Goal: Information Seeking & Learning: Learn about a topic

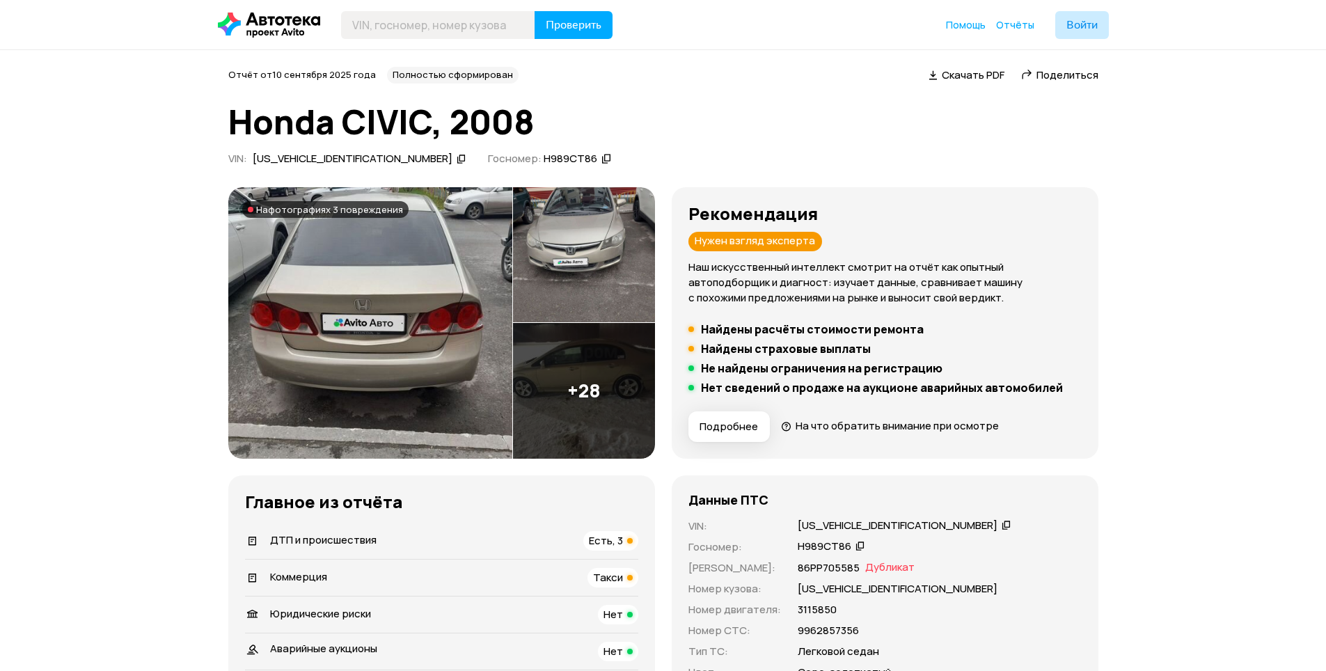
click at [399, 354] on img at bounding box center [370, 323] width 284 height 272
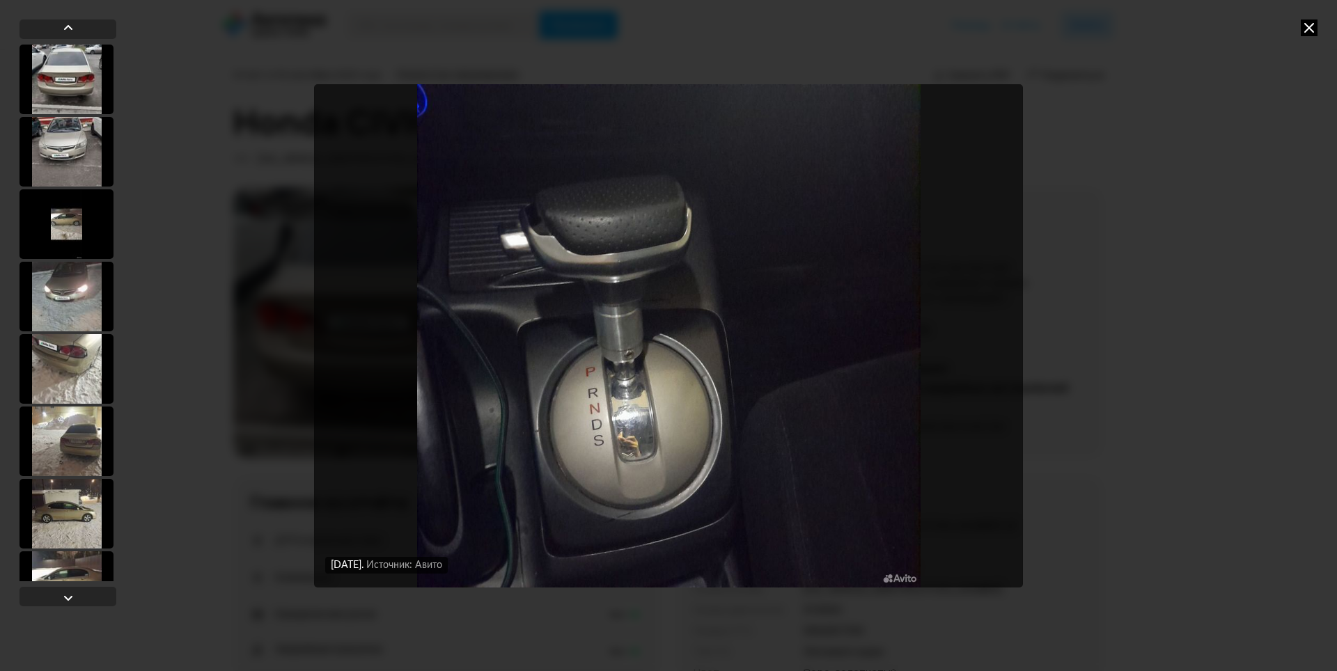
click at [40, 91] on div at bounding box center [66, 80] width 94 height 70
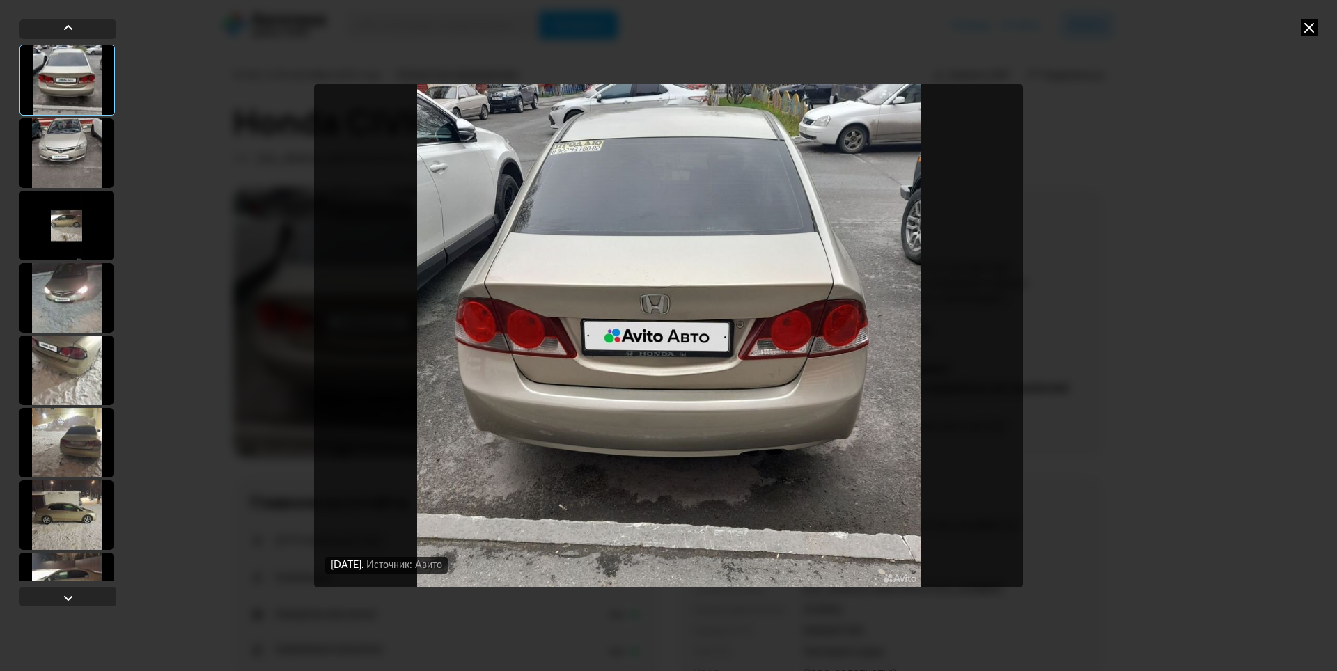
click at [1140, 239] on div "[DATE] Источник: Авито [DATE] Источник: Авито [DATE] Источник: Авито [DATE] Ист…" at bounding box center [668, 335] width 1337 height 671
click at [1308, 23] on icon at bounding box center [1309, 27] width 17 height 17
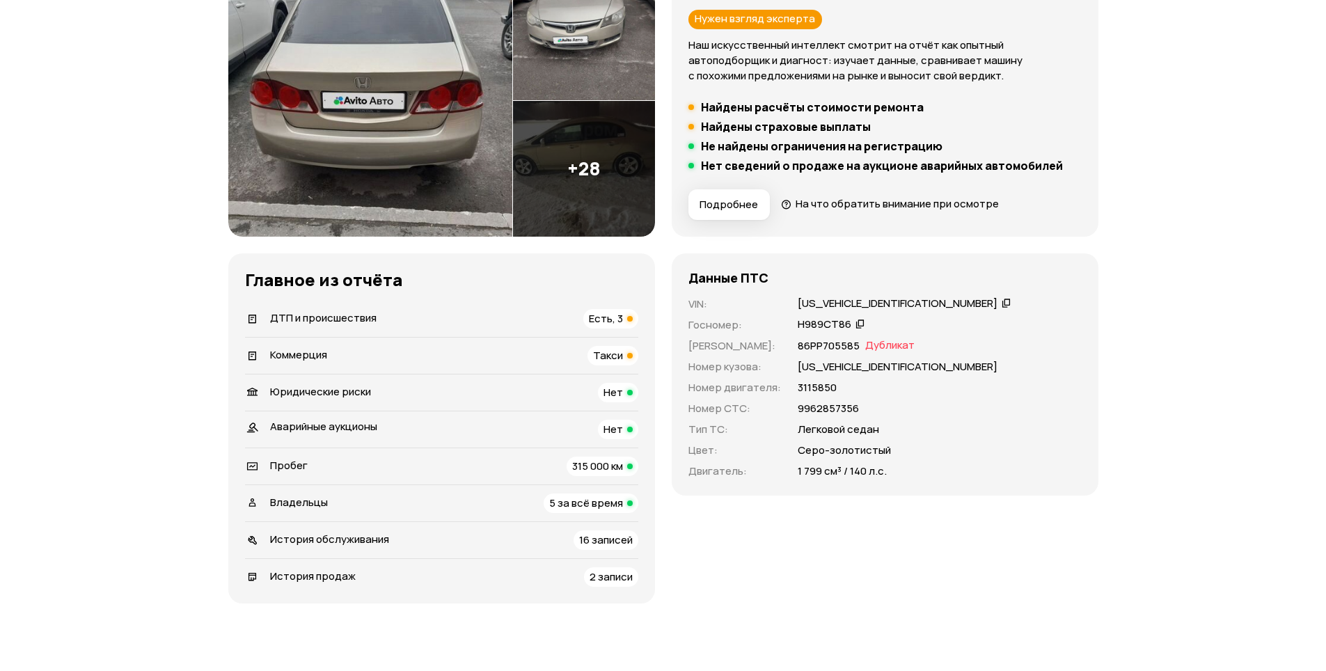
scroll to position [279, 0]
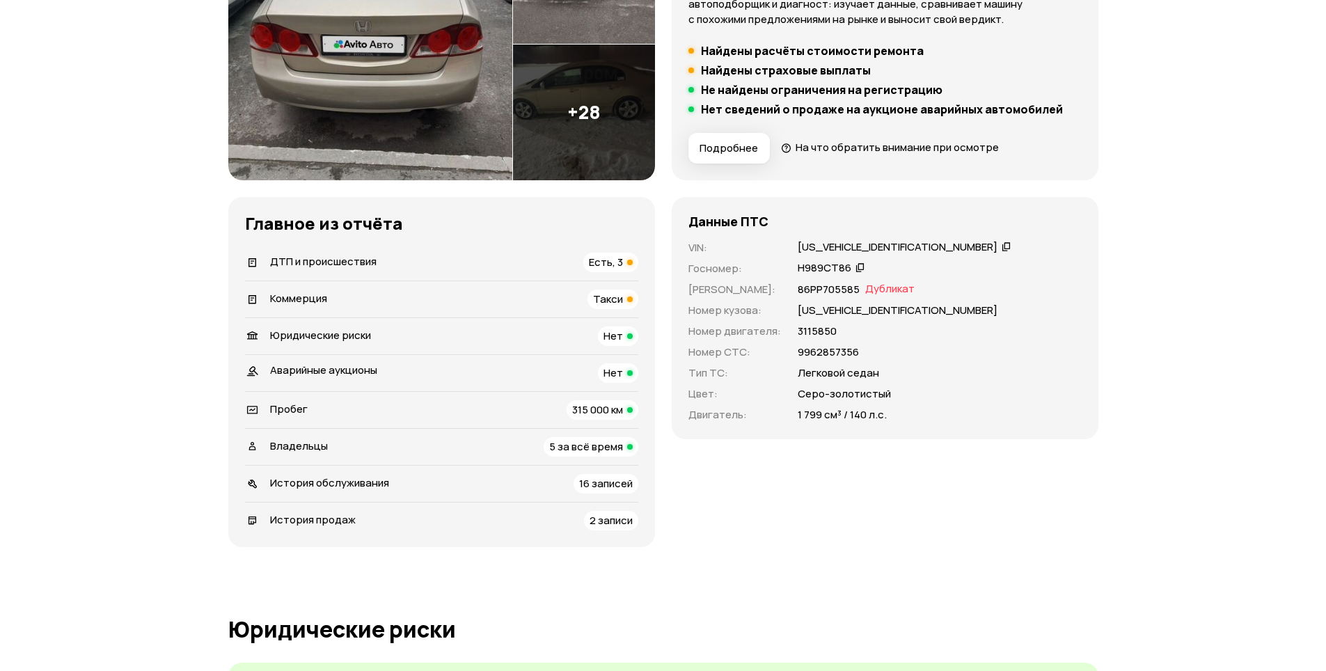
click at [391, 299] on div "Коммерция Такси" at bounding box center [441, 299] width 393 height 19
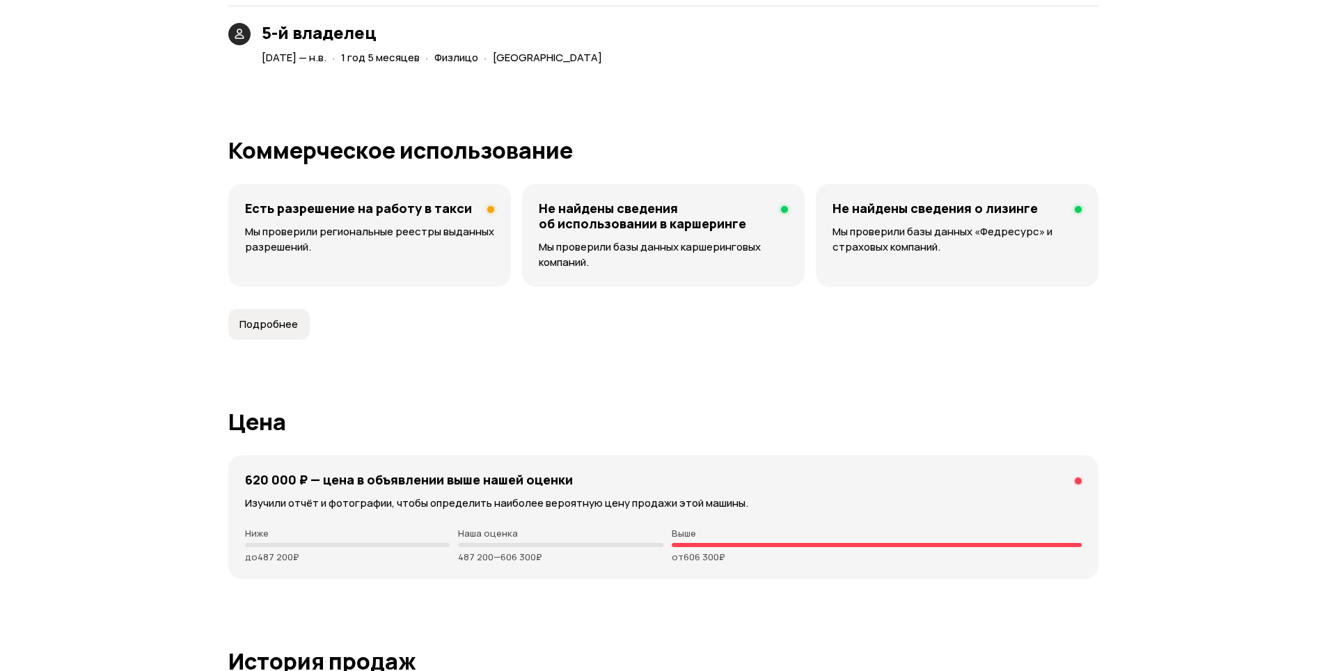
scroll to position [3538, 0]
click at [369, 237] on p "Мы проверили региональные реестры выданных разрешений." at bounding box center [369, 241] width 249 height 31
click at [265, 334] on button "Подробнее" at bounding box center [268, 326] width 81 height 31
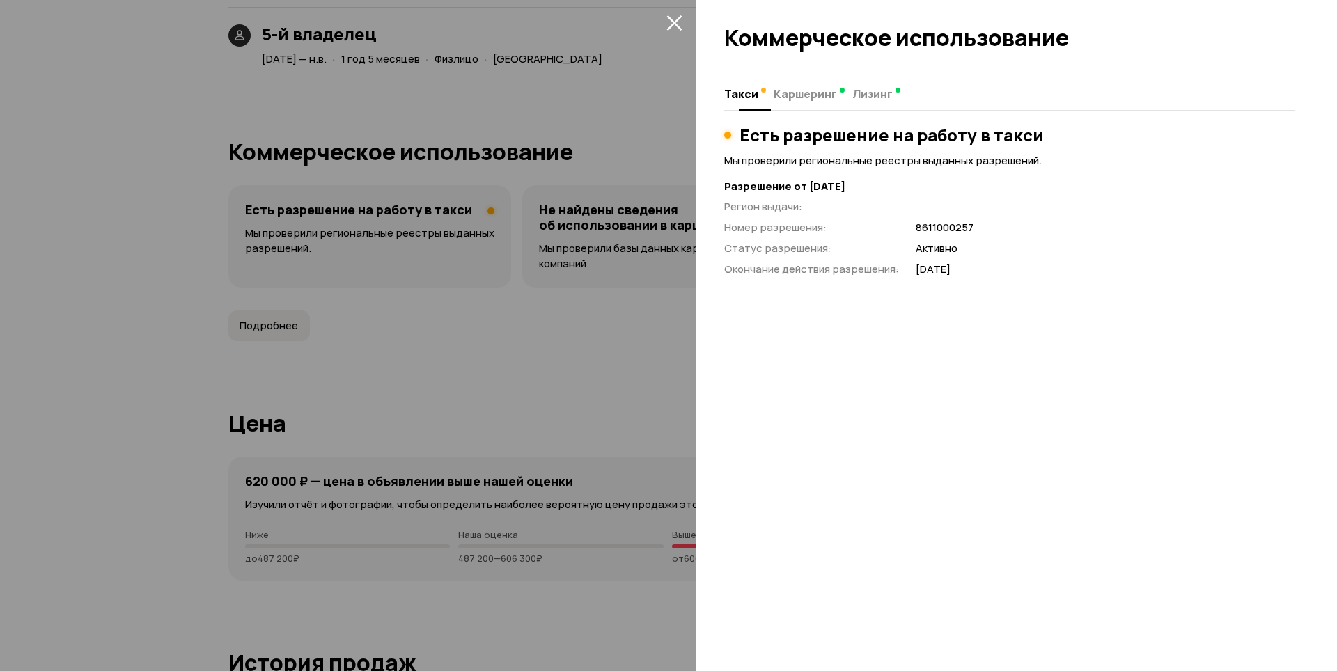
click at [800, 102] on button "Каршеринг" at bounding box center [808, 93] width 79 height 27
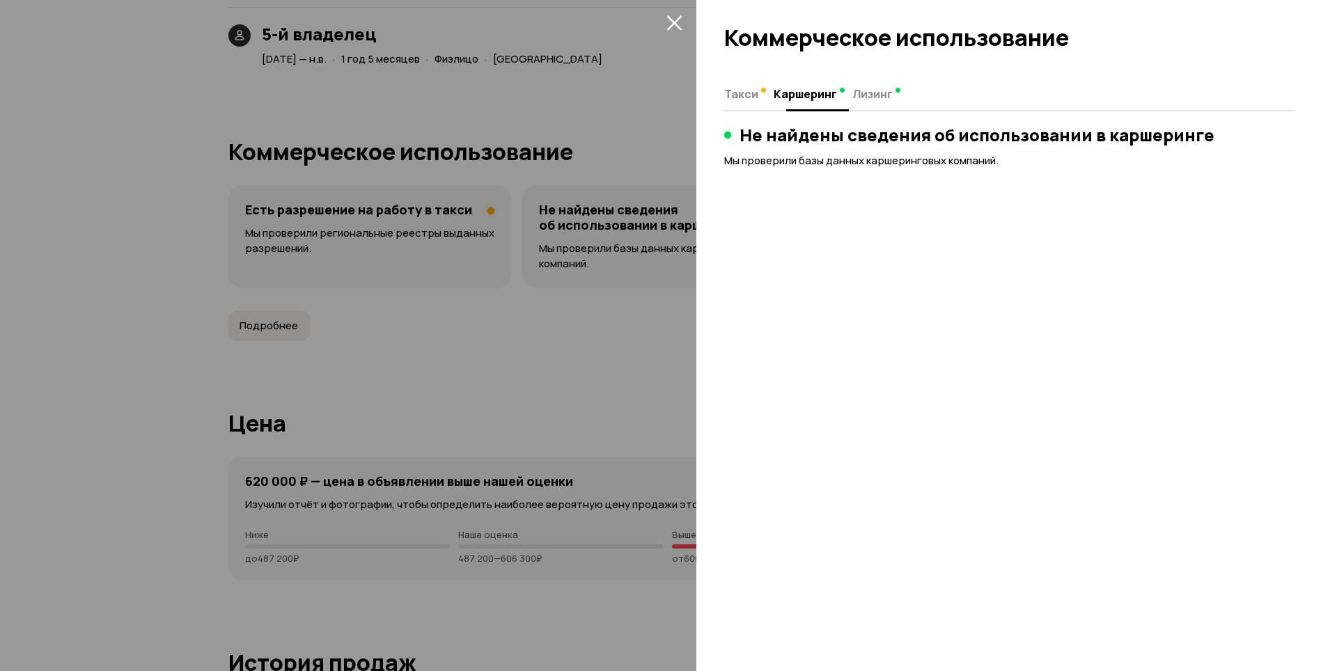
click at [865, 97] on span "Лизинг" at bounding box center [872, 94] width 40 height 14
click at [569, 302] on div at bounding box center [668, 335] width 1337 height 671
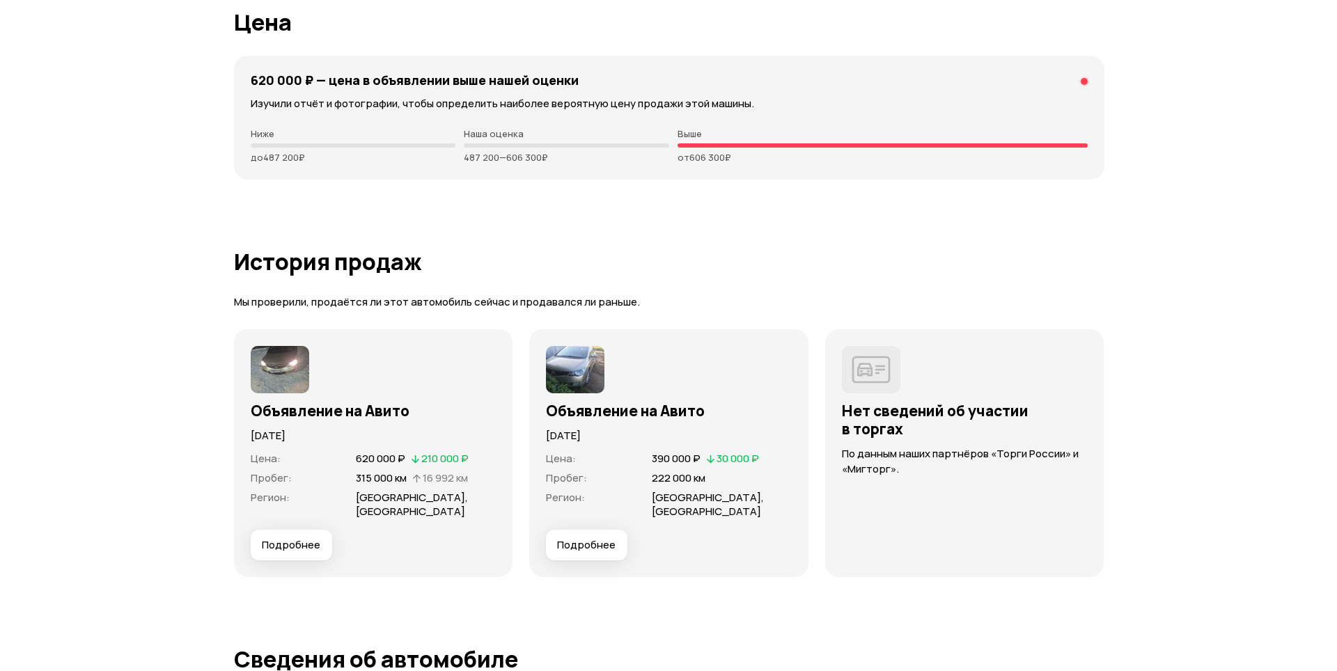
scroll to position [4026, 0]
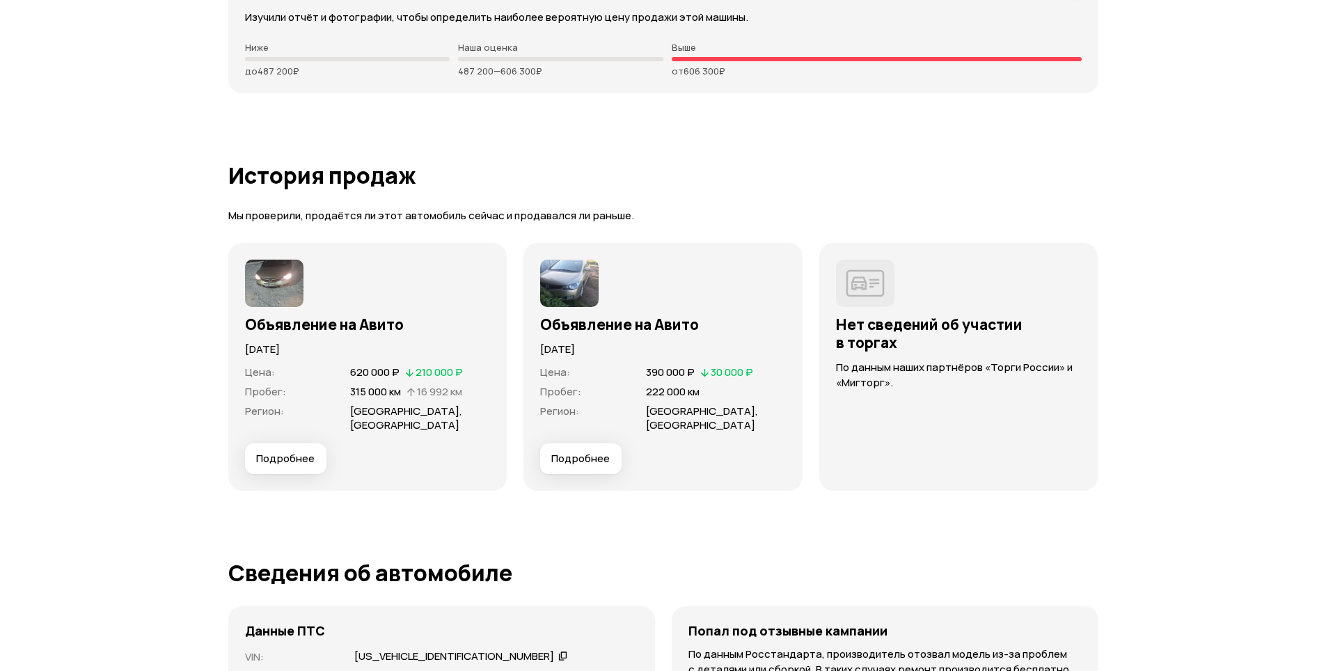
click at [281, 462] on span "Подробнее" at bounding box center [285, 459] width 58 height 14
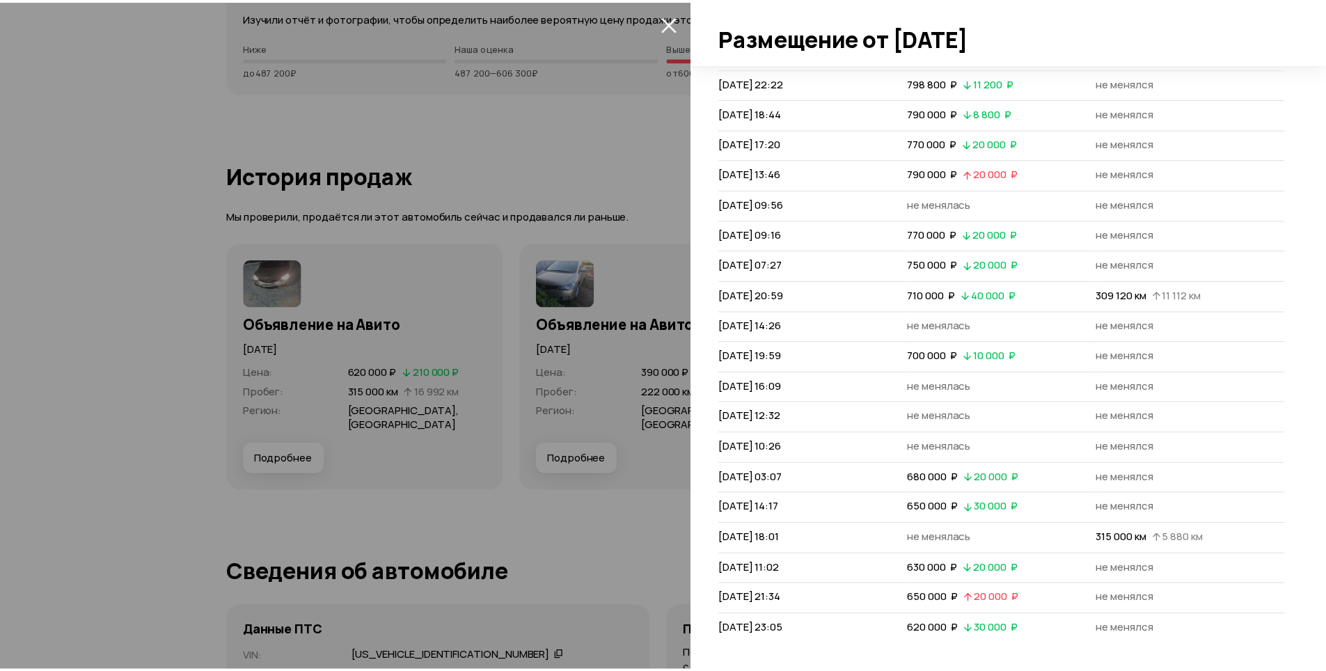
scroll to position [128, 0]
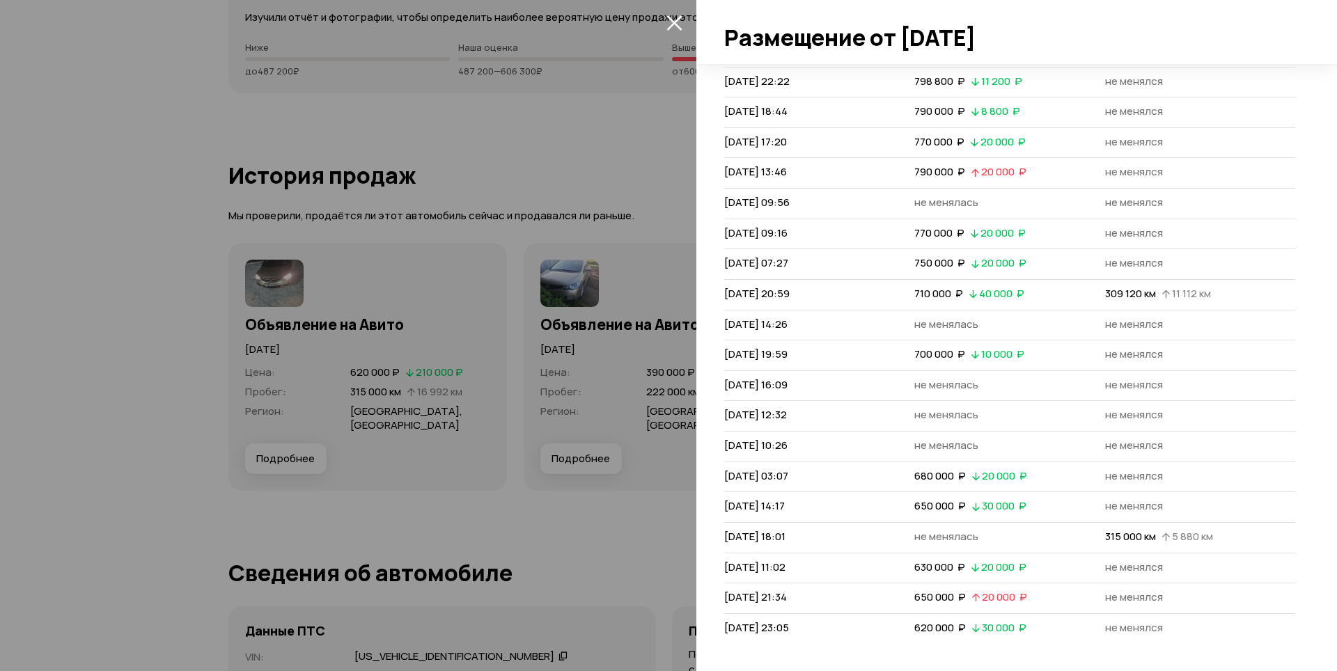
click at [678, 168] on div at bounding box center [668, 335] width 1337 height 671
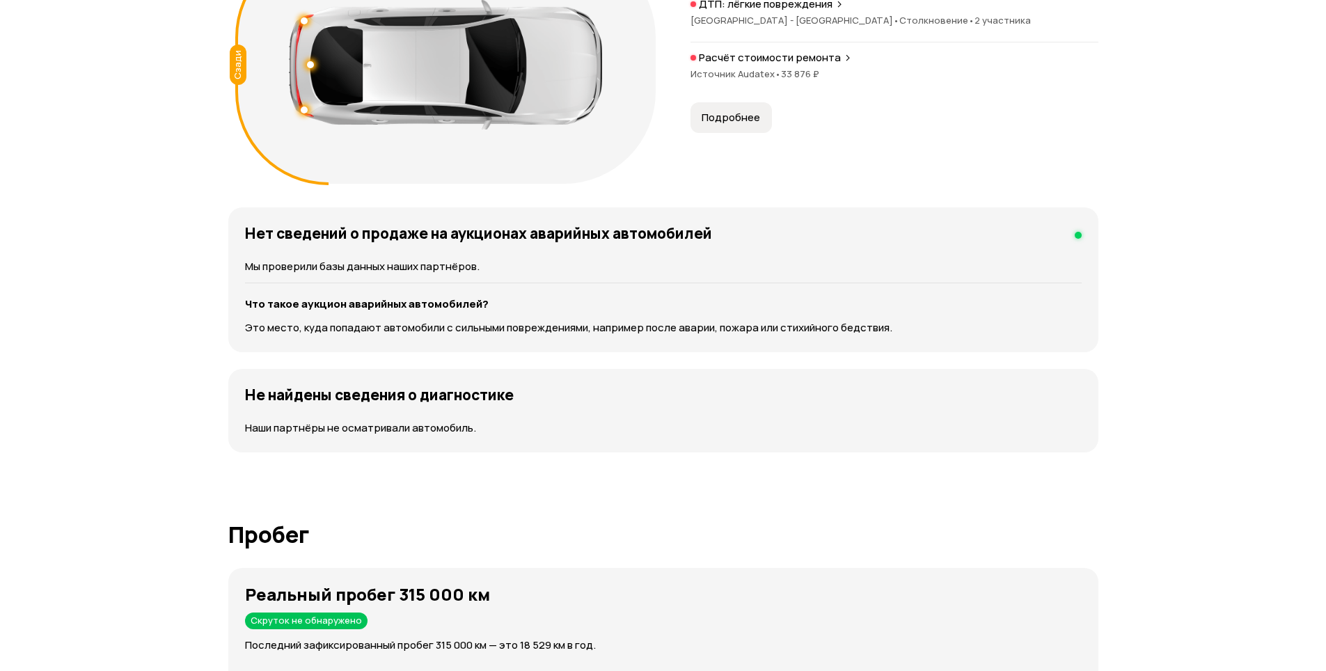
scroll to position [1450, 0]
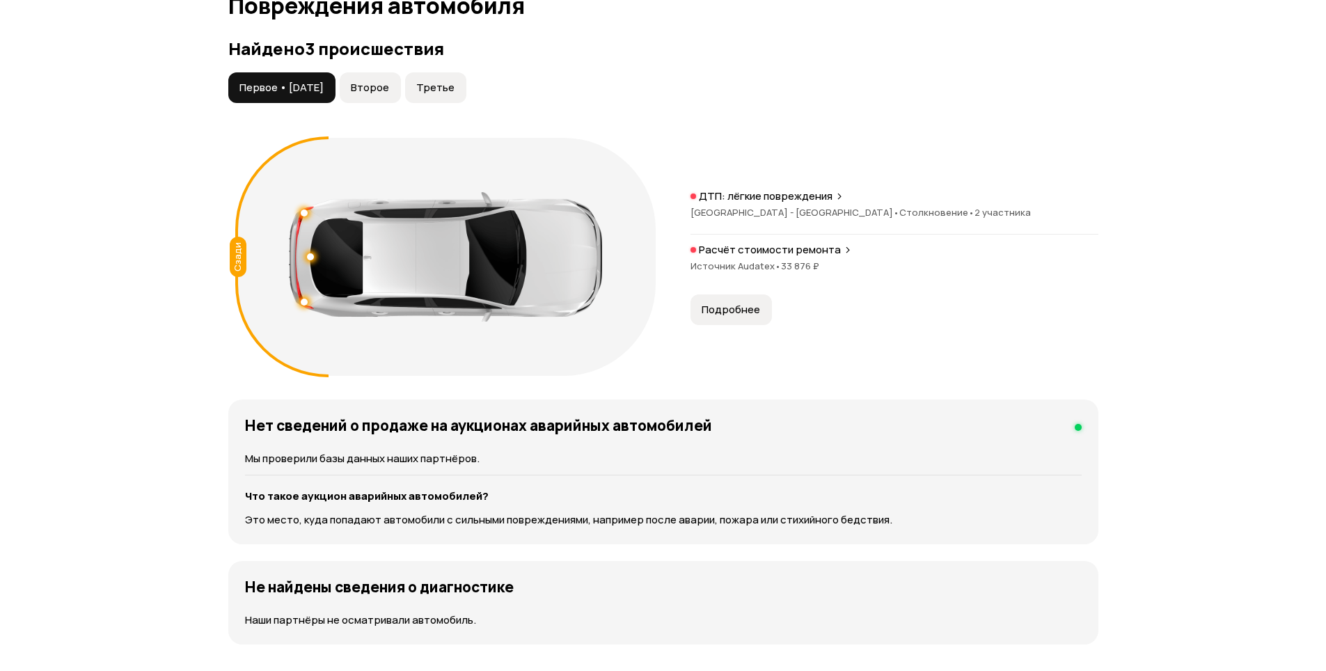
click at [373, 89] on span "Второе" at bounding box center [370, 88] width 38 height 14
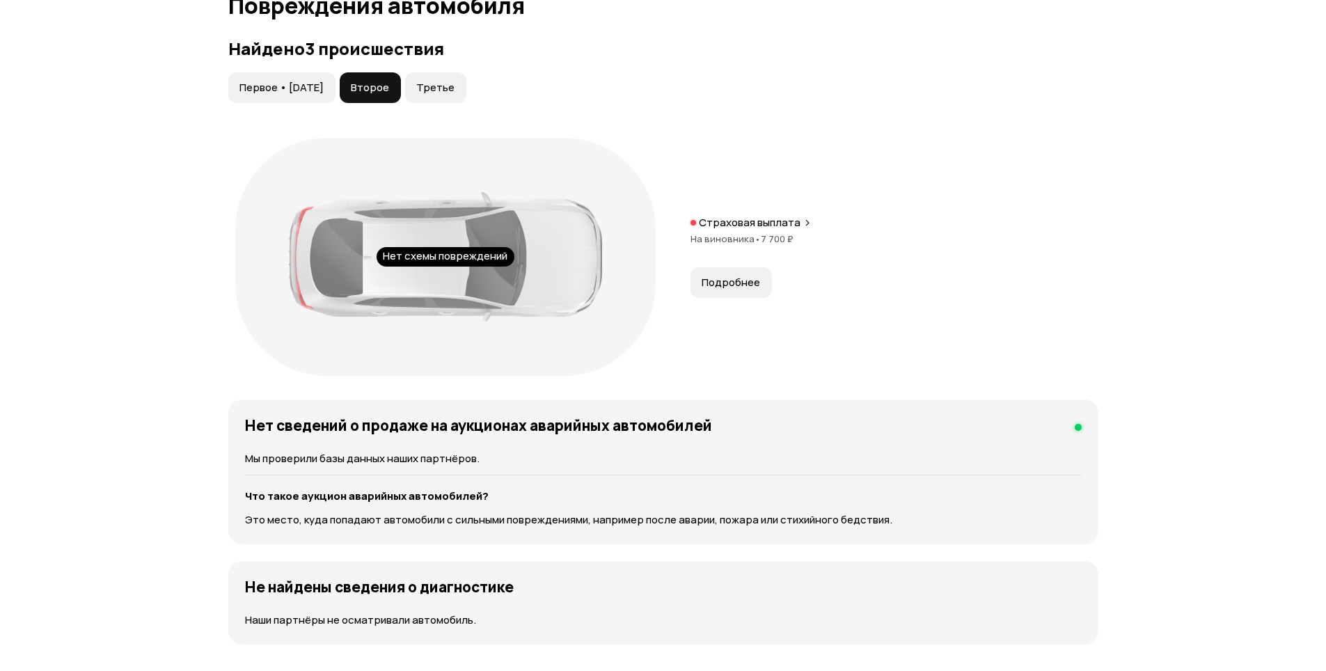
click at [467, 80] on button "Третье" at bounding box center [435, 87] width 61 height 31
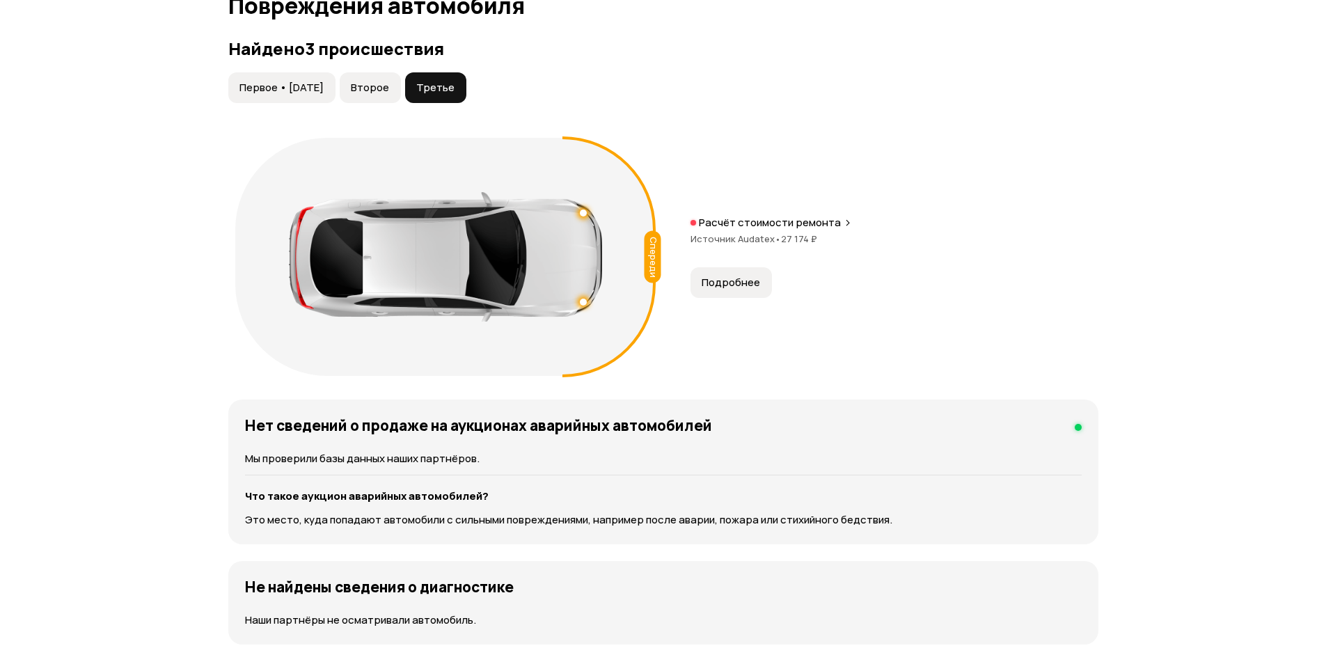
click at [282, 93] on span "Первое • [DATE]" at bounding box center [282, 88] width 84 height 14
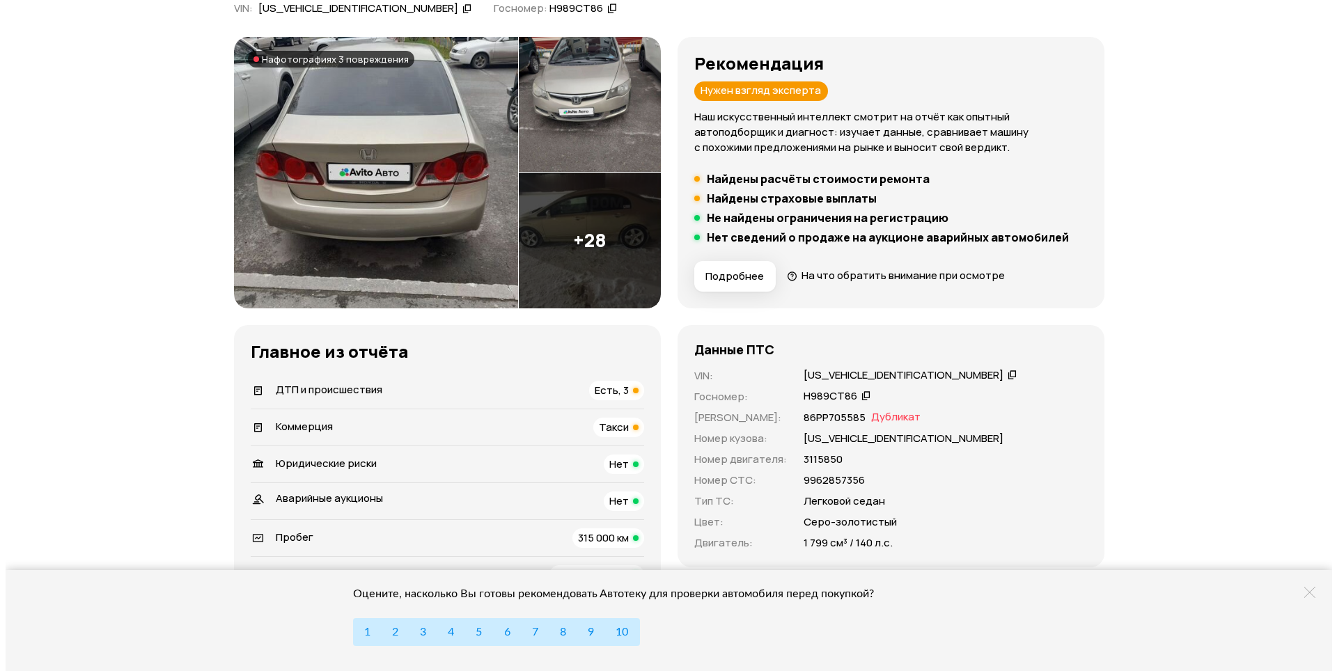
scroll to position [127, 0]
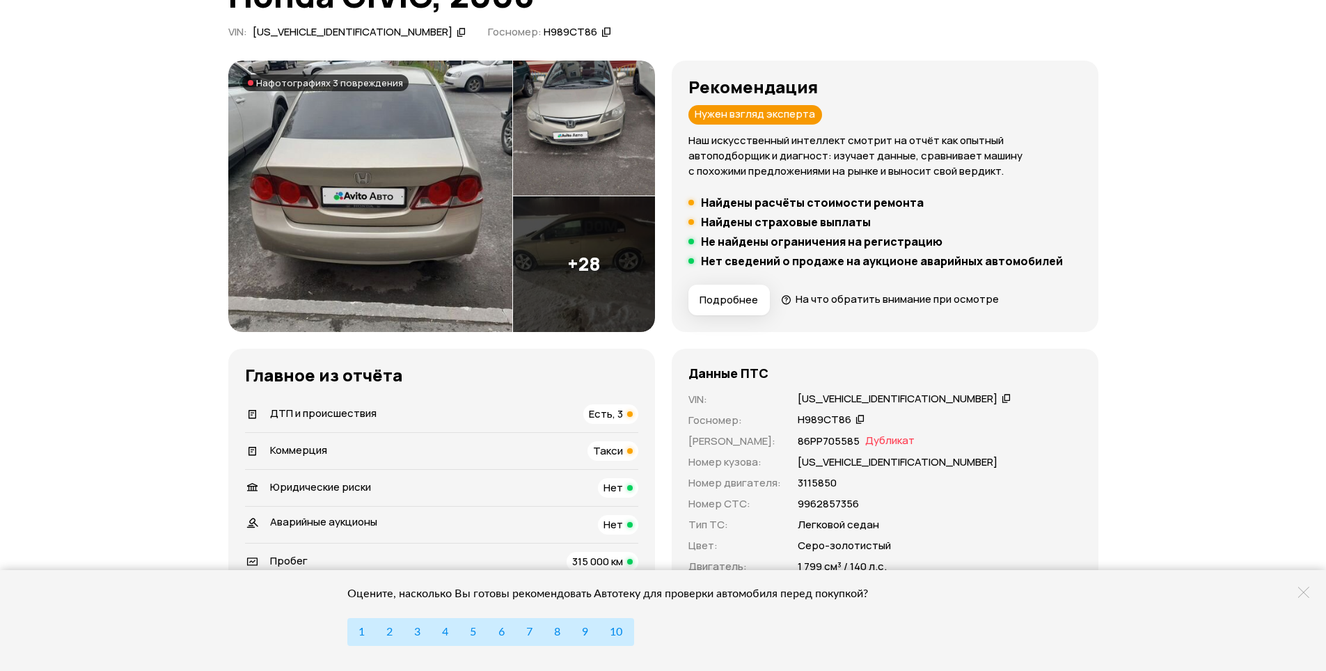
click at [596, 265] on img at bounding box center [584, 264] width 142 height 136
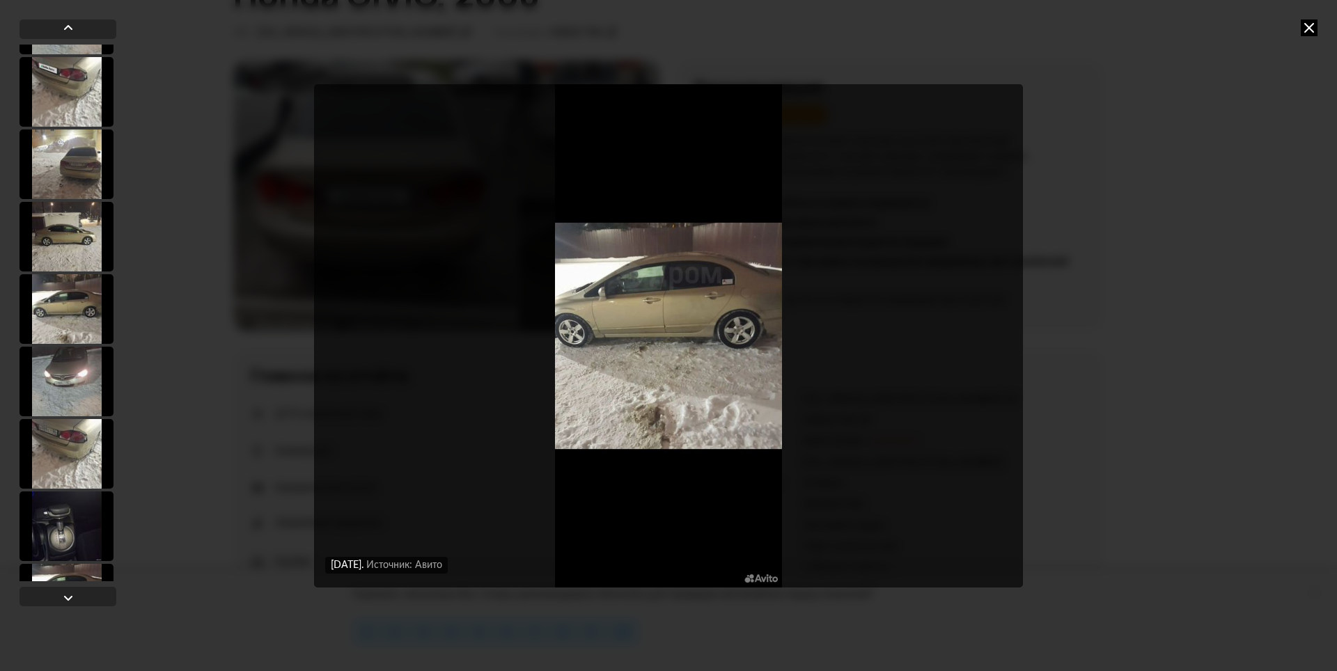
scroll to position [487, 0]
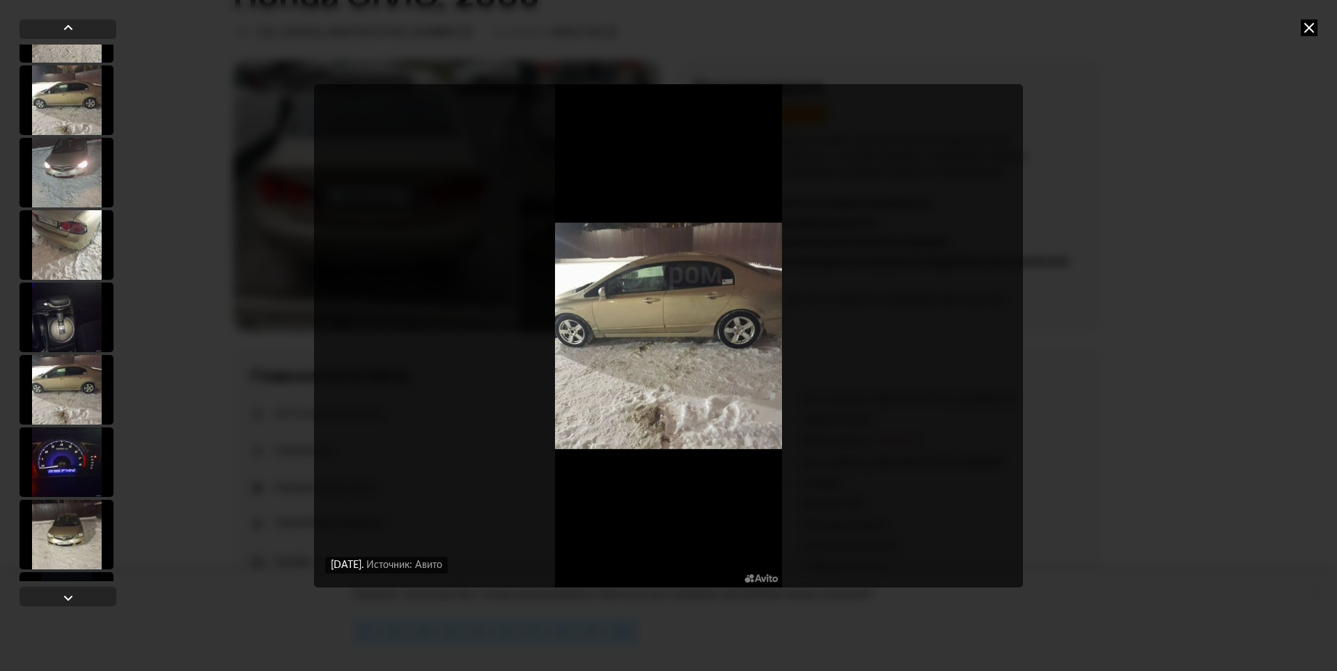
click at [53, 339] on div at bounding box center [66, 318] width 94 height 70
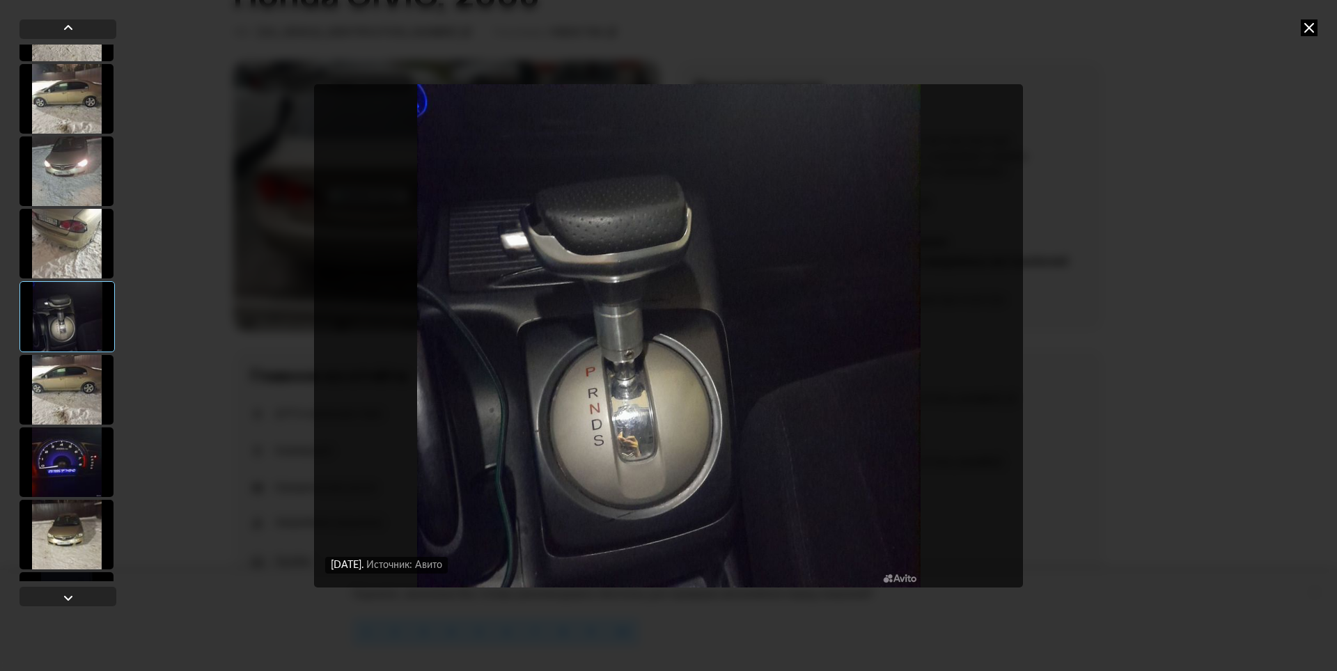
scroll to position [486, 0]
click at [67, 382] on div at bounding box center [66, 391] width 94 height 70
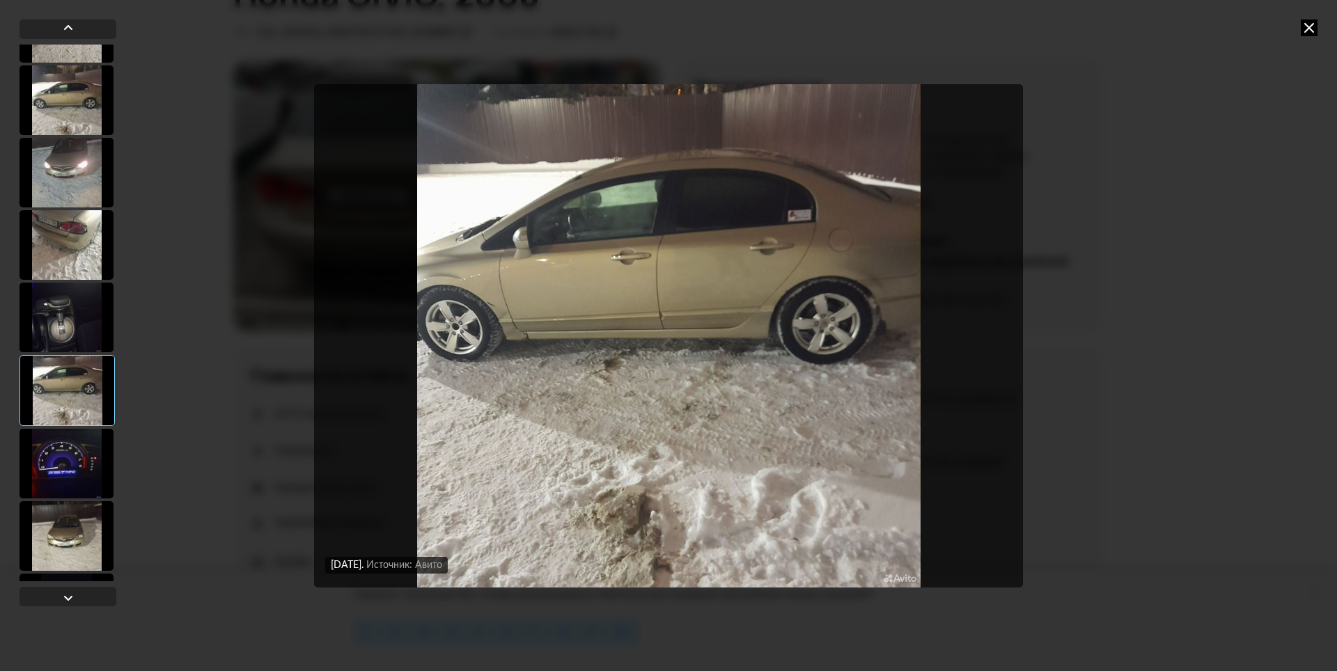
click at [77, 444] on div at bounding box center [66, 464] width 94 height 70
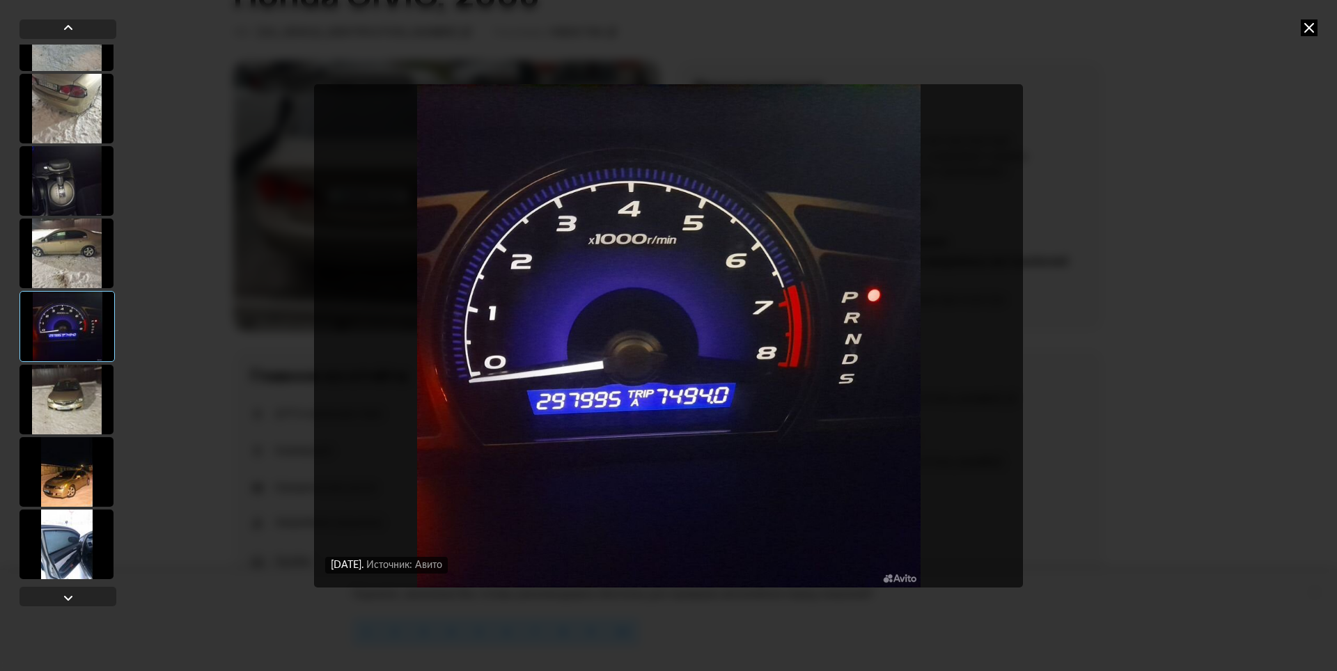
scroll to position [625, 0]
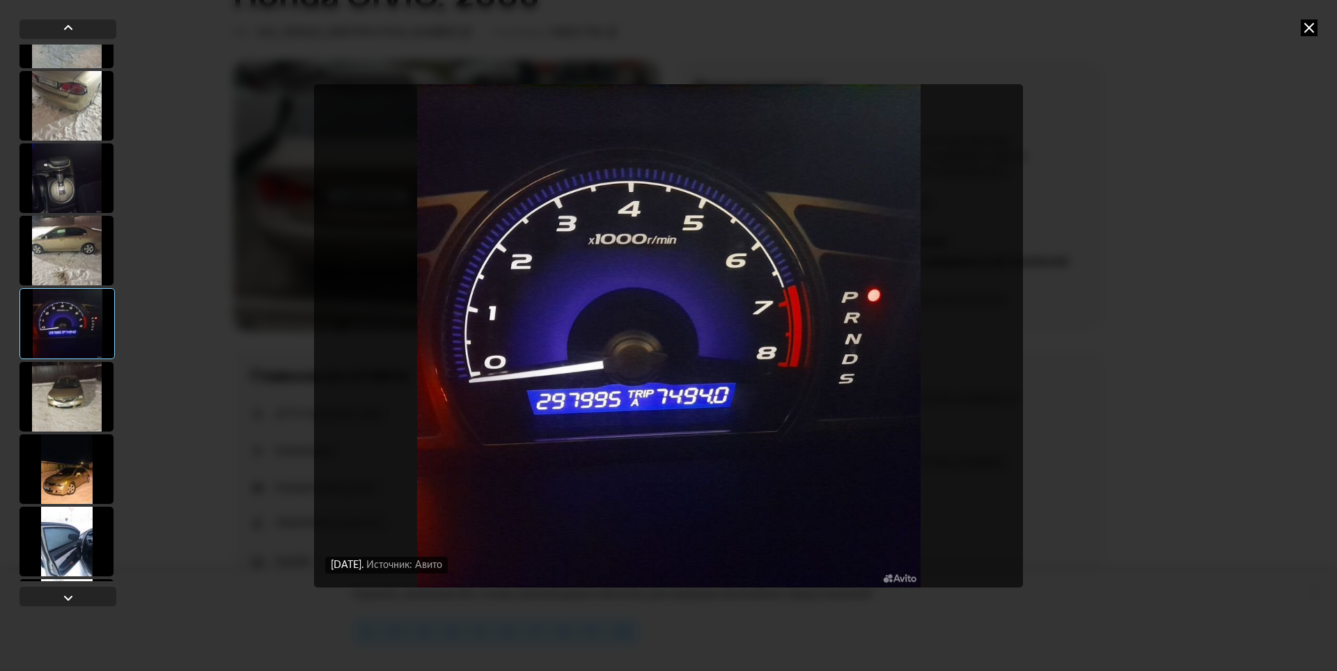
click at [89, 411] on div at bounding box center [66, 397] width 94 height 70
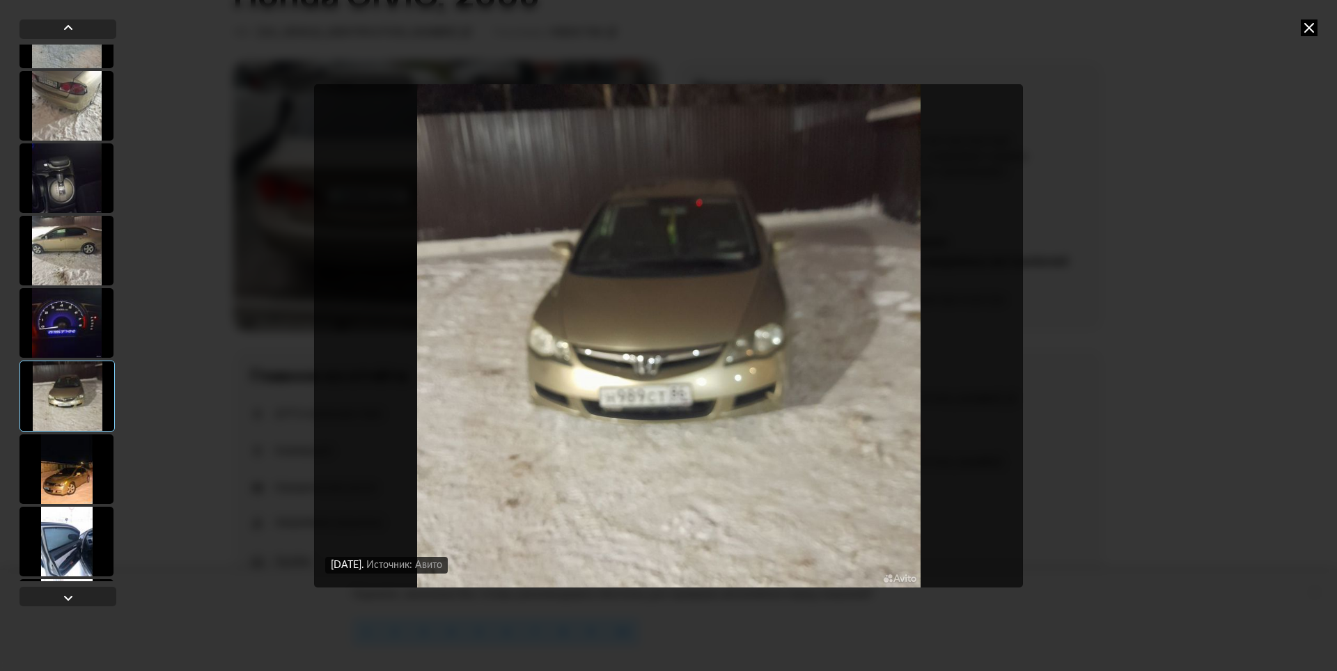
click at [85, 463] on div at bounding box center [66, 469] width 94 height 70
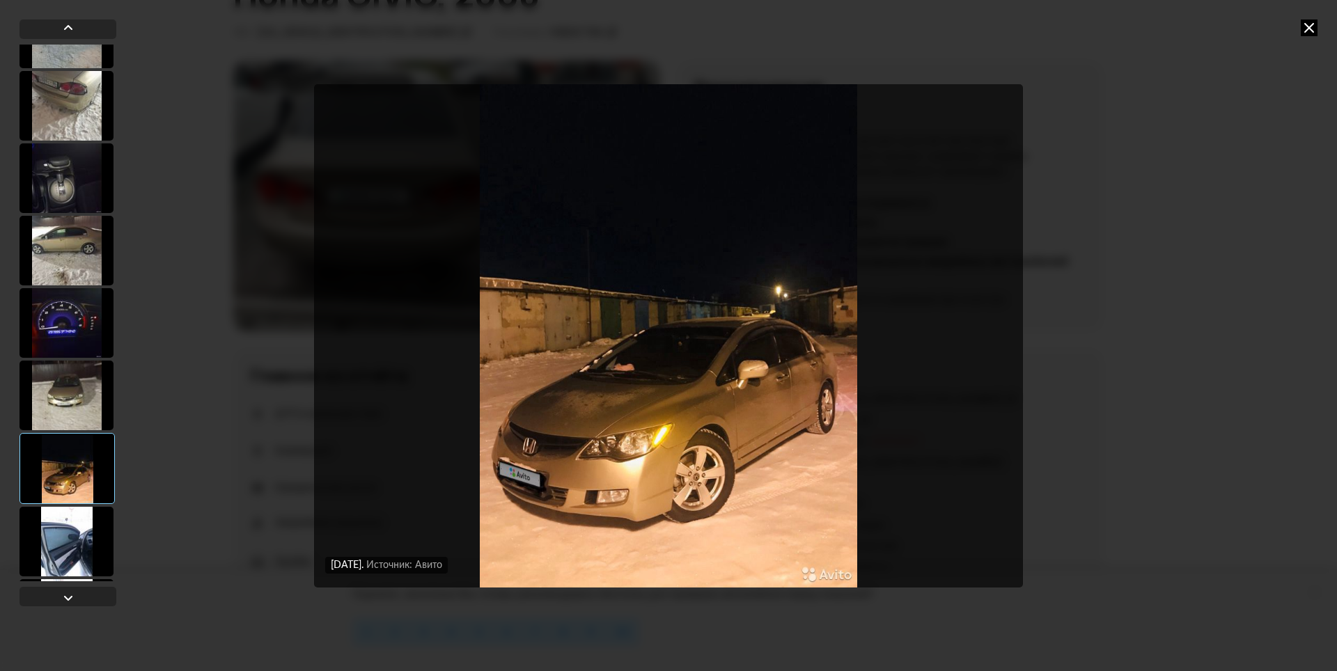
click at [70, 533] on div at bounding box center [66, 542] width 94 height 70
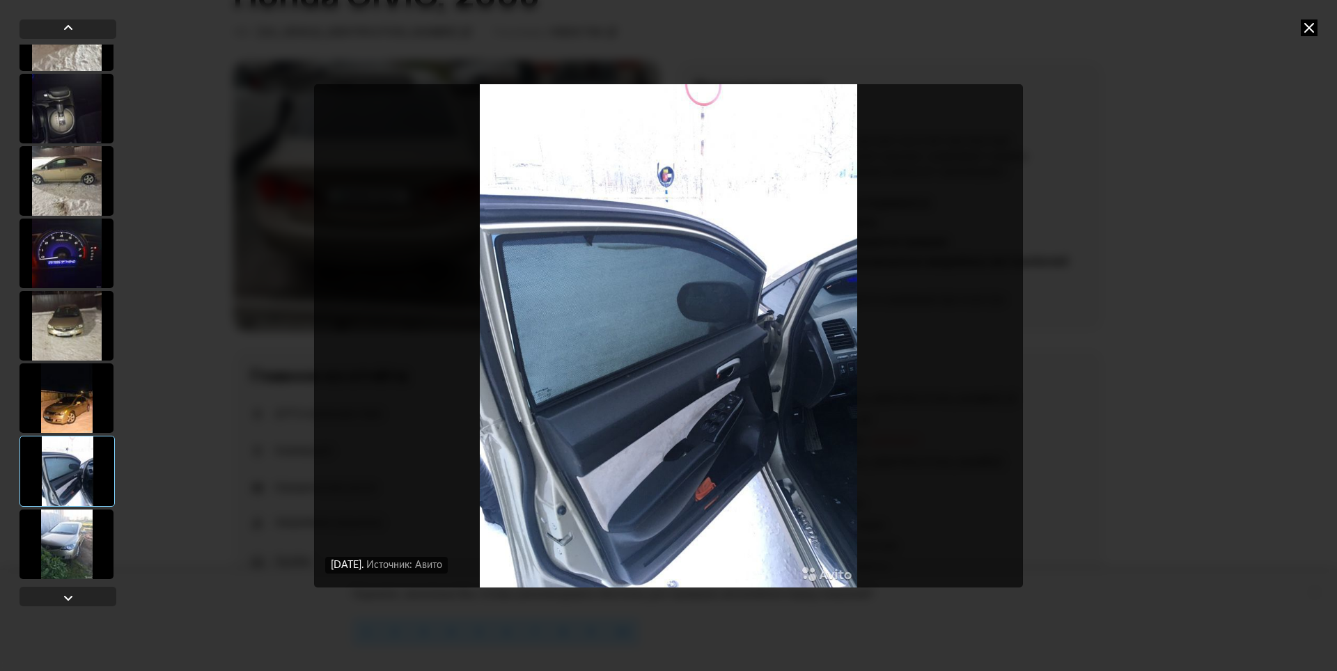
scroll to position [765, 0]
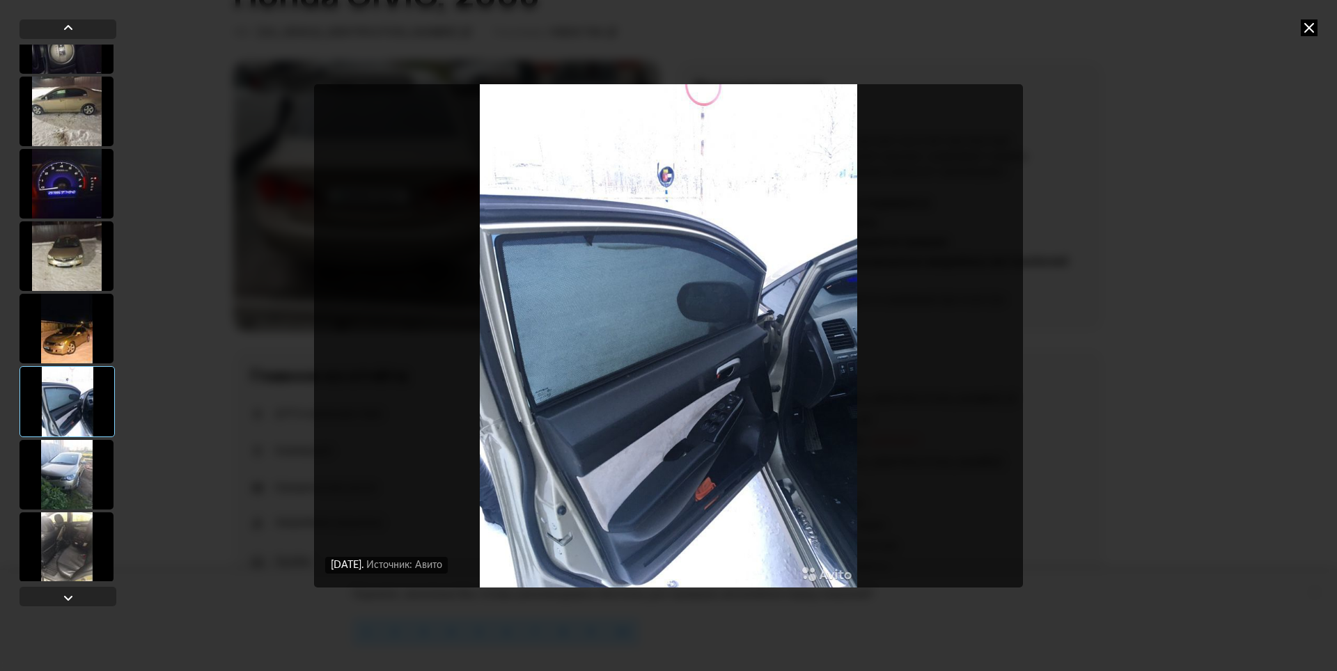
click at [74, 483] on div at bounding box center [66, 475] width 94 height 70
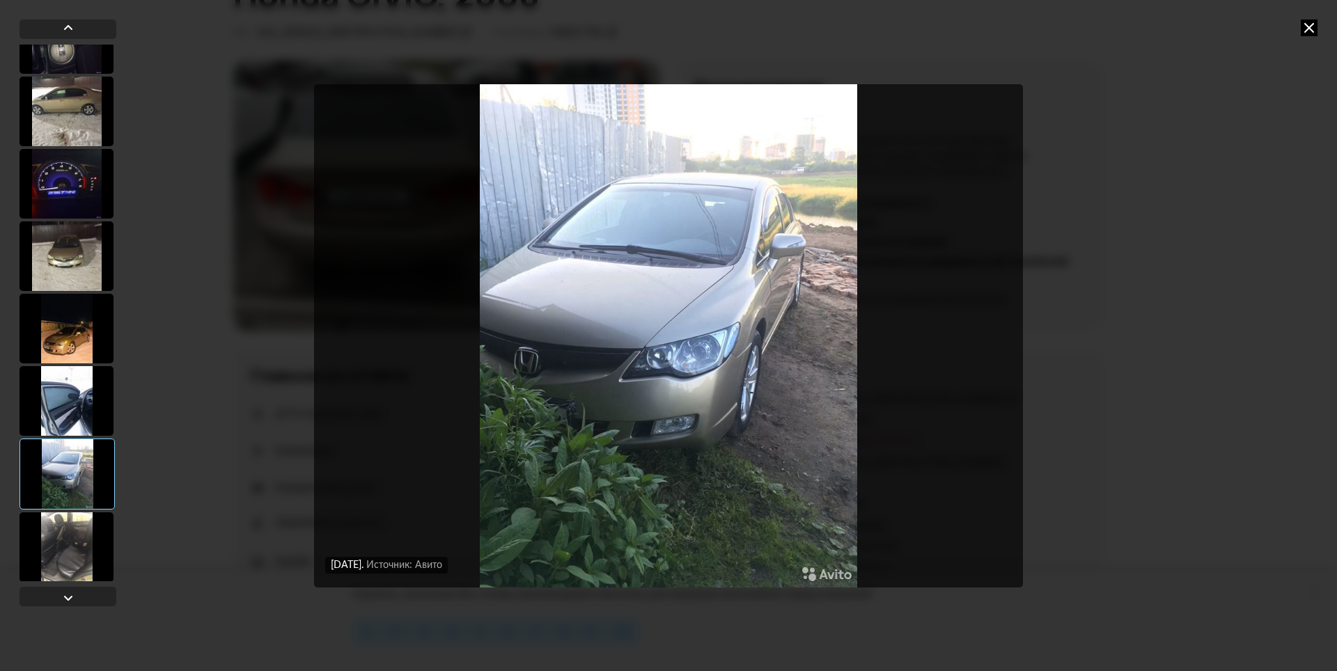
scroll to position [834, 0]
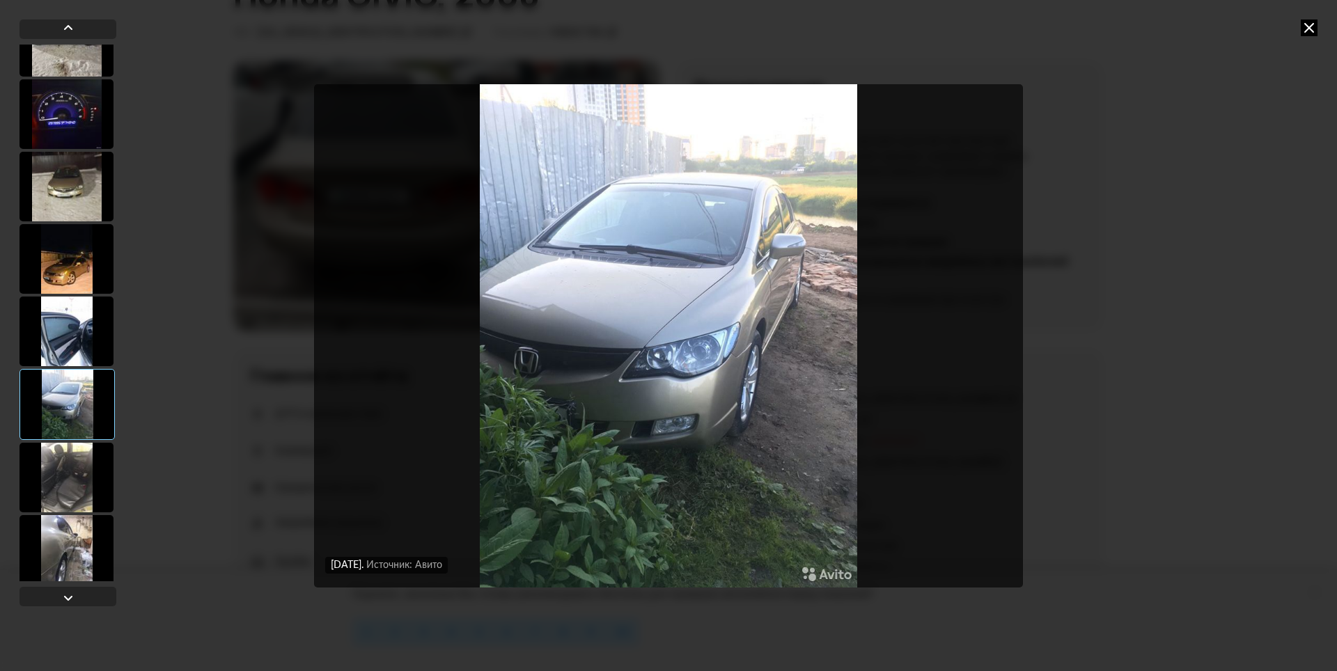
click at [72, 479] on div at bounding box center [66, 478] width 94 height 70
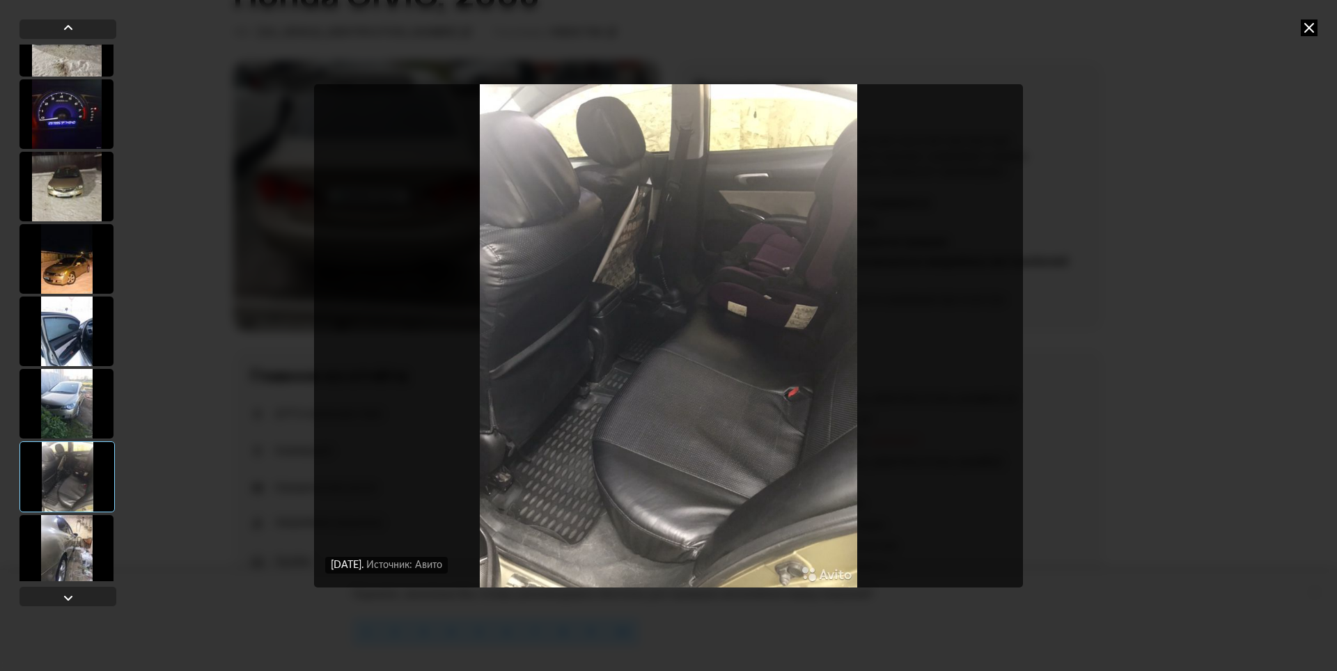
click at [71, 523] on div at bounding box center [66, 550] width 94 height 70
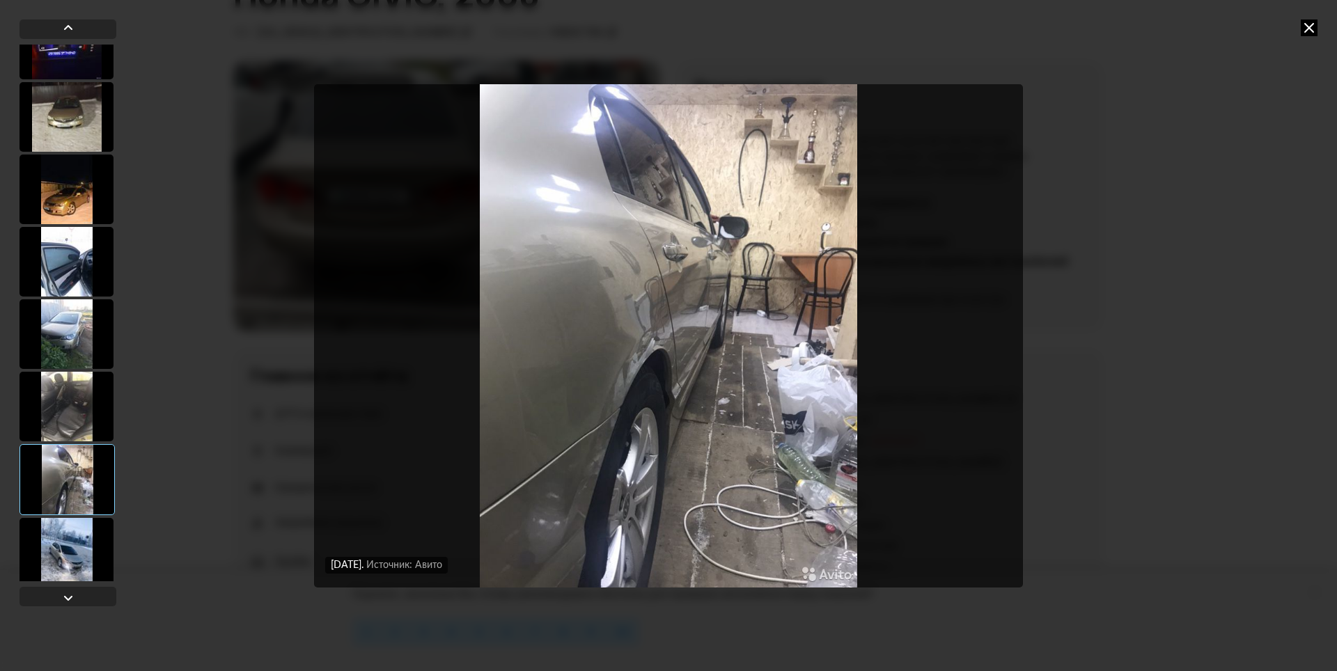
scroll to position [973, 0]
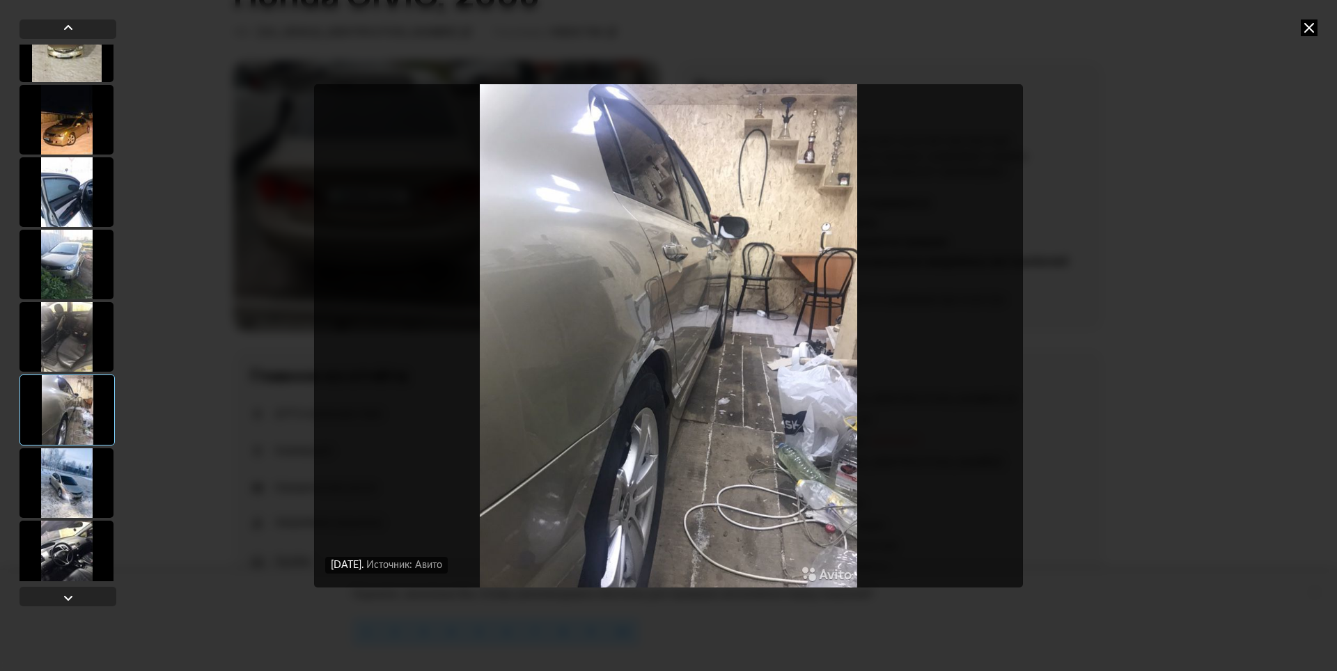
click at [63, 476] on div at bounding box center [66, 483] width 94 height 70
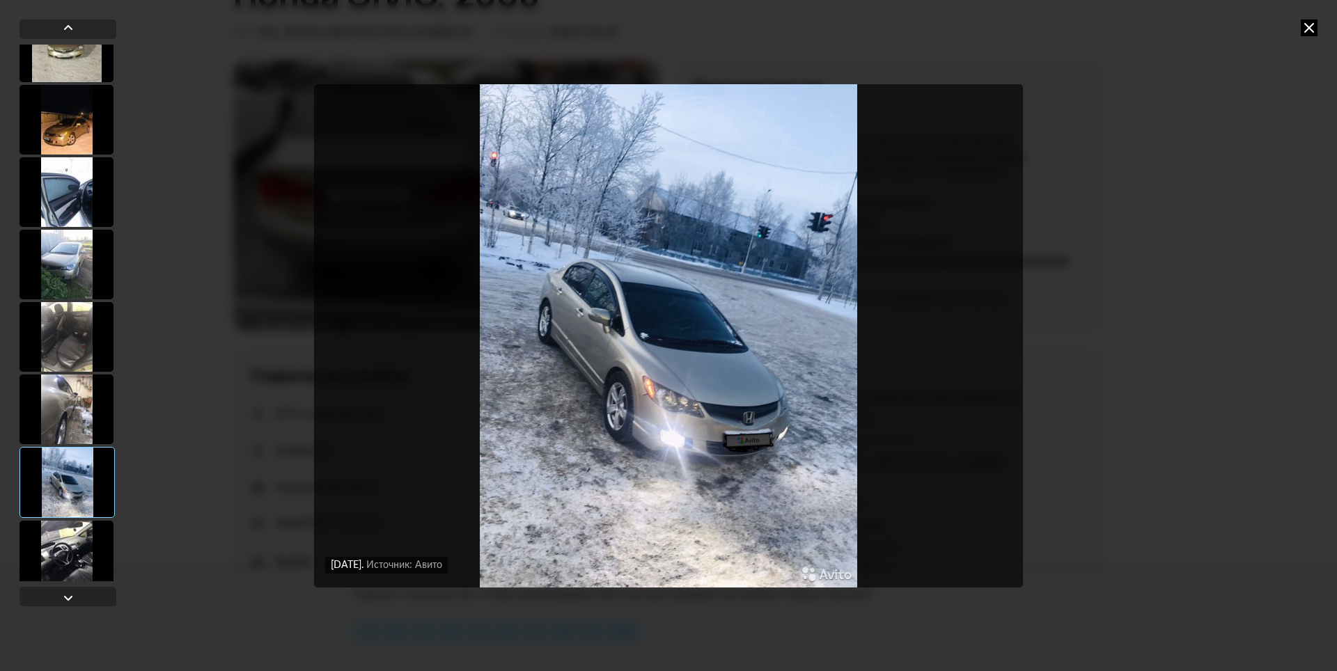
click at [77, 550] on div at bounding box center [66, 556] width 94 height 70
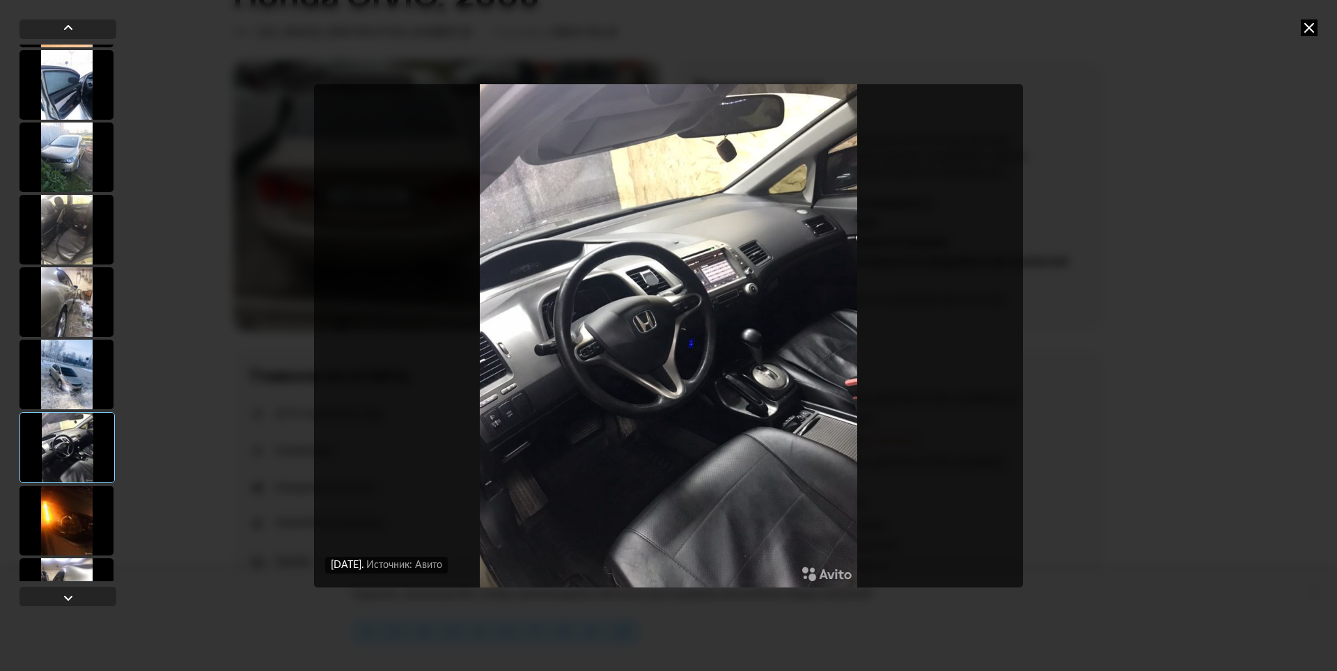
scroll to position [1182, 0]
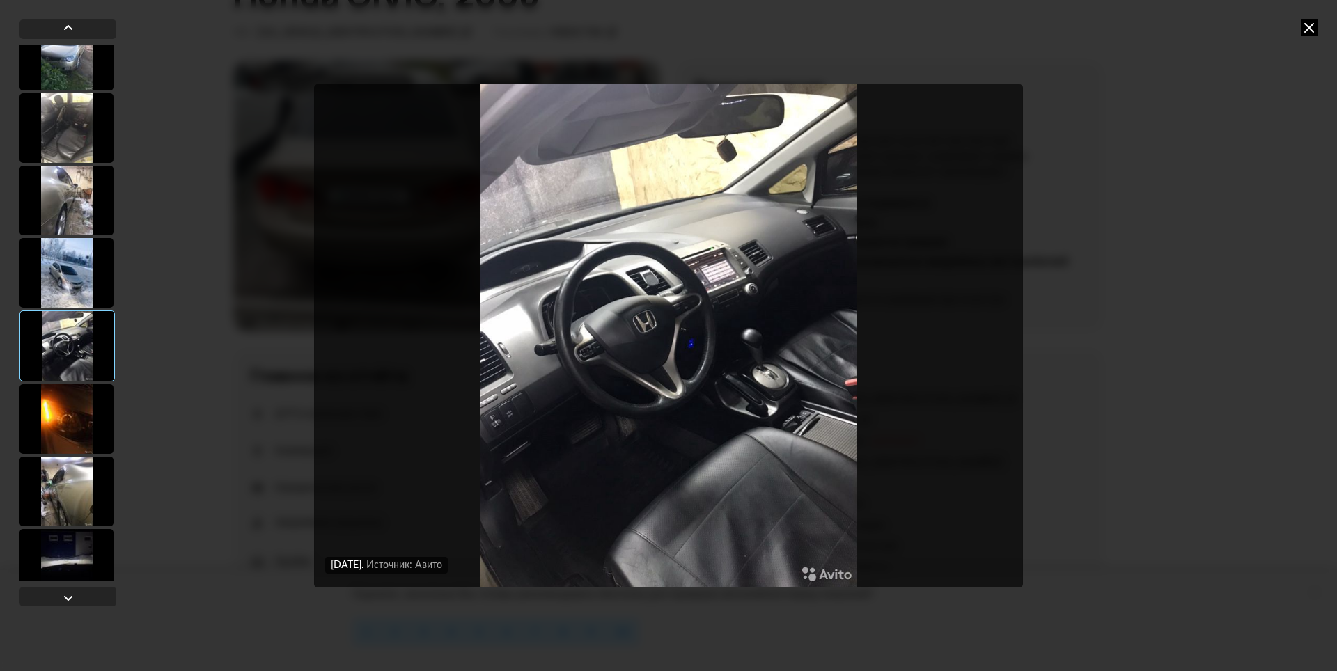
click at [64, 488] on div at bounding box center [66, 492] width 94 height 70
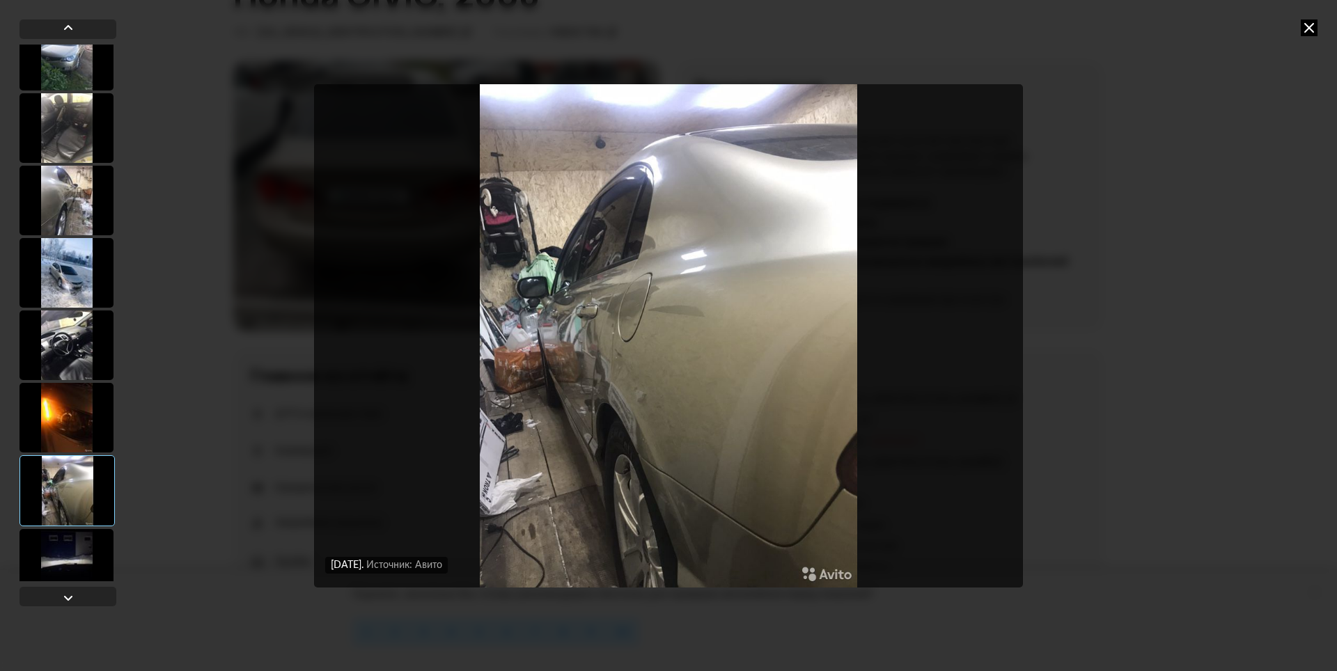
click at [69, 431] on div at bounding box center [66, 418] width 94 height 70
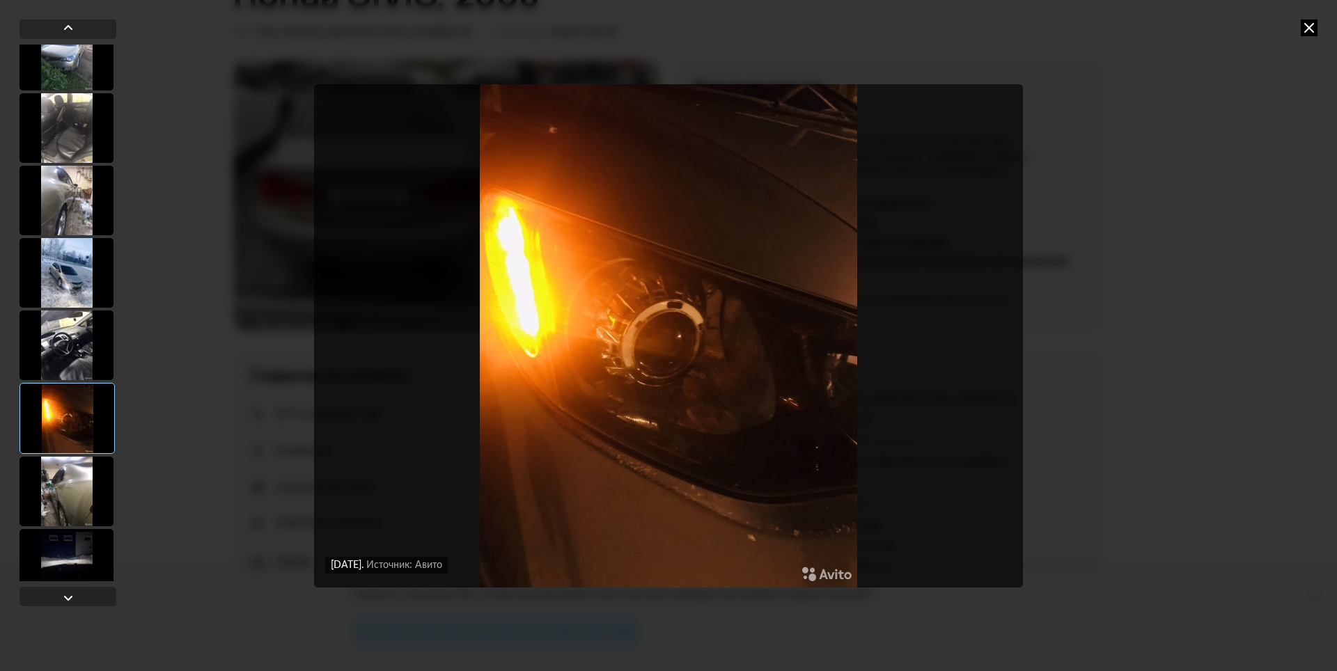
click at [68, 508] on div at bounding box center [66, 492] width 94 height 70
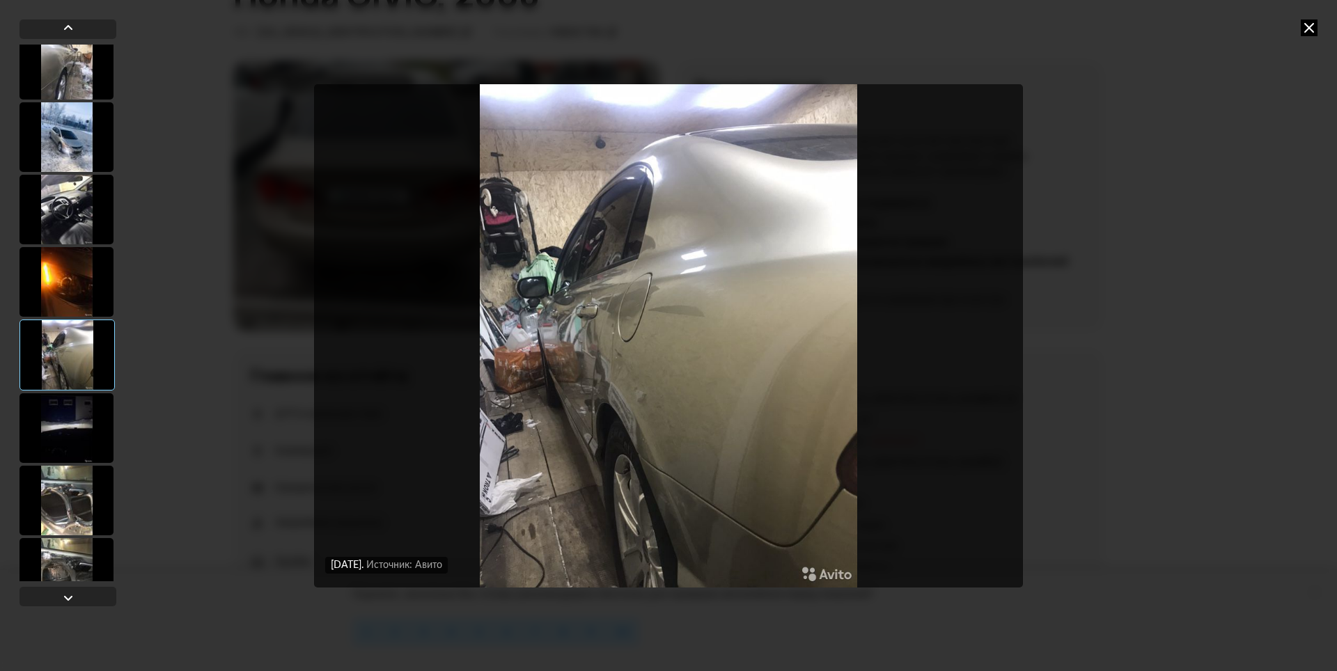
scroll to position [1322, 0]
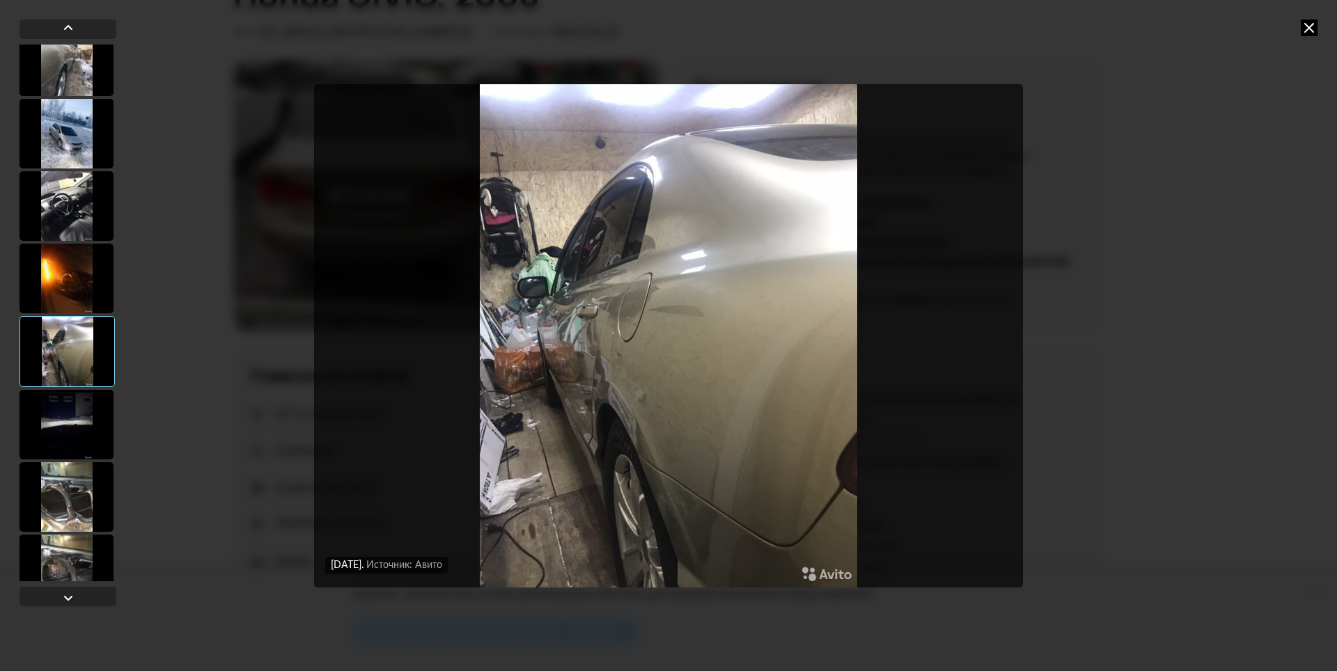
click at [67, 510] on div at bounding box center [66, 497] width 94 height 70
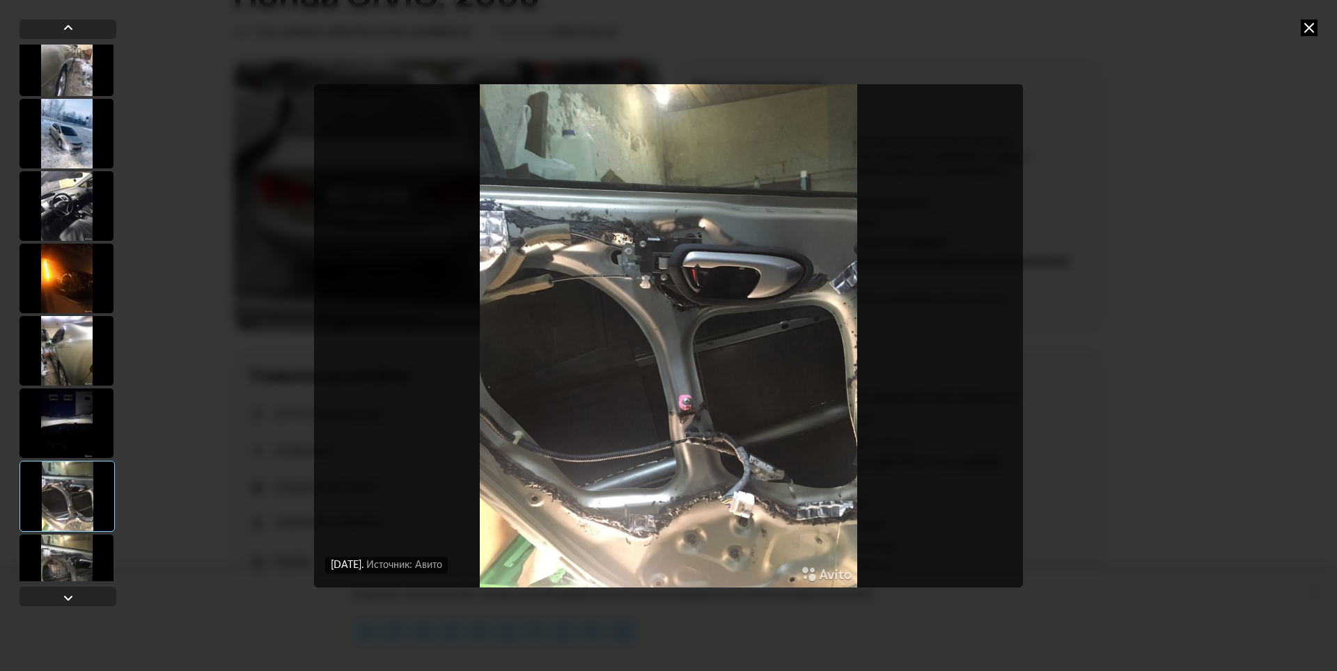
click at [68, 542] on div at bounding box center [66, 570] width 94 height 70
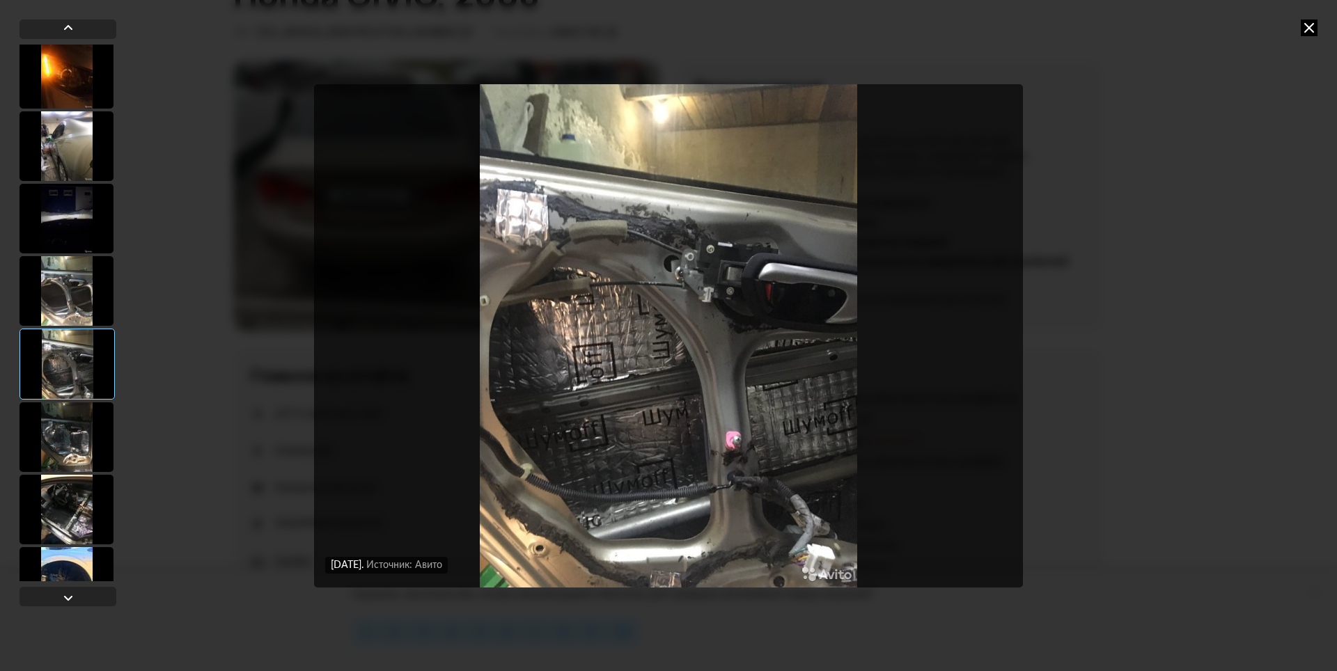
scroll to position [1530, 0]
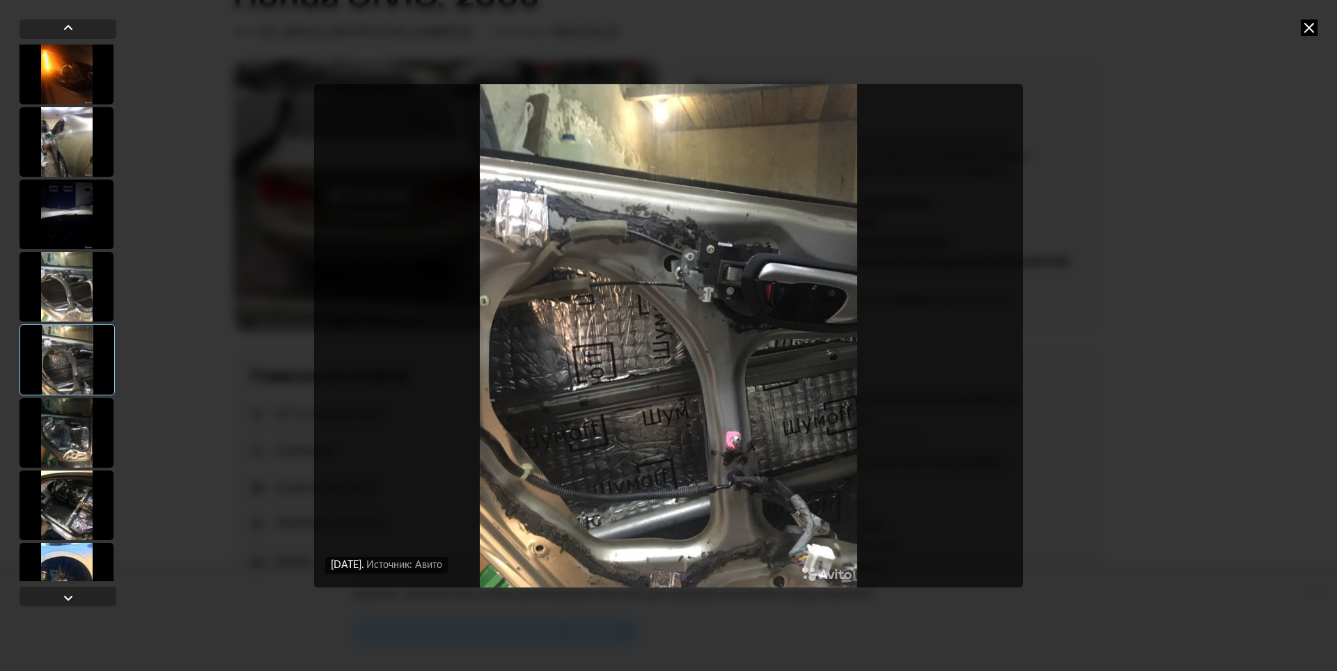
click at [72, 449] on div at bounding box center [66, 433] width 94 height 70
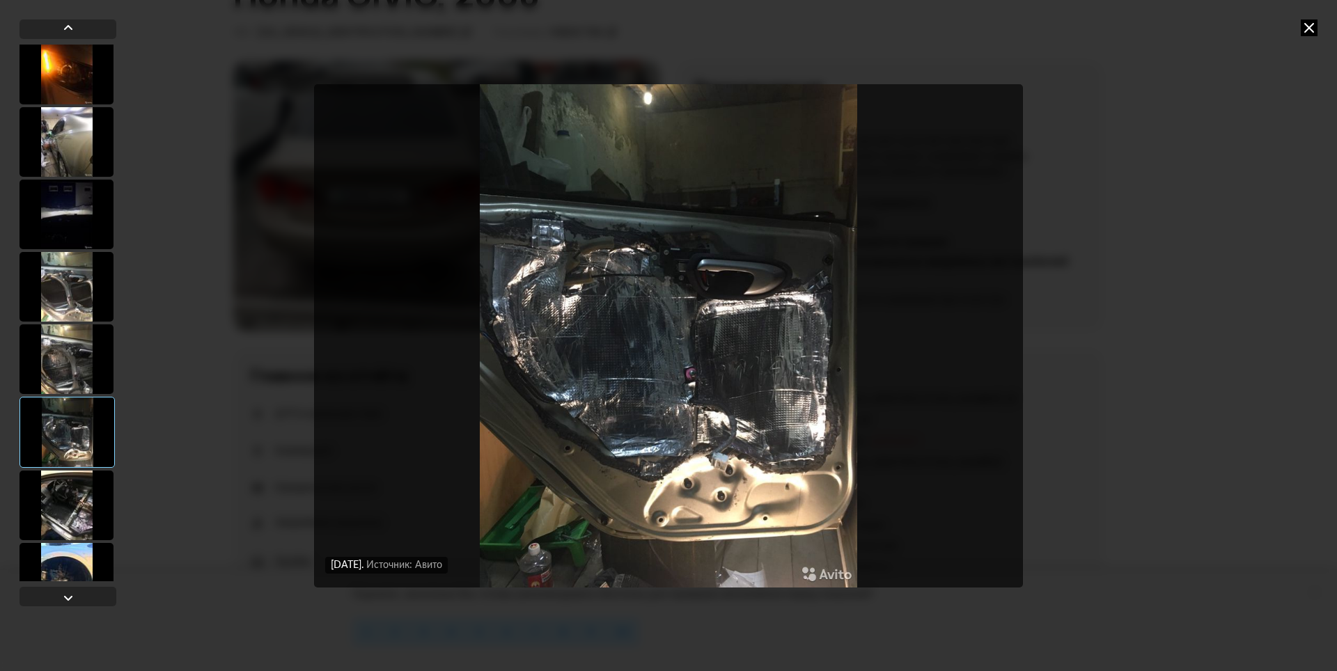
click at [72, 505] on div at bounding box center [66, 506] width 94 height 70
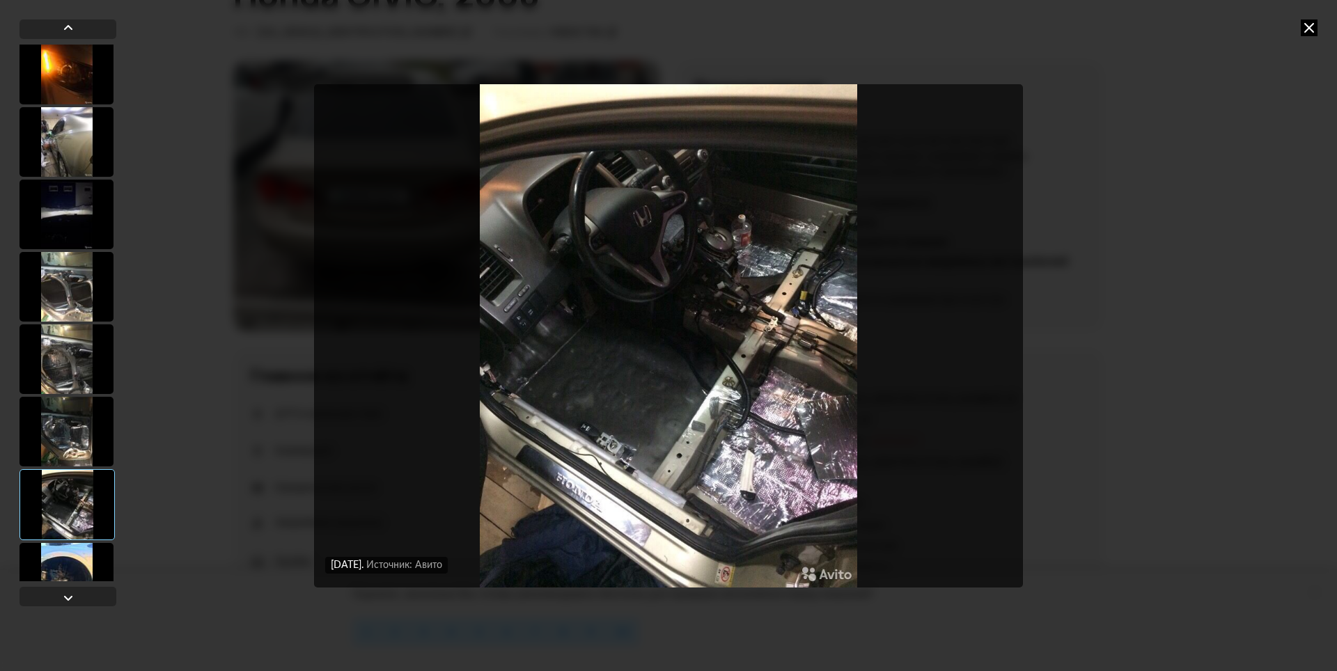
scroll to position [1600, 0]
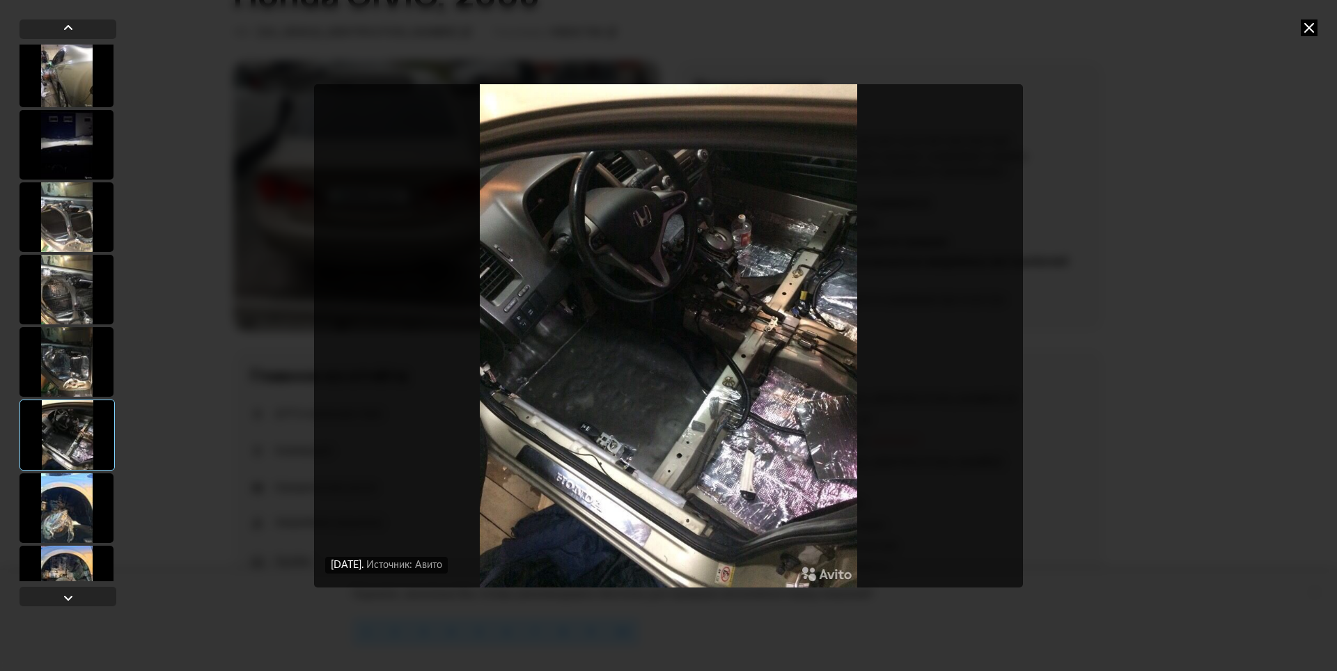
click at [76, 521] on div at bounding box center [66, 508] width 94 height 70
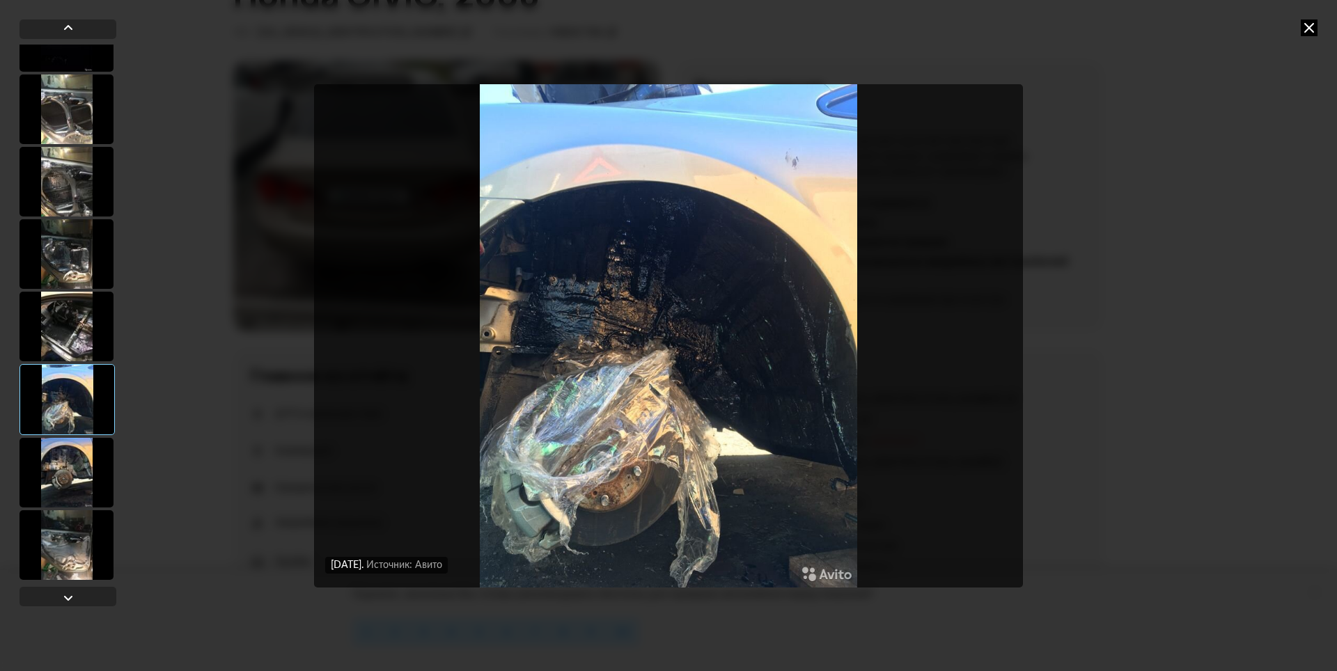
scroll to position [1709, 0]
click at [70, 478] on div at bounding box center [66, 472] width 94 height 70
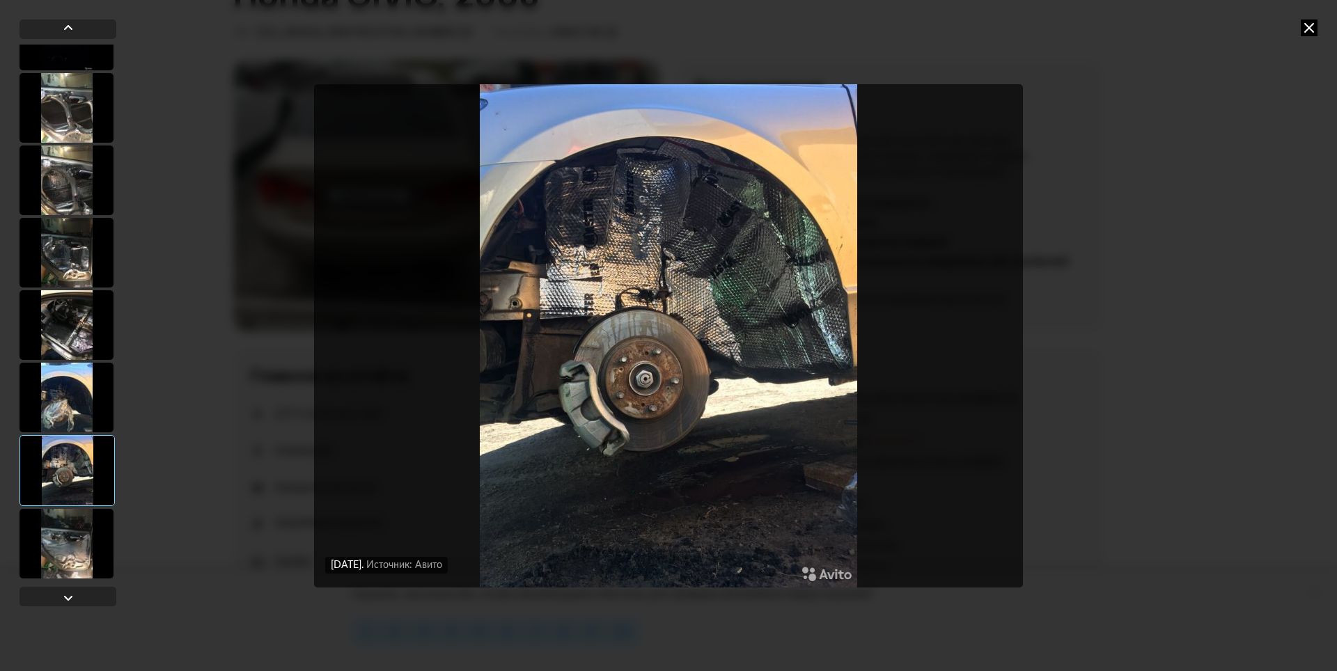
click at [64, 550] on div at bounding box center [66, 544] width 94 height 70
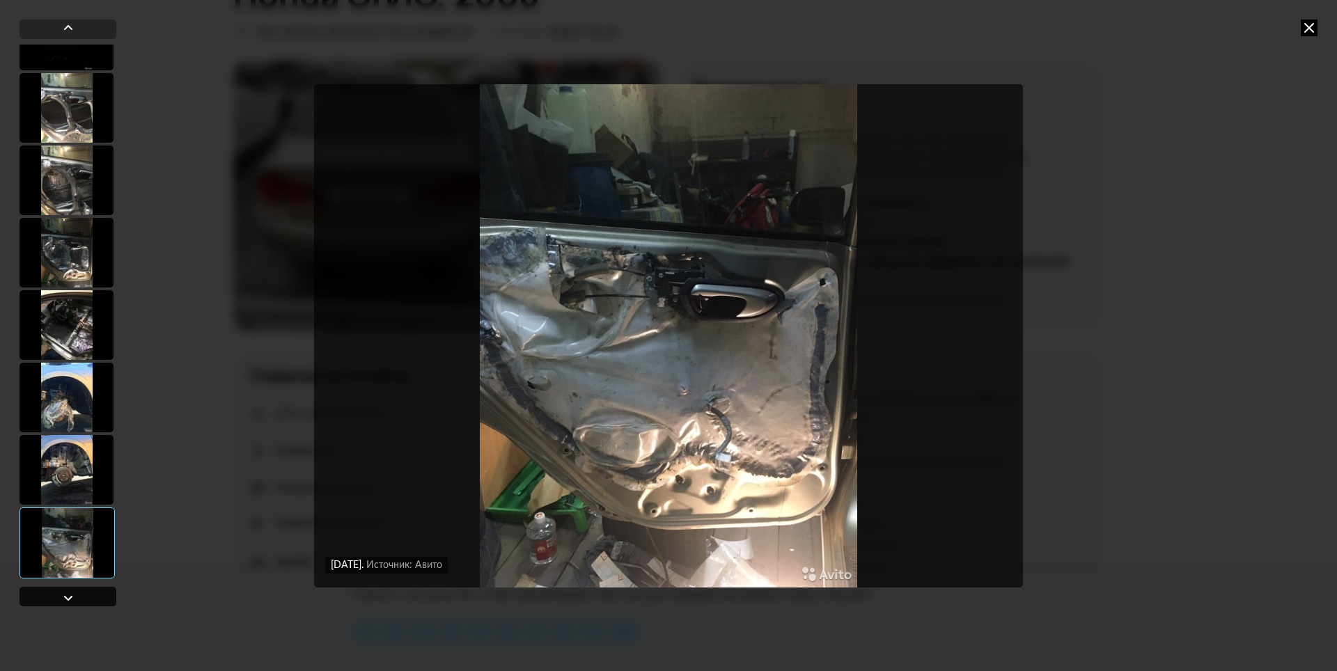
click at [64, 591] on div at bounding box center [68, 598] width 17 height 17
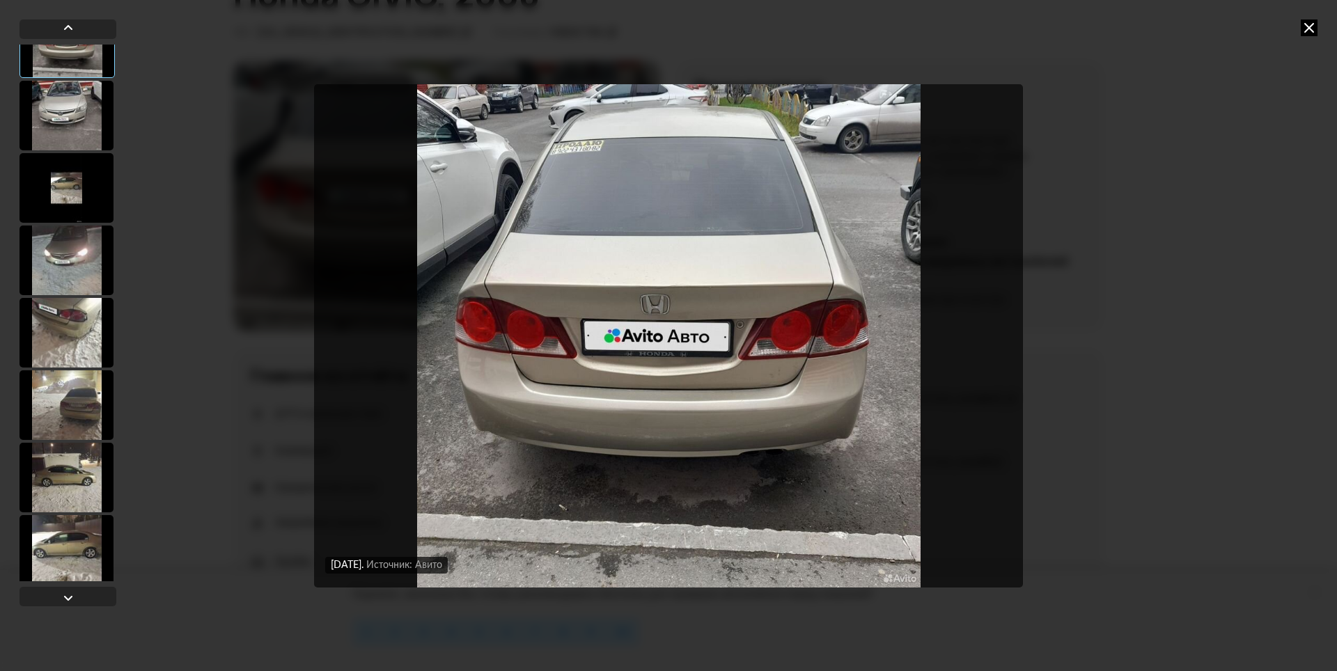
scroll to position [0, 0]
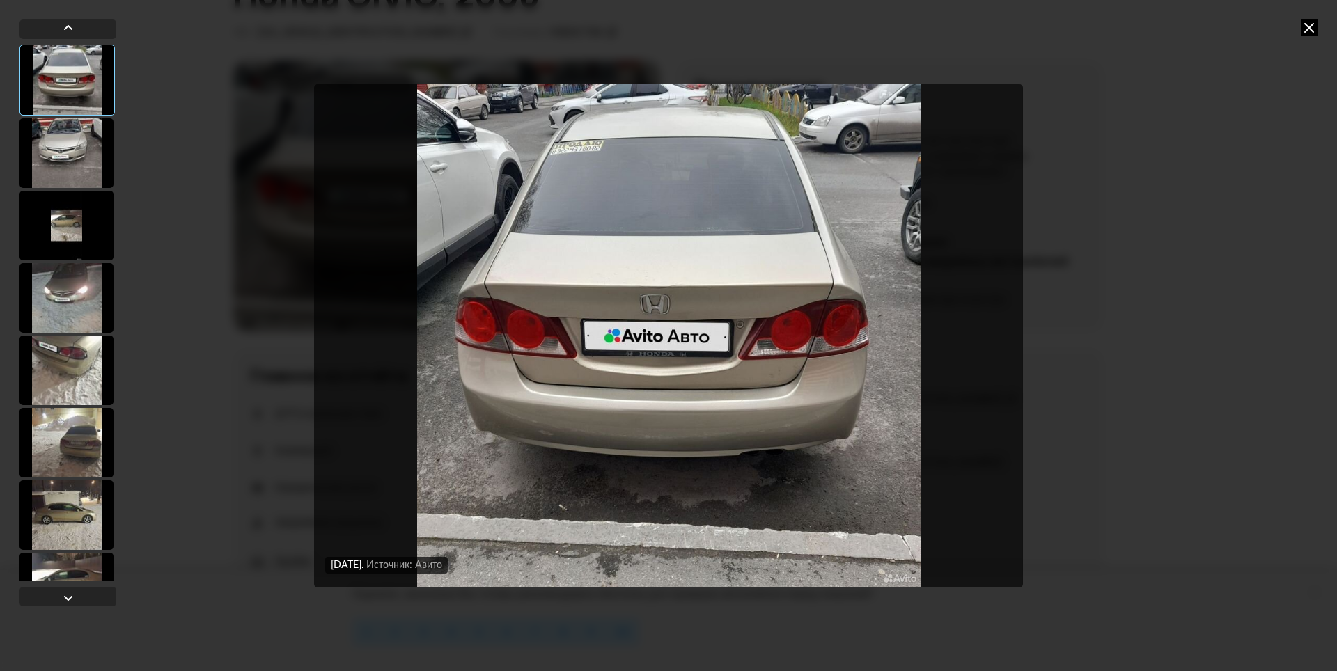
click at [50, 362] on div at bounding box center [66, 371] width 94 height 70
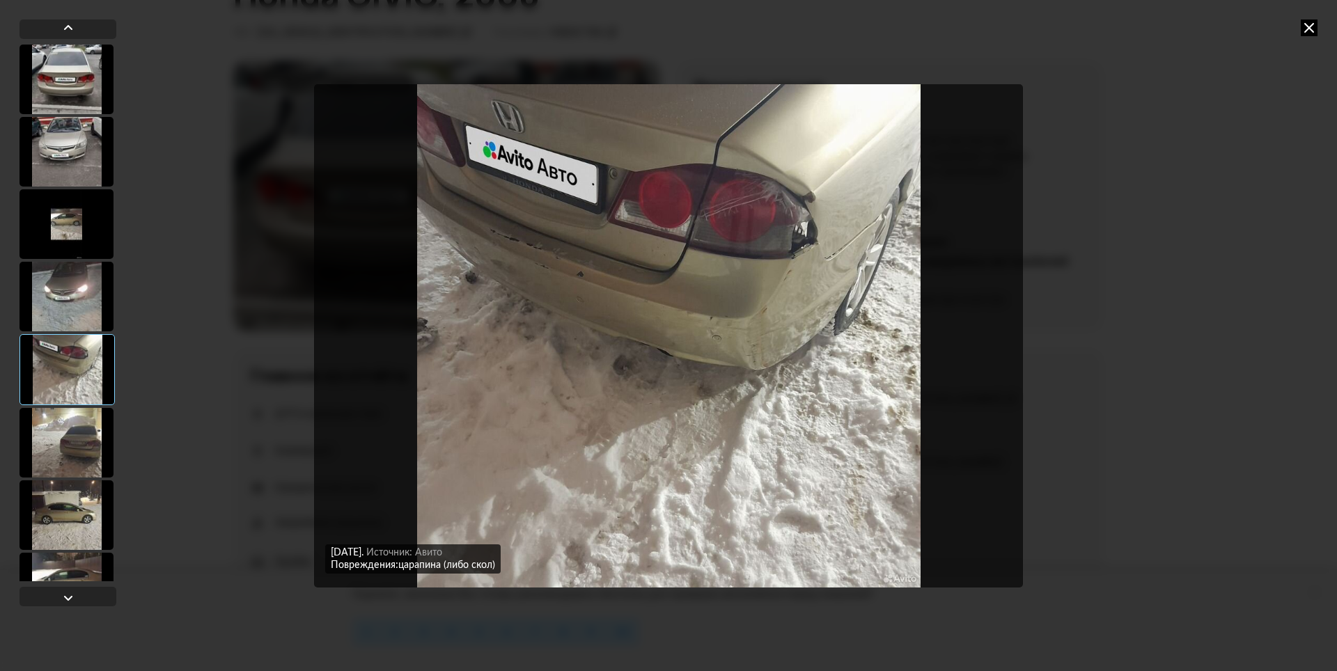
click at [77, 79] on div at bounding box center [66, 80] width 94 height 70
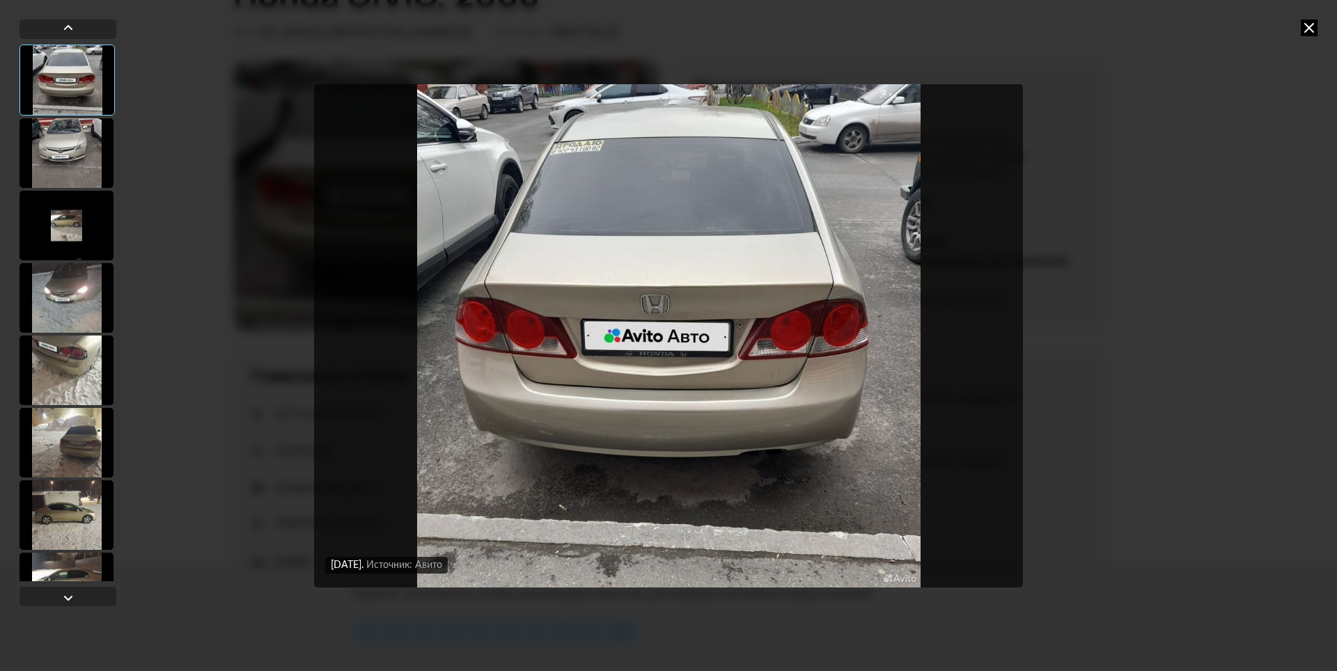
click at [79, 155] on div at bounding box center [66, 153] width 94 height 70
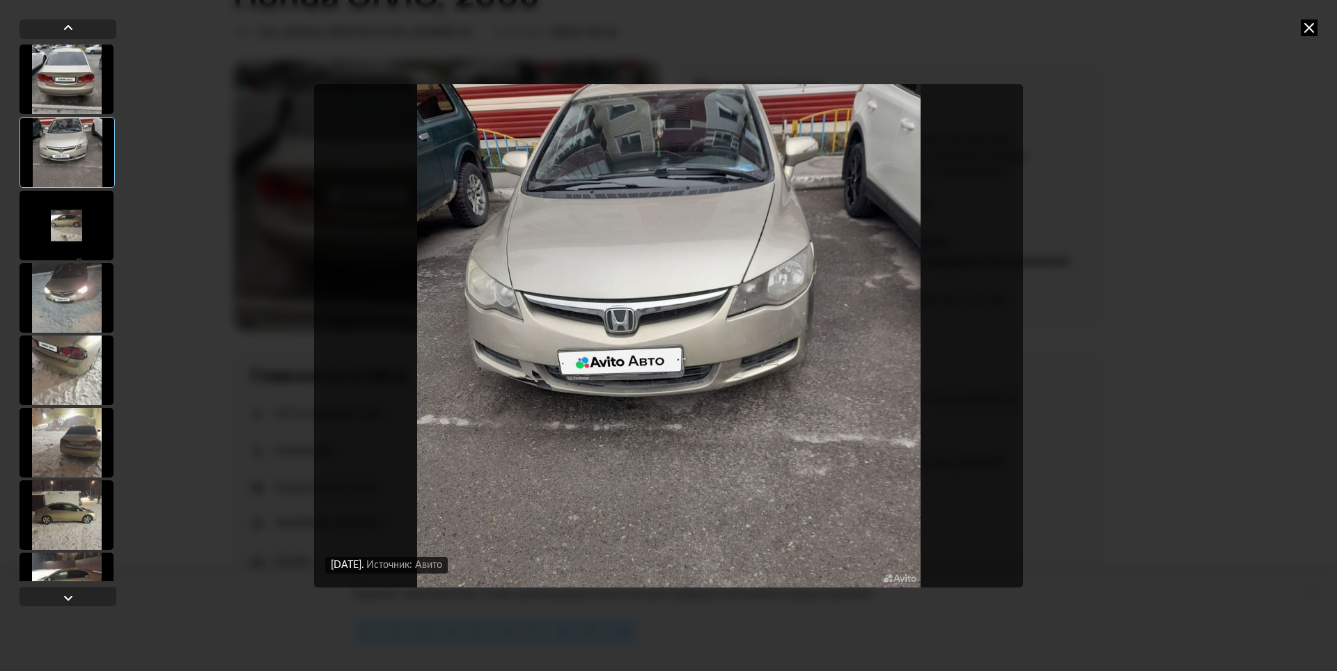
click at [55, 230] on div at bounding box center [66, 226] width 94 height 70
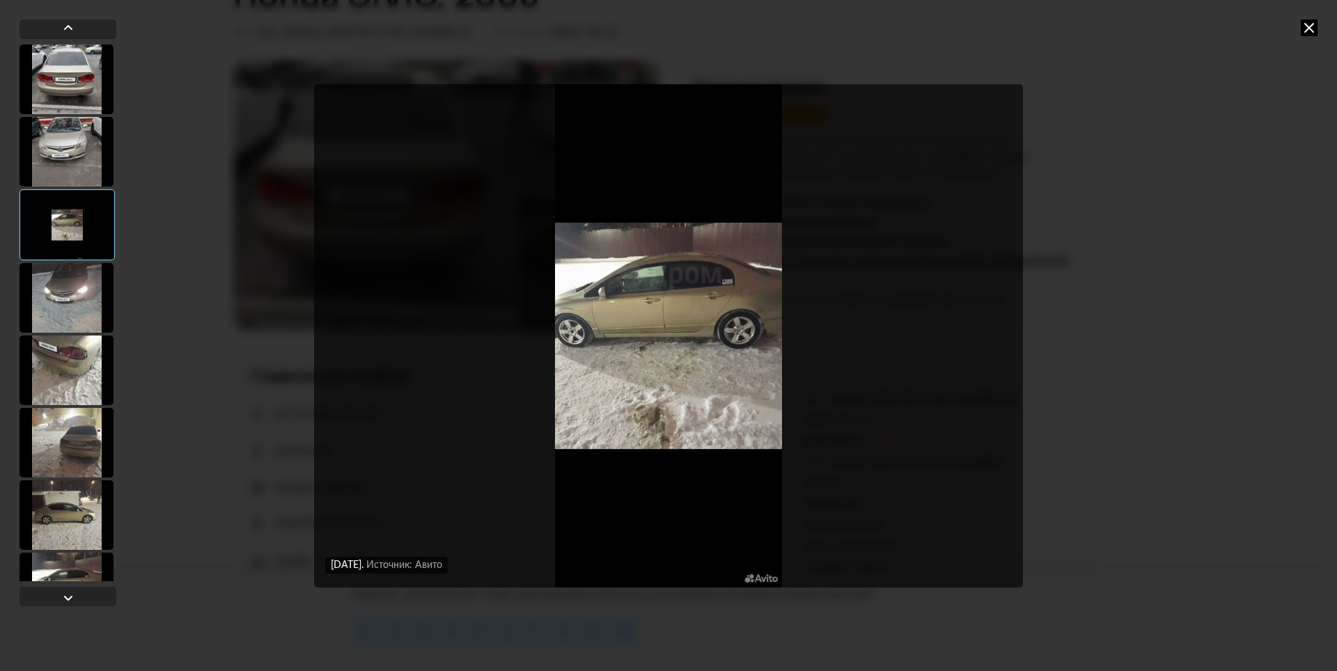
click at [61, 163] on div at bounding box center [66, 152] width 94 height 70
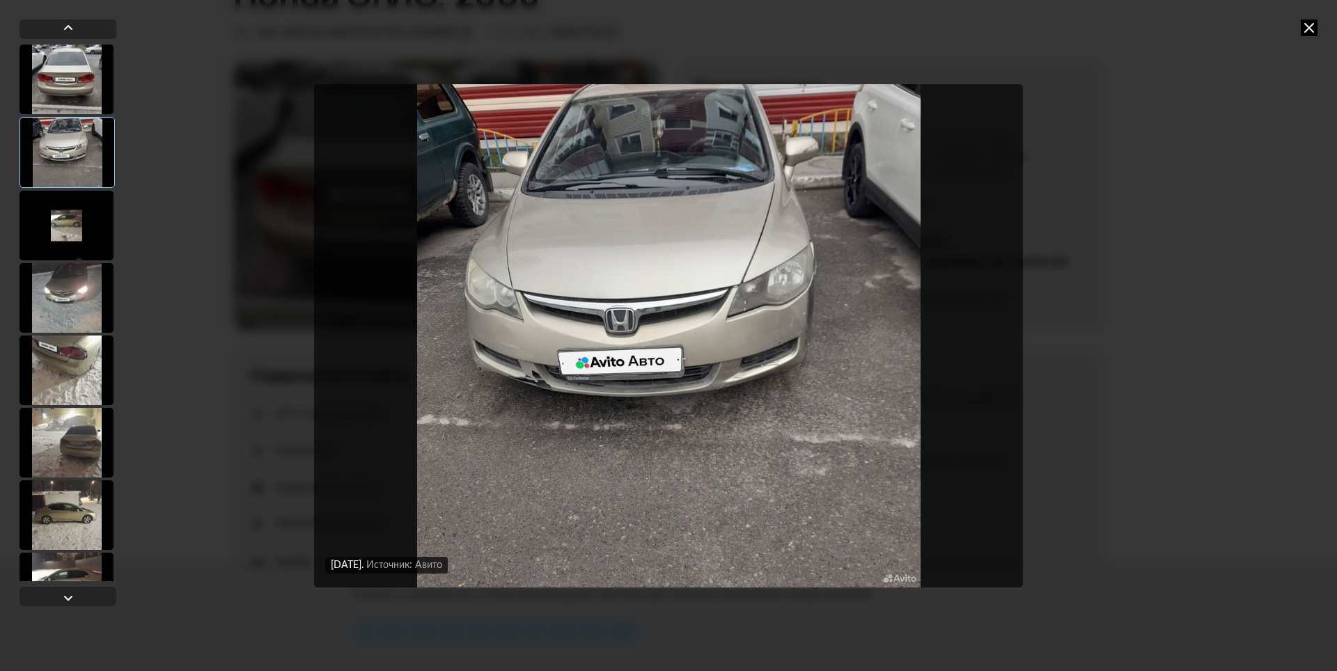
click at [1170, 132] on div "[DATE] Источник: Авито [DATE] Источник: Авито [DATE] Источник: Авито [DATE] Ист…" at bounding box center [668, 335] width 1337 height 671
click at [1303, 27] on icon at bounding box center [1309, 27] width 17 height 17
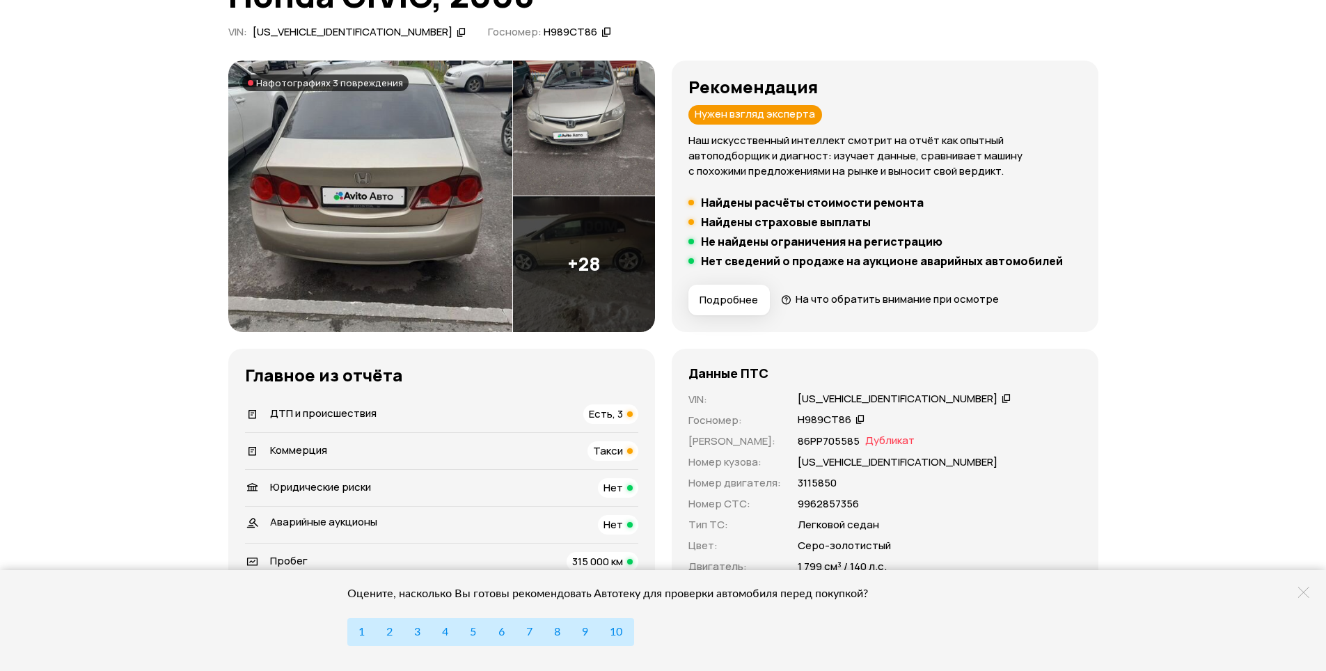
click at [554, 264] on img at bounding box center [584, 264] width 142 height 136
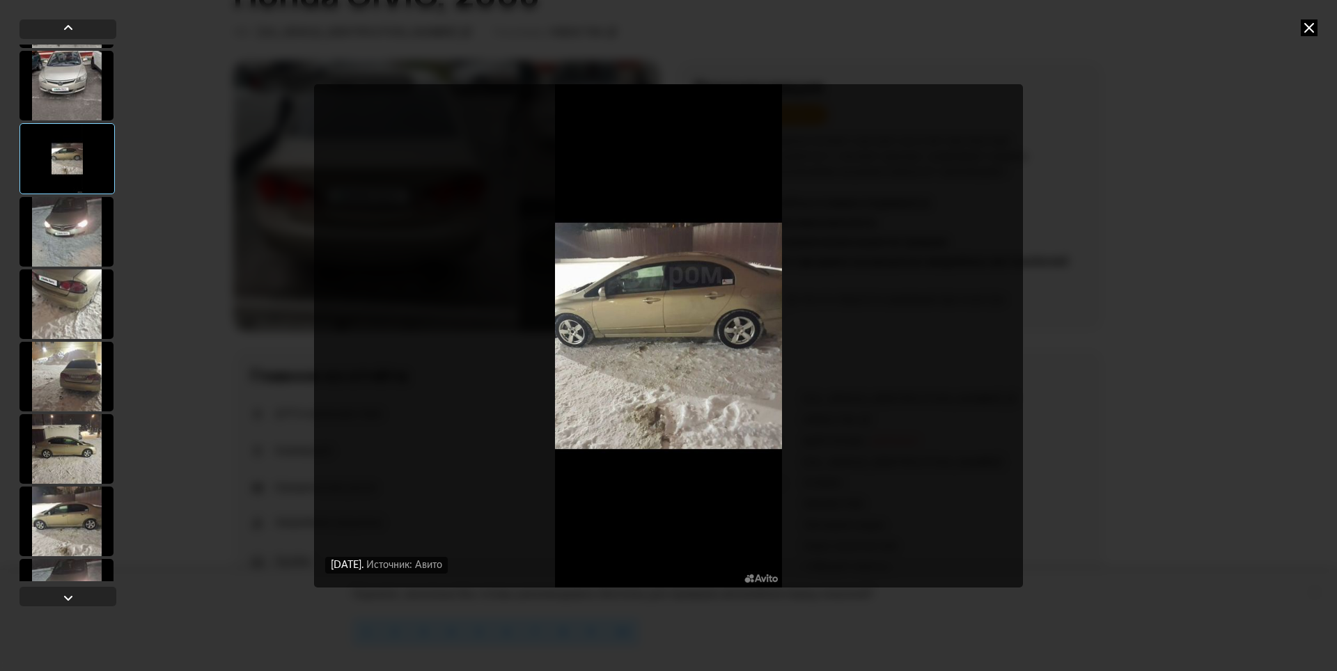
scroll to position [139, 0]
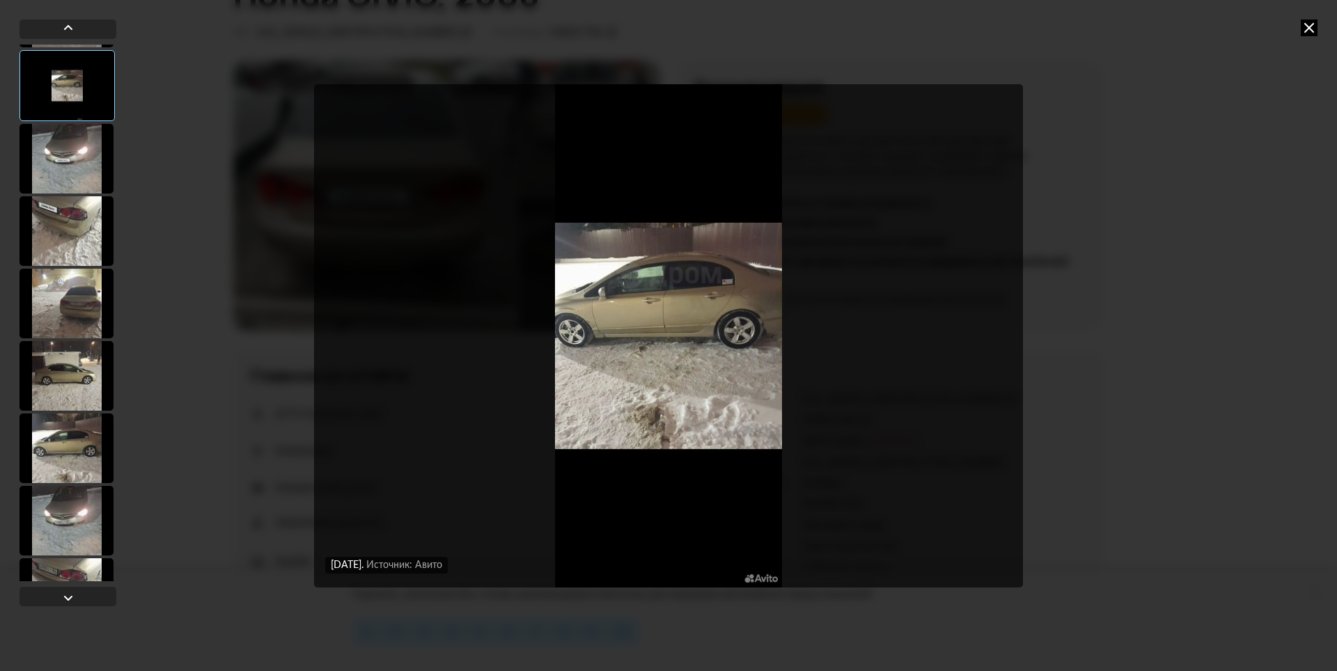
click at [61, 522] on div at bounding box center [66, 521] width 94 height 70
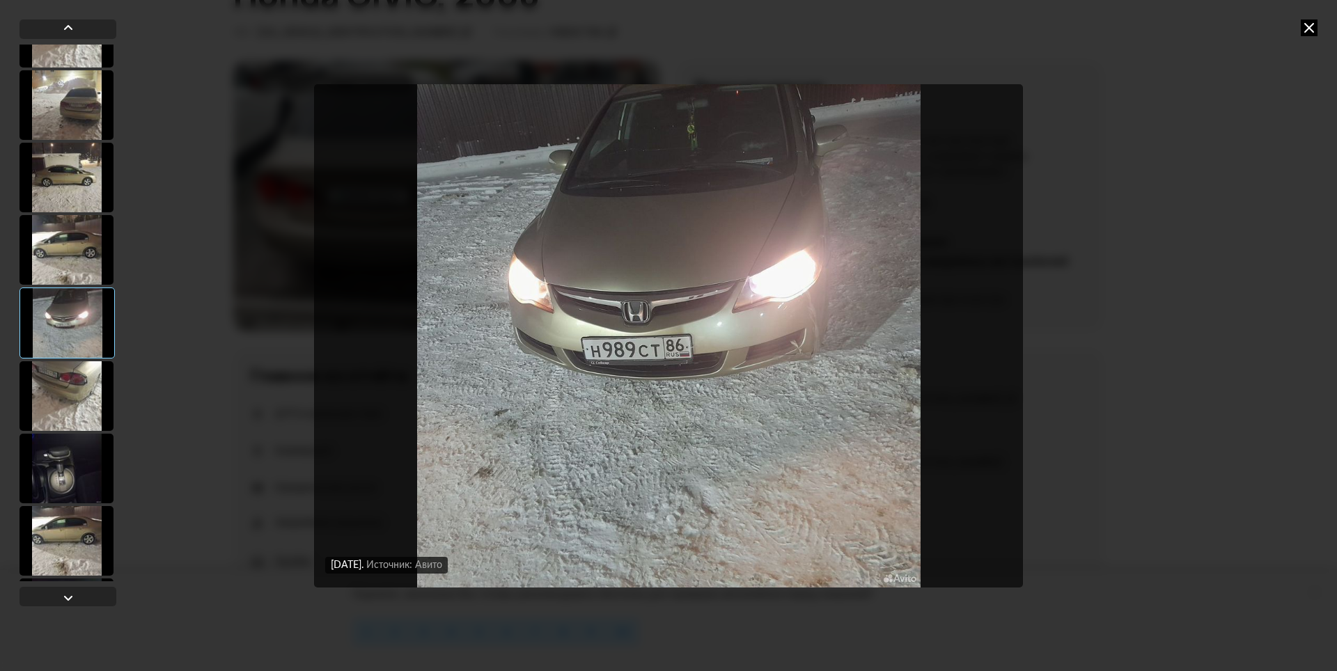
scroll to position [348, 0]
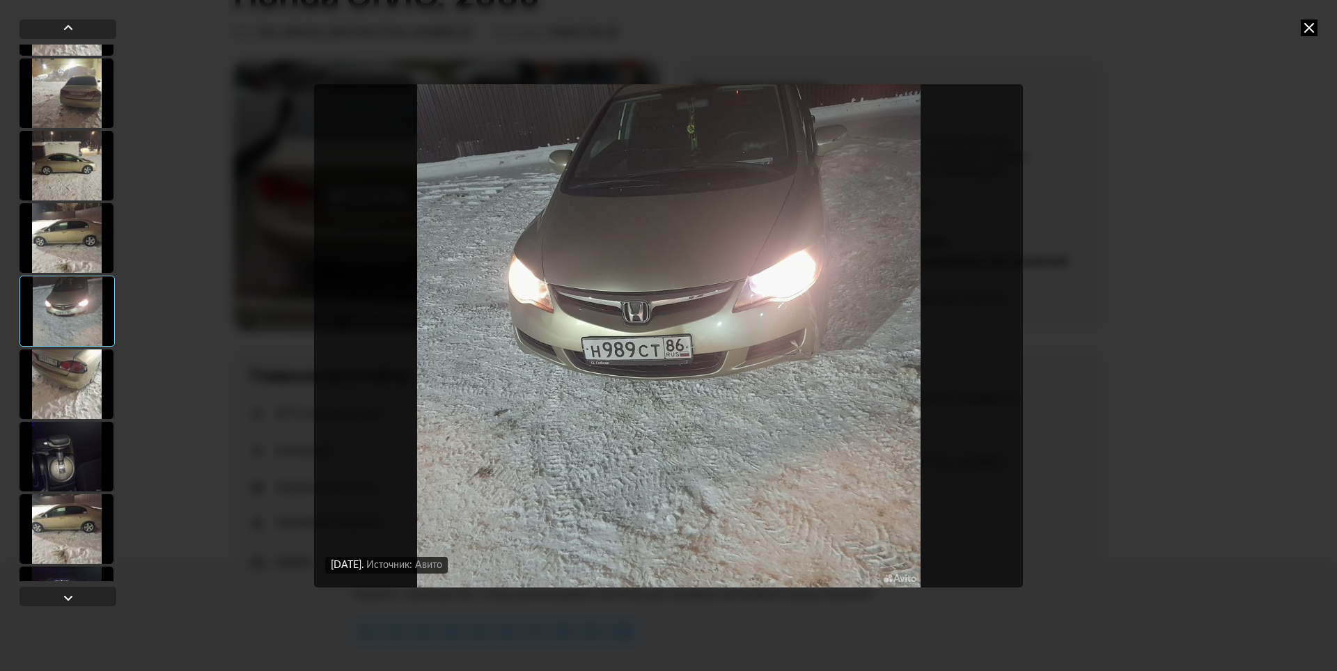
click at [65, 501] on div at bounding box center [66, 529] width 94 height 70
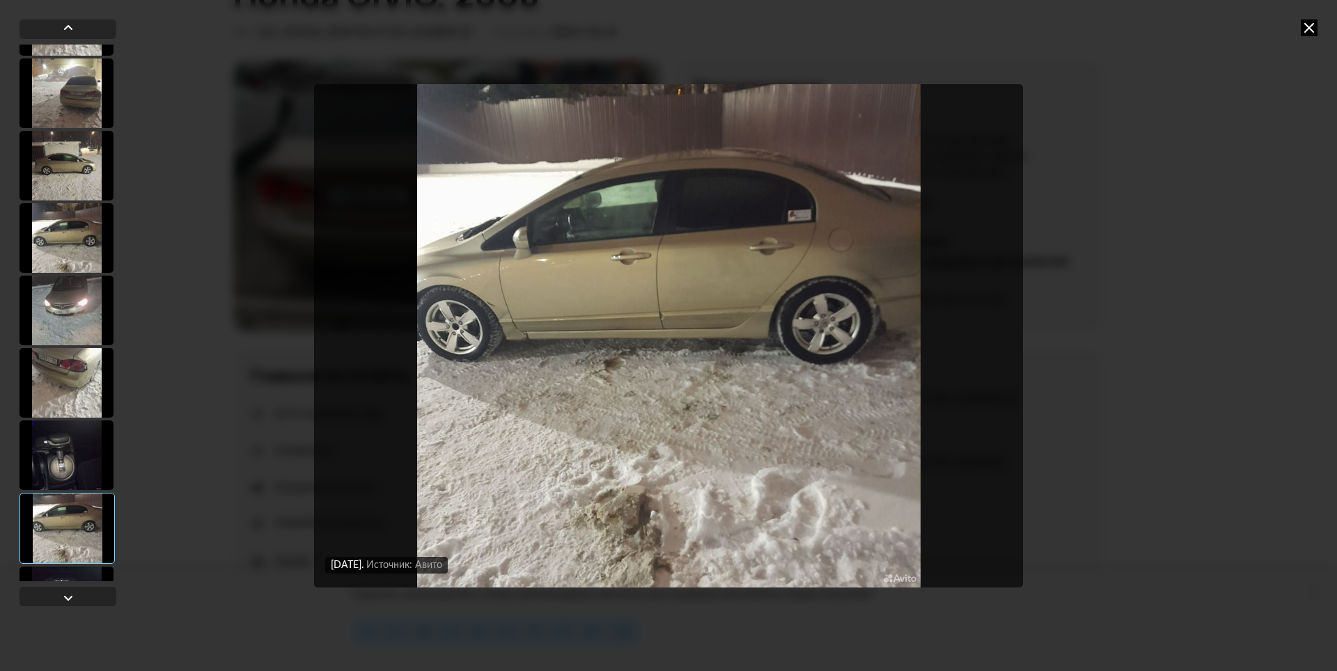
click at [70, 472] on div at bounding box center [66, 456] width 94 height 70
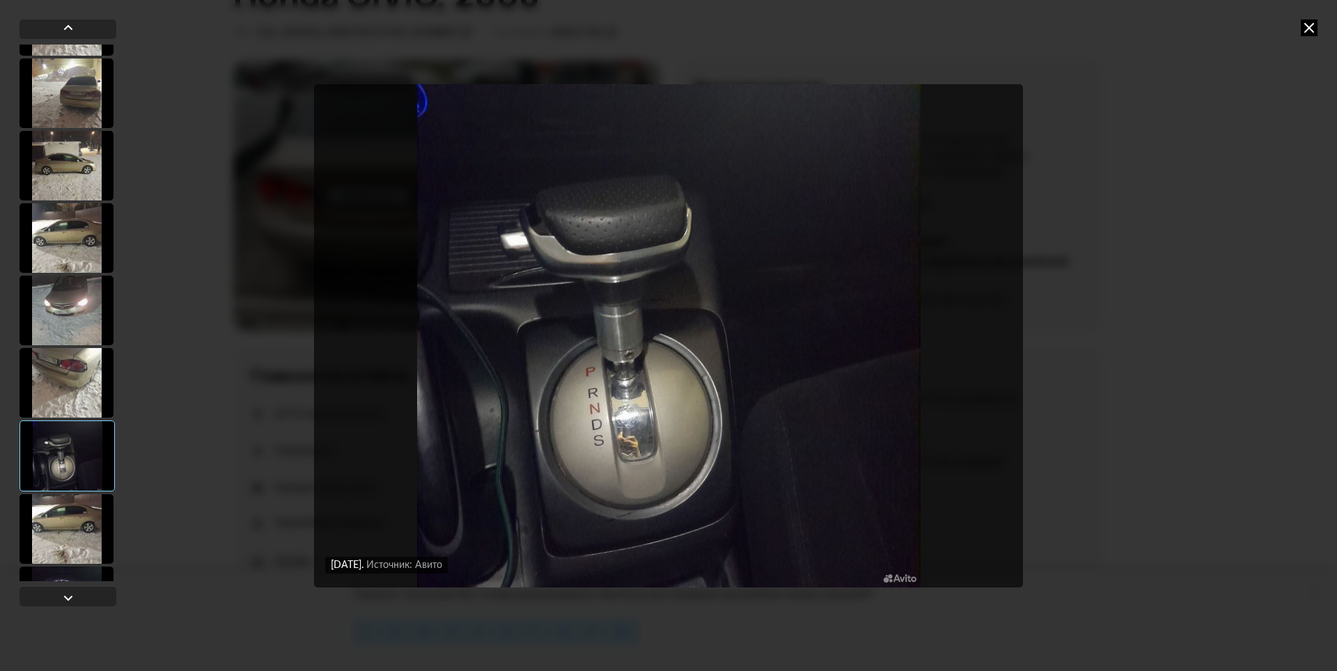
click at [70, 522] on div at bounding box center [66, 529] width 94 height 70
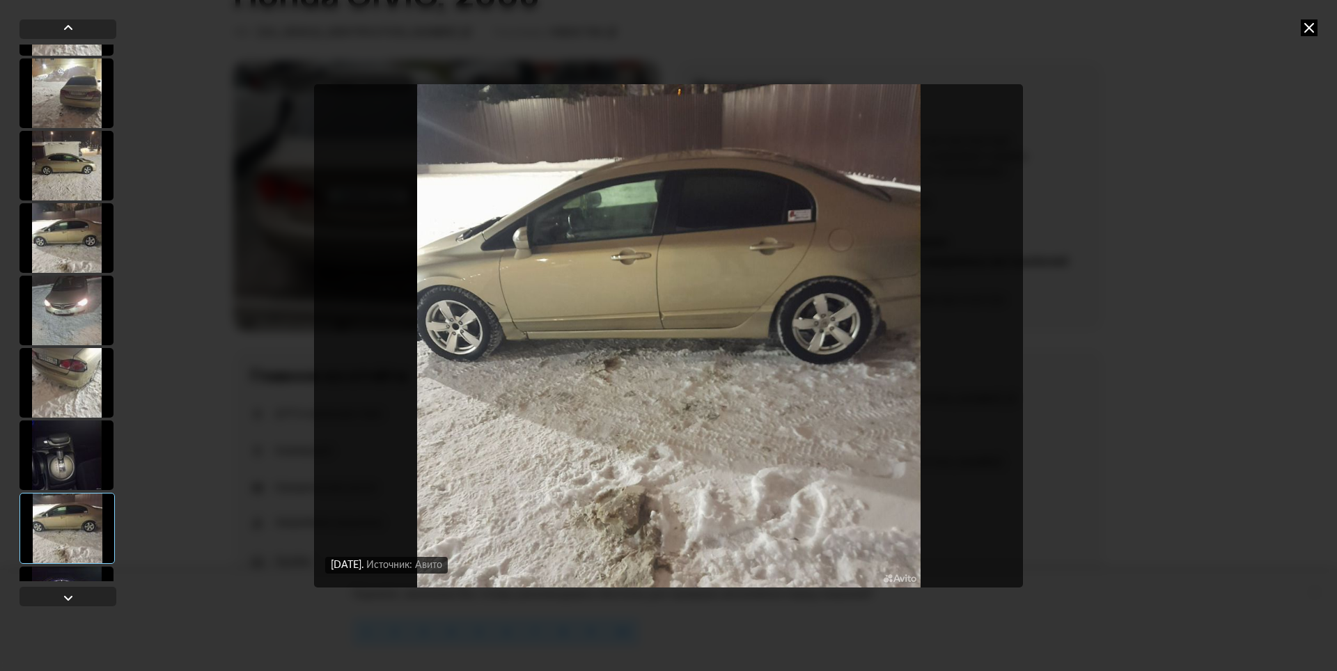
click at [74, 476] on div at bounding box center [66, 456] width 94 height 70
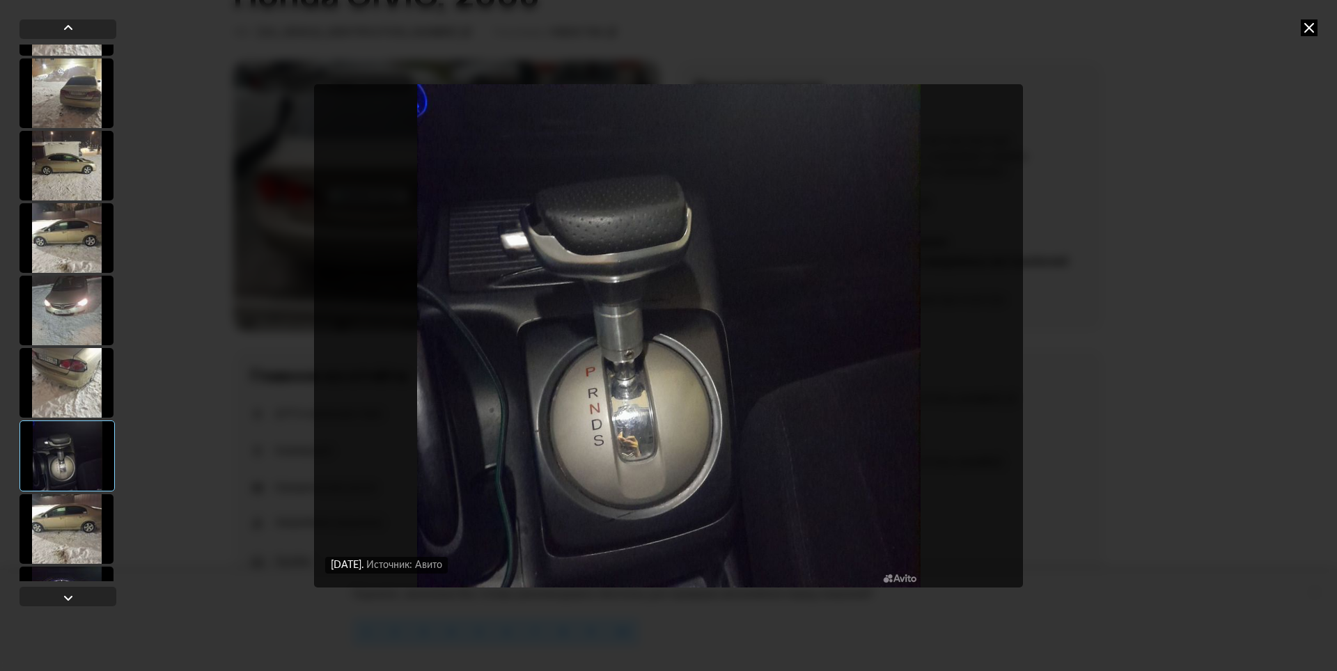
scroll to position [418, 0]
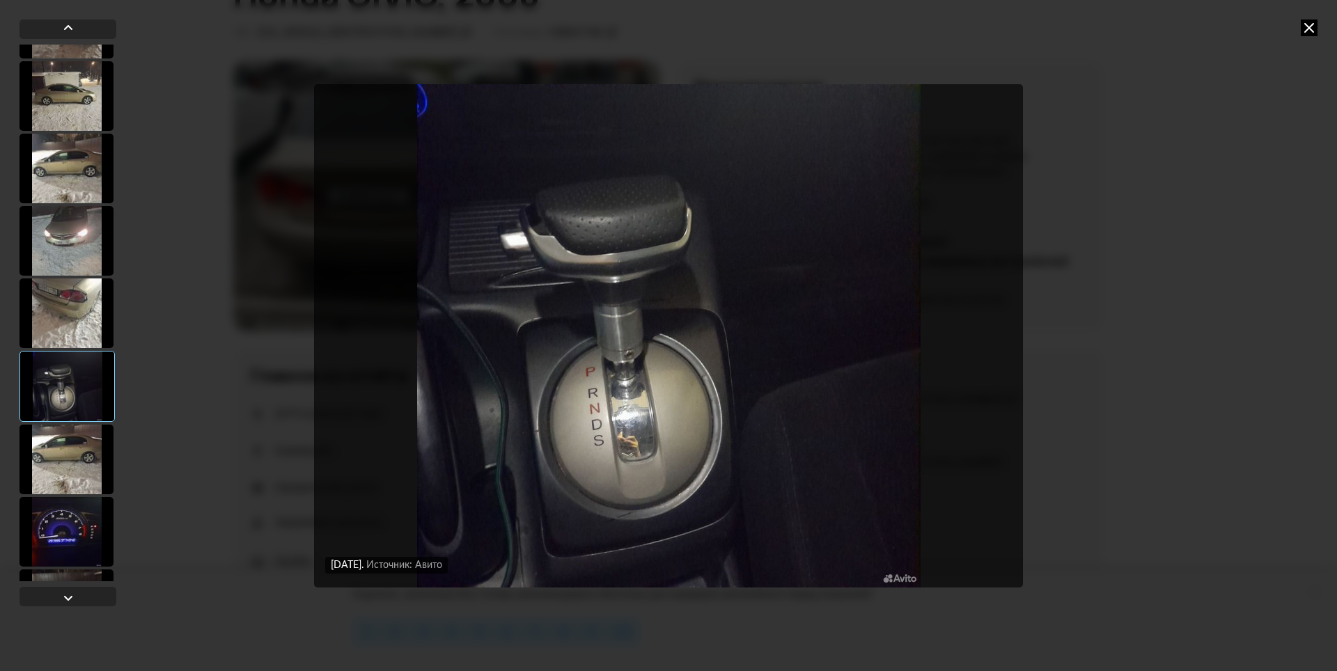
click at [70, 476] on div at bounding box center [66, 460] width 94 height 70
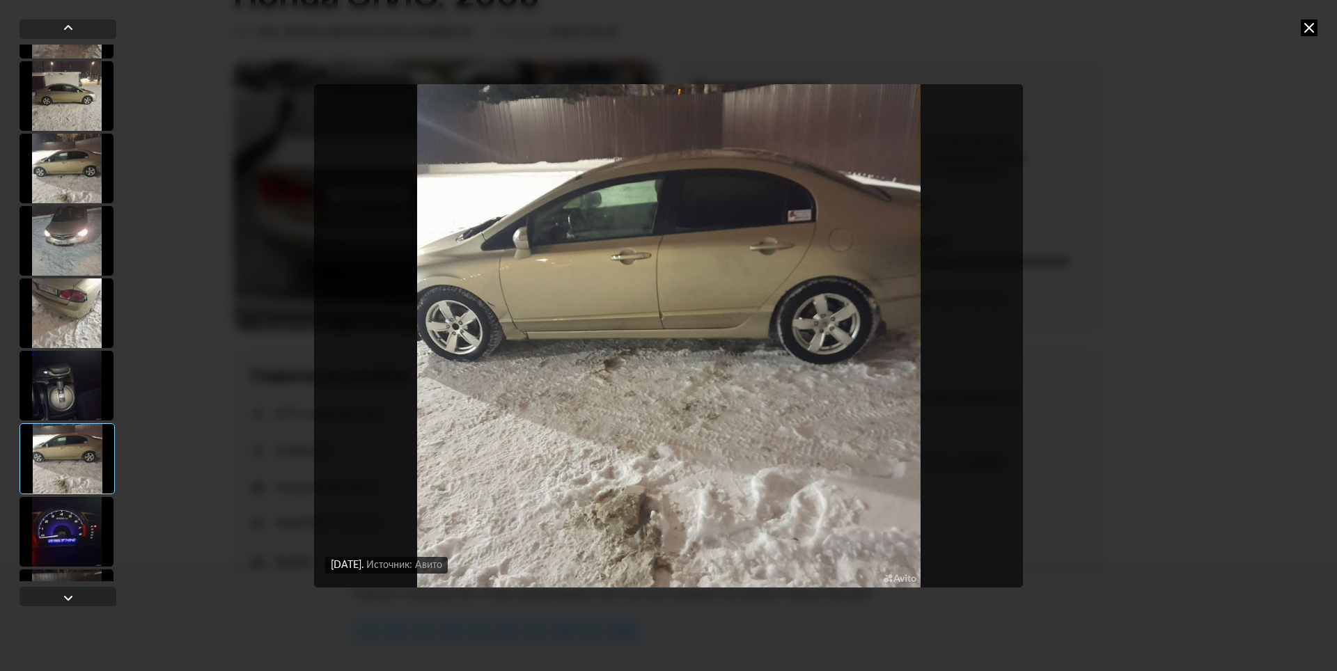
click at [65, 520] on div at bounding box center [66, 532] width 94 height 70
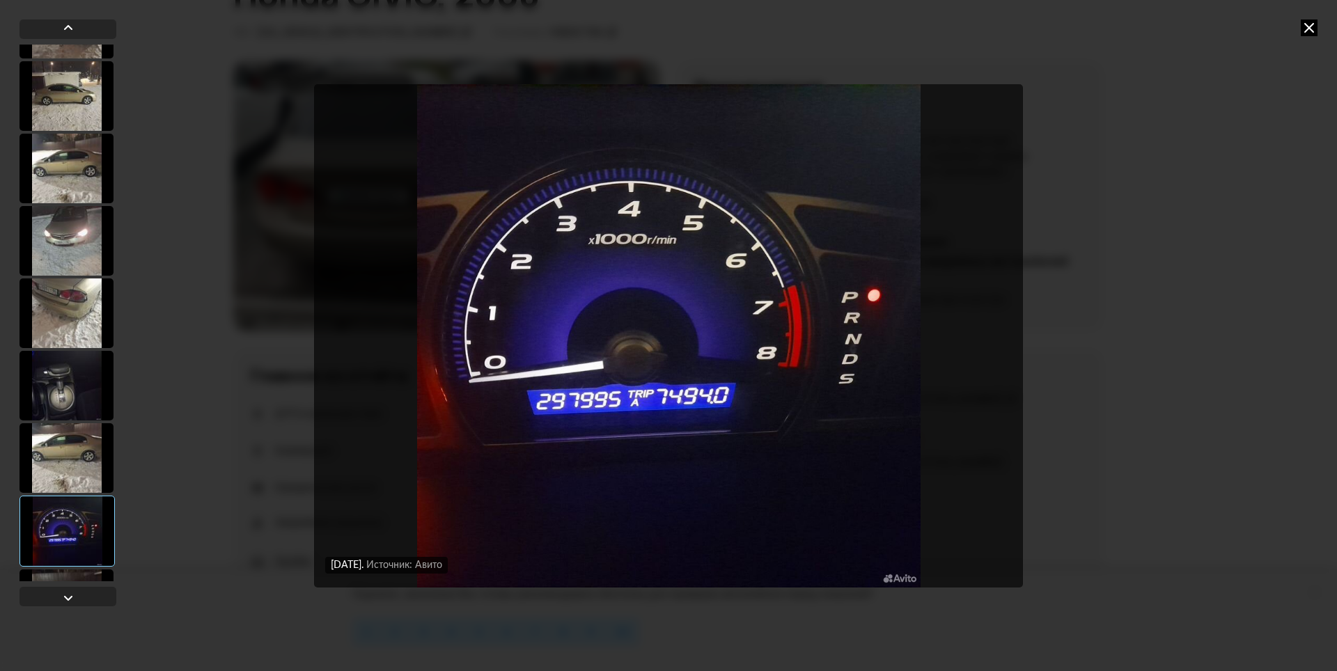
scroll to position [487, 0]
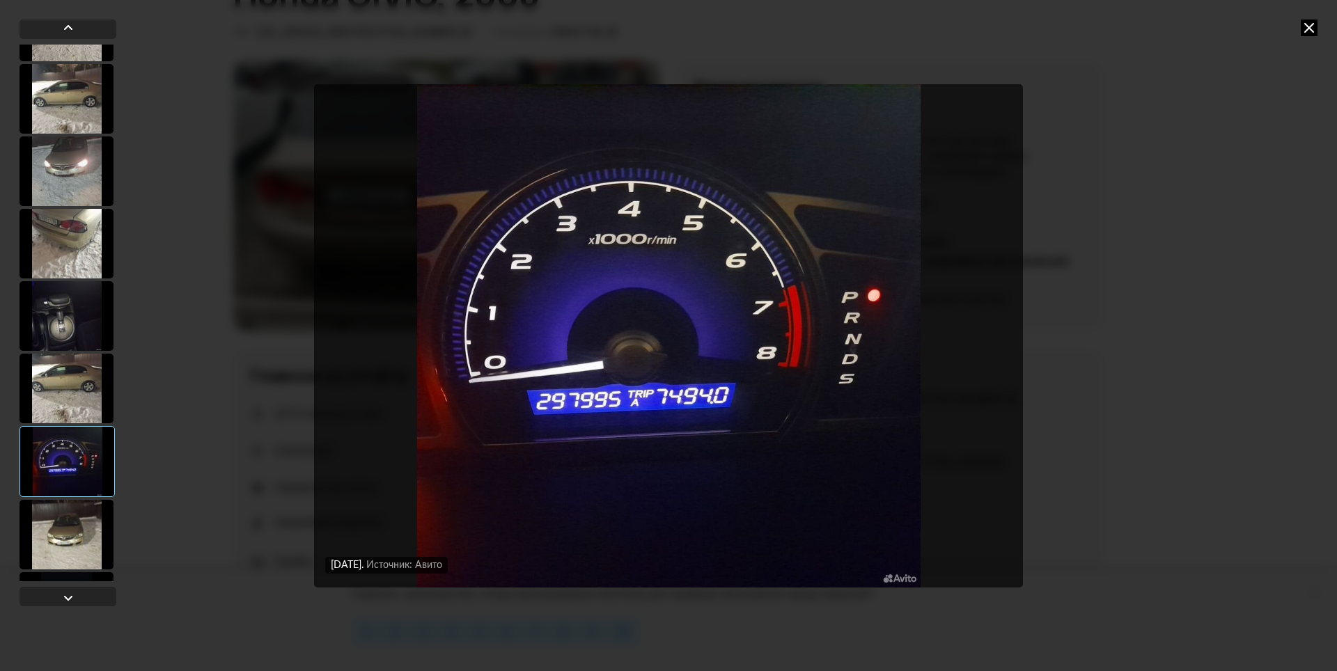
click at [57, 521] on div at bounding box center [66, 535] width 94 height 70
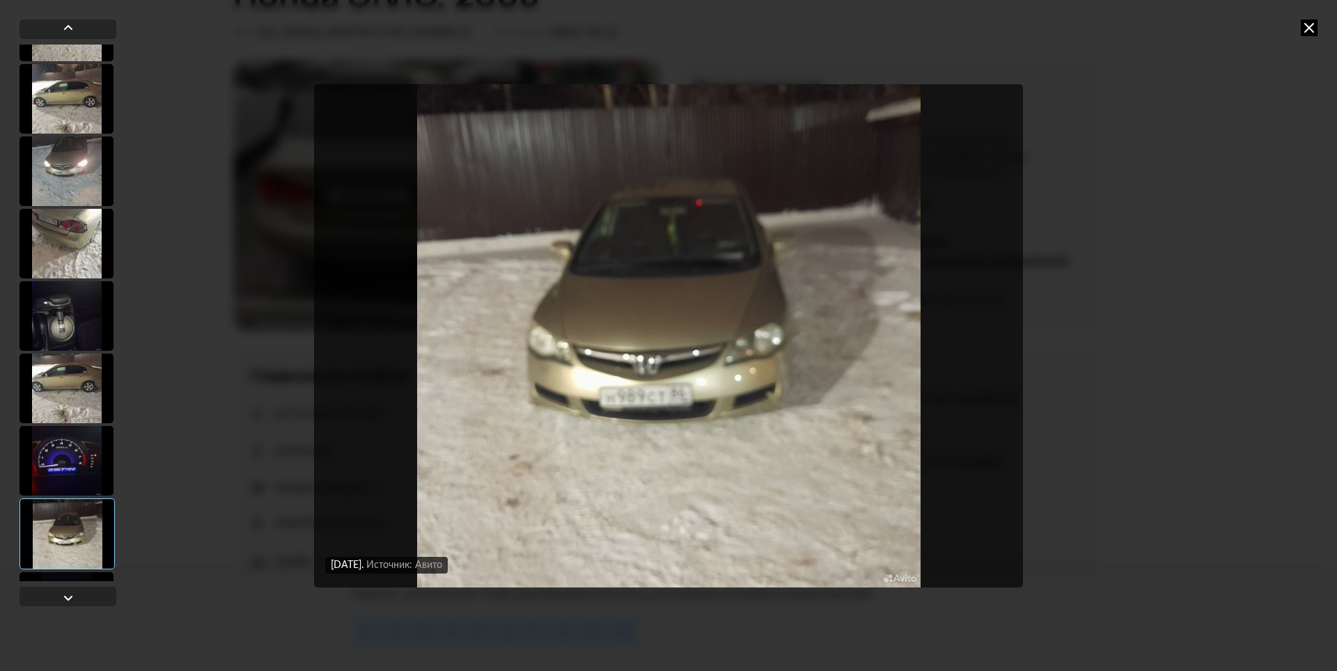
scroll to position [557, 0]
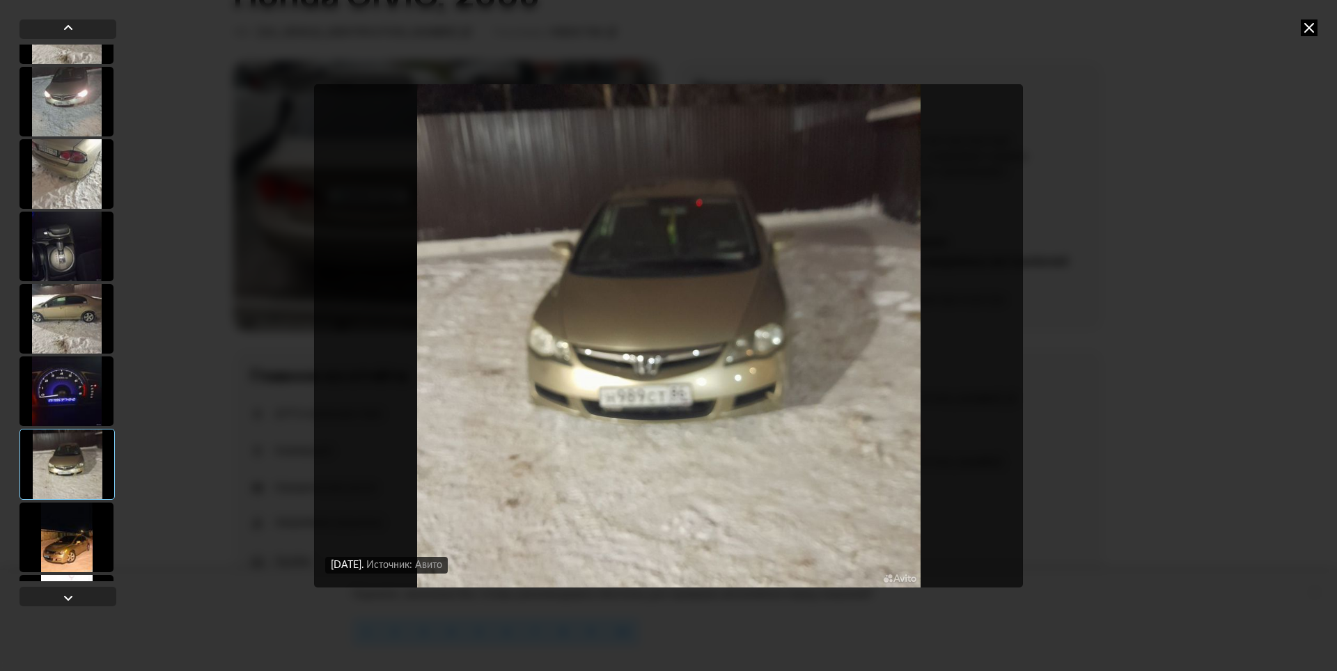
click at [63, 539] on div at bounding box center [66, 538] width 94 height 70
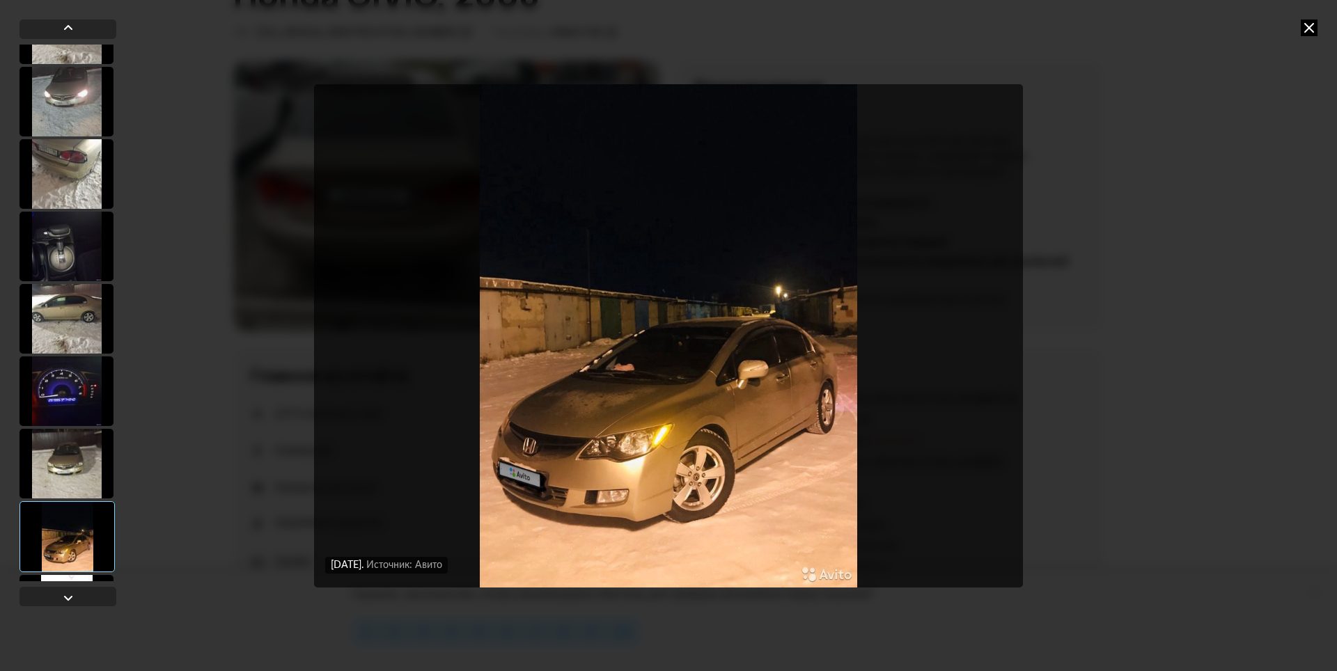
scroll to position [627, 0]
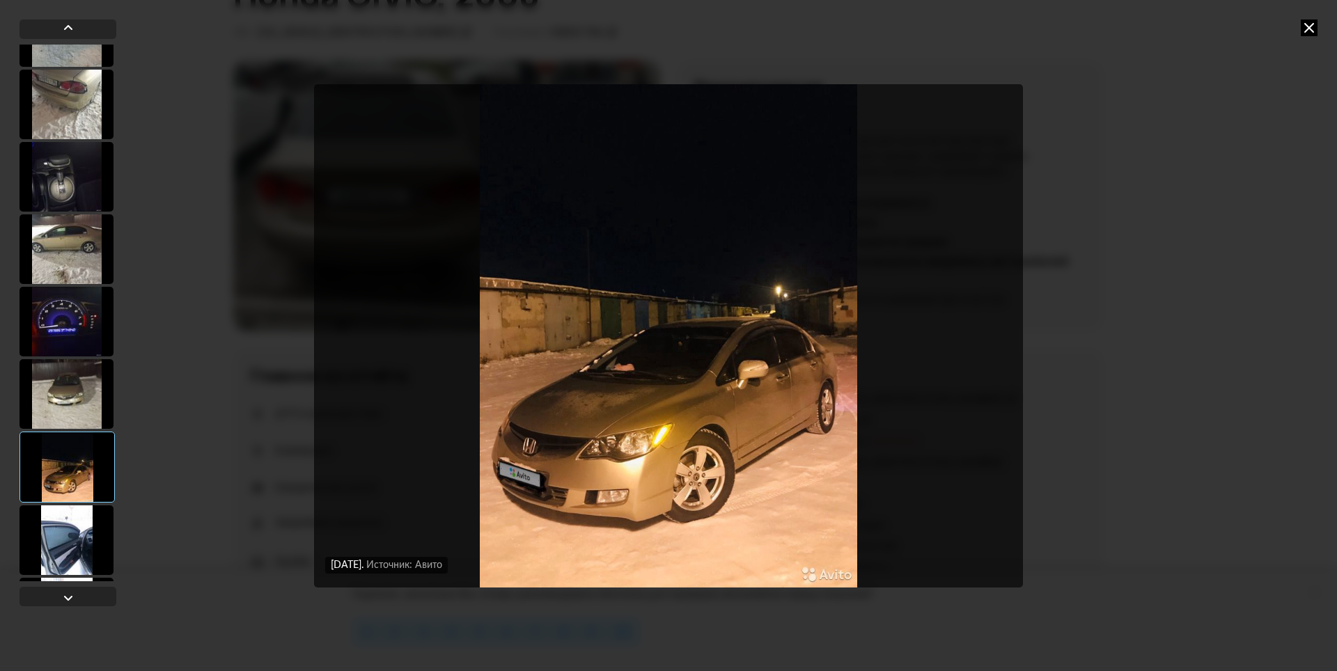
click at [63, 539] on div at bounding box center [66, 540] width 94 height 70
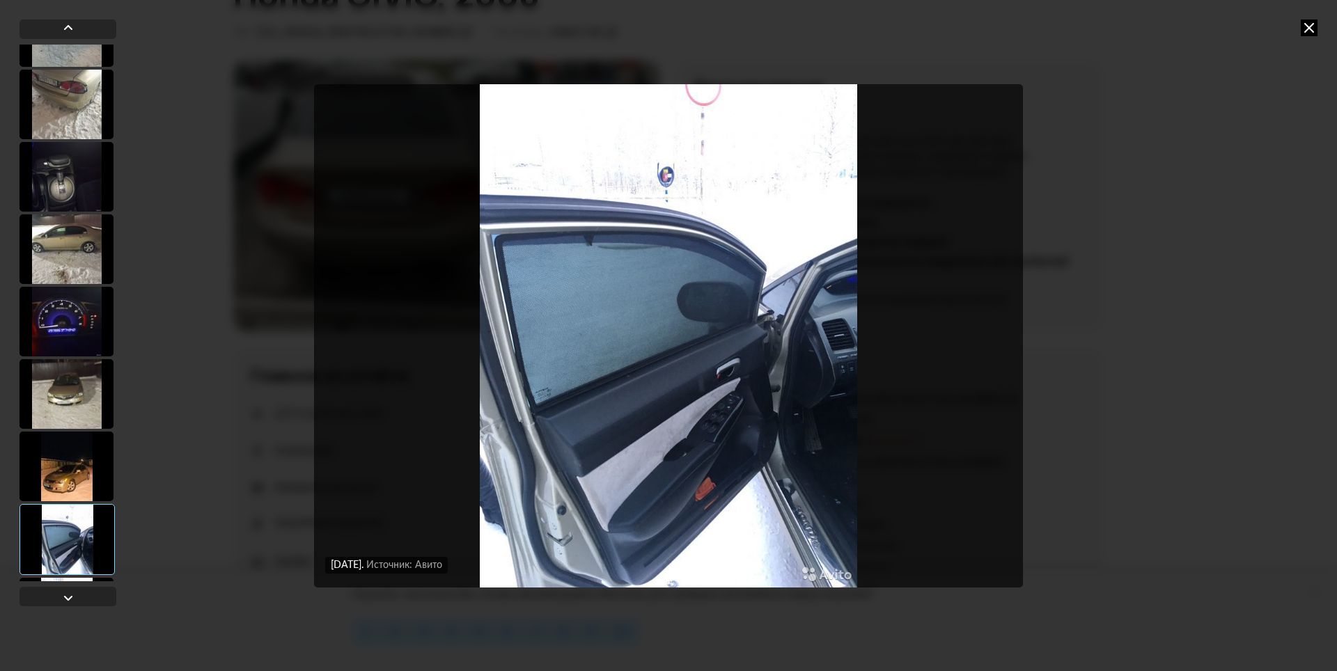
click at [79, 474] on div at bounding box center [66, 467] width 94 height 70
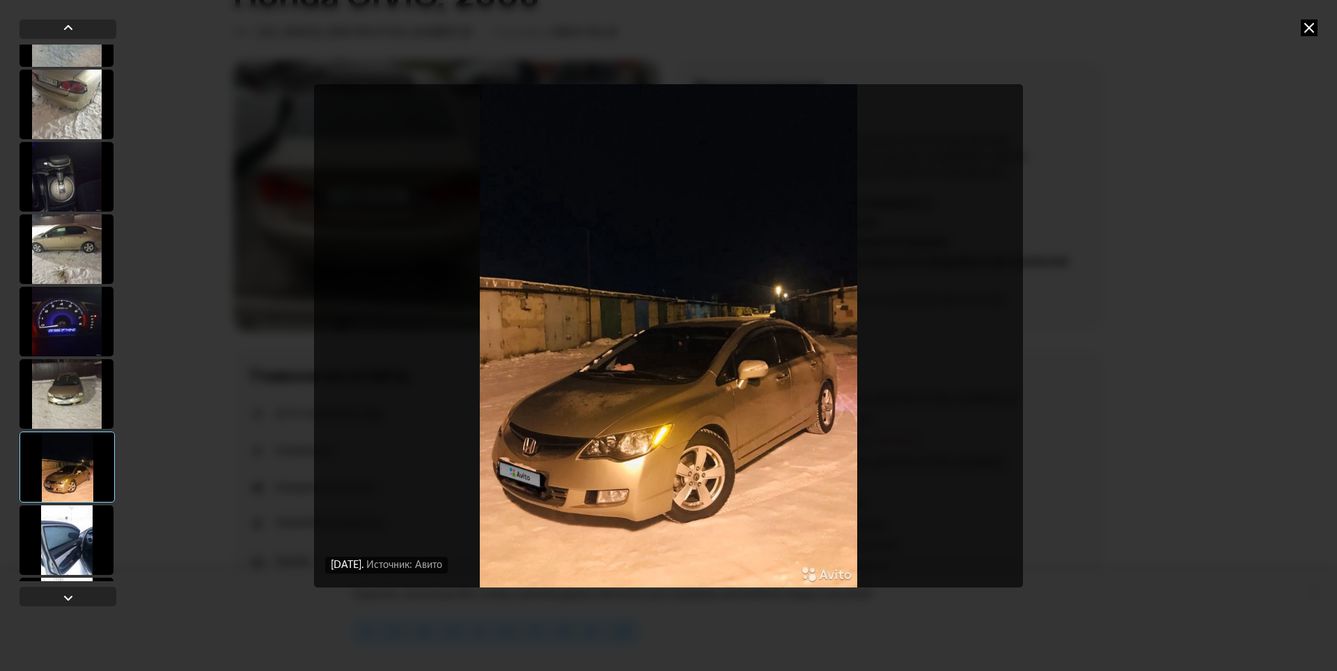
click at [80, 511] on div at bounding box center [66, 540] width 94 height 70
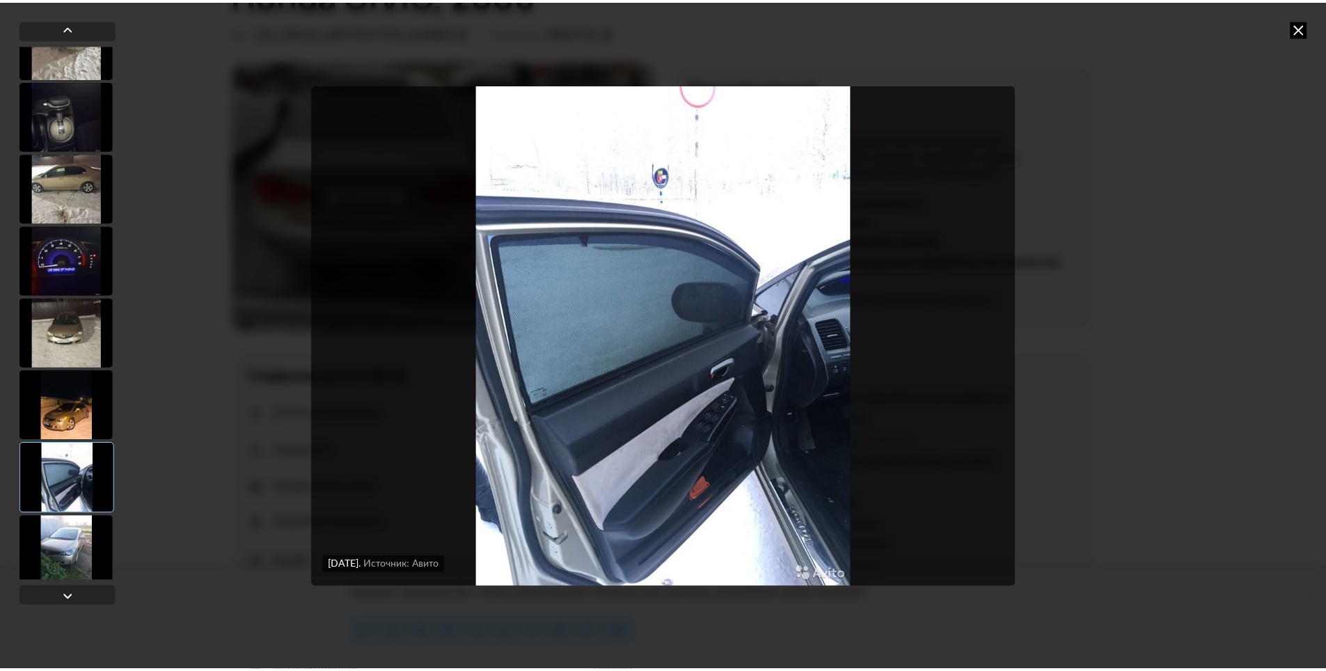
scroll to position [696, 0]
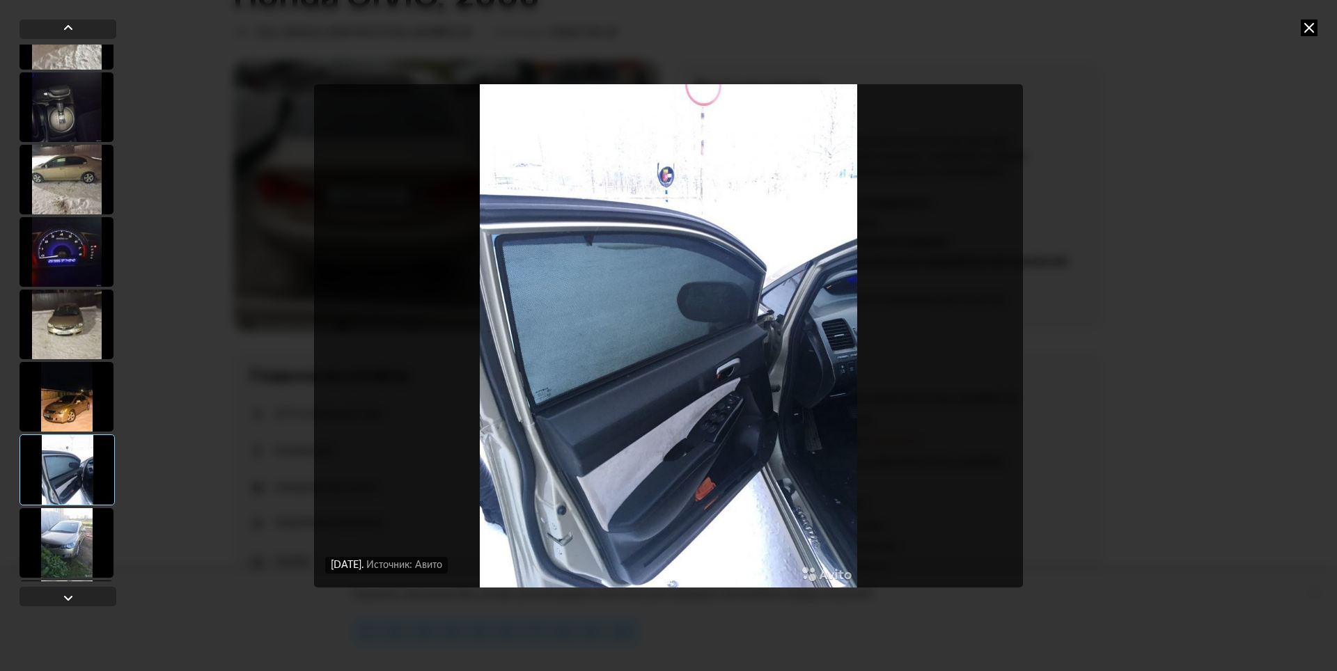
click at [73, 526] on div at bounding box center [66, 543] width 94 height 70
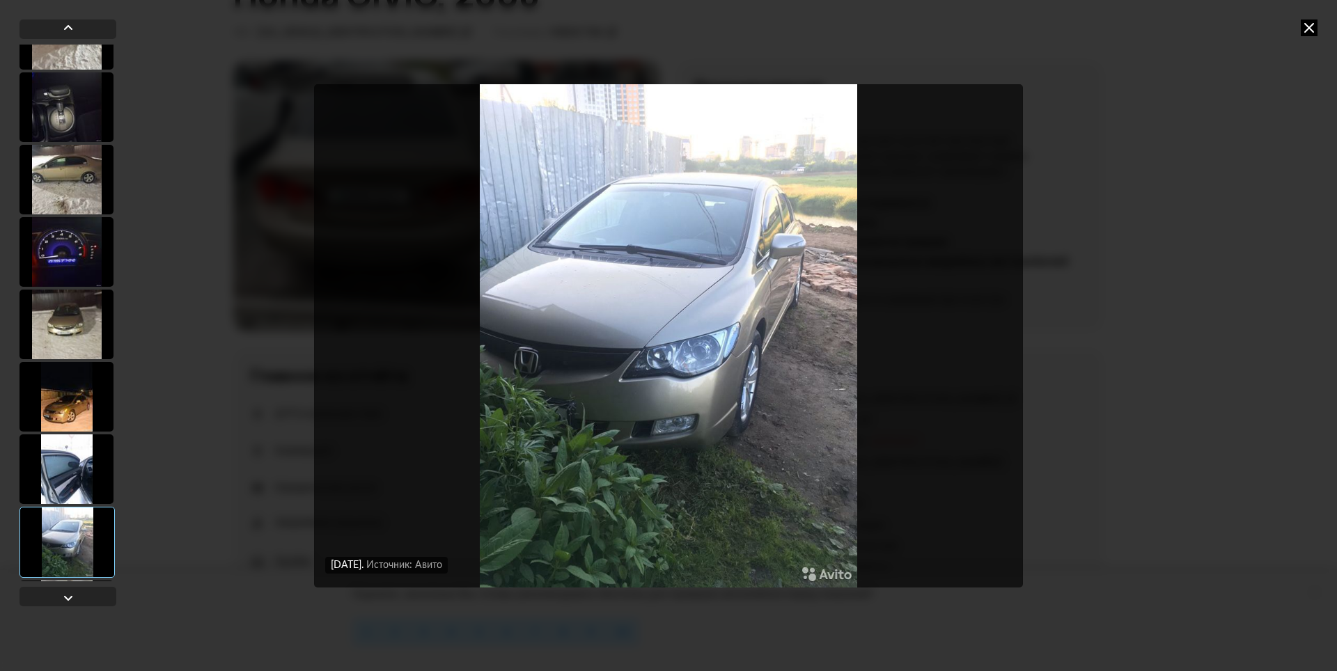
click at [1143, 285] on div "[DATE] Источник: Авито [DATE] Источник: Авито [DATE] Источник: Авито [DATE] Ист…" at bounding box center [668, 335] width 1337 height 671
click at [1312, 23] on icon at bounding box center [1309, 27] width 17 height 17
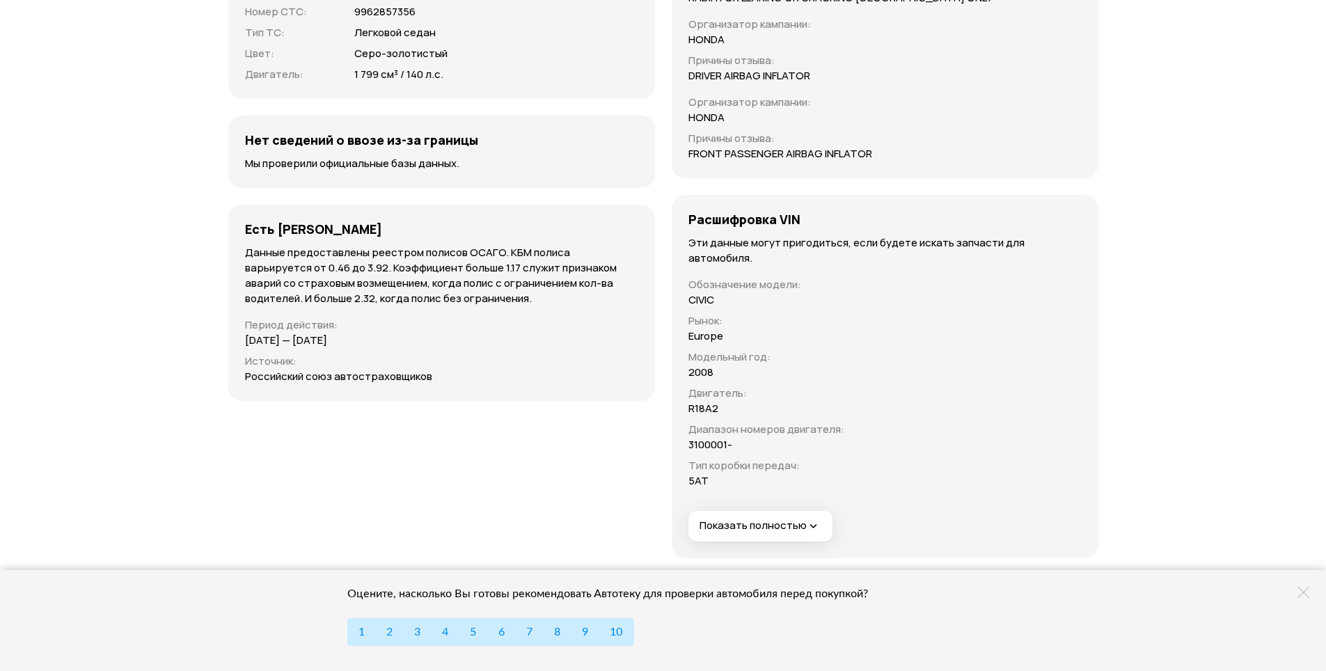
scroll to position [4931, 0]
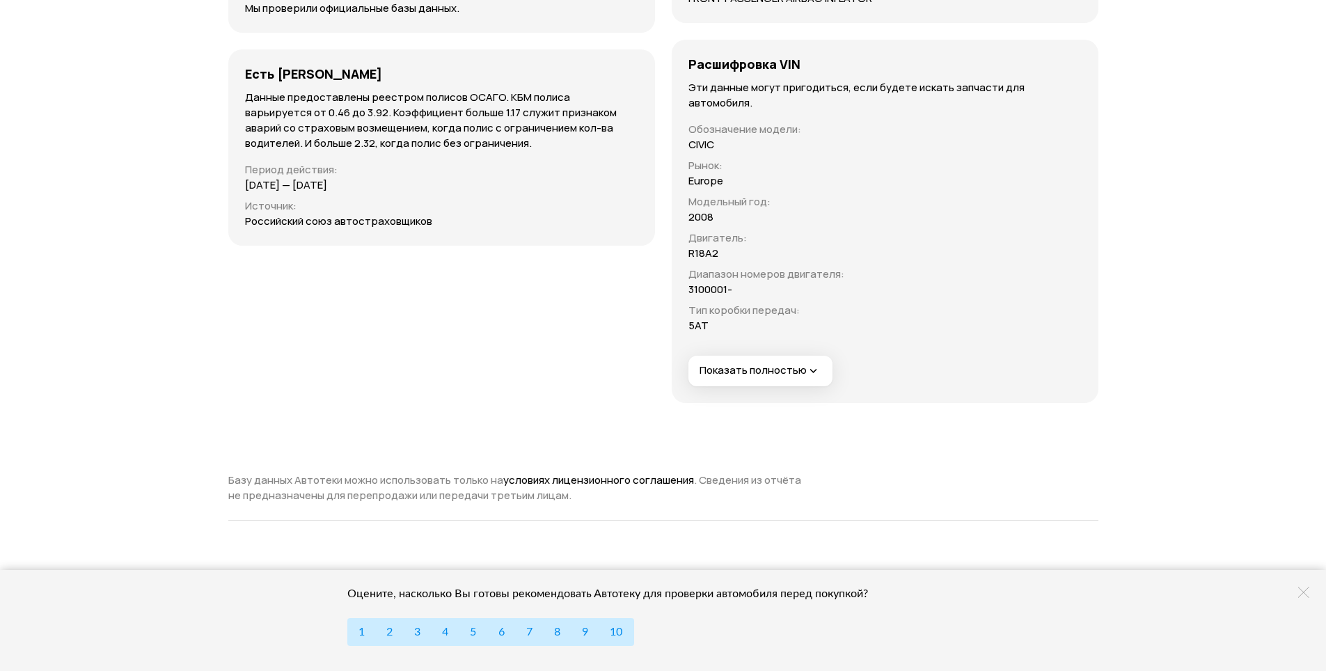
click at [790, 366] on span "Показать полностью" at bounding box center [760, 370] width 121 height 15
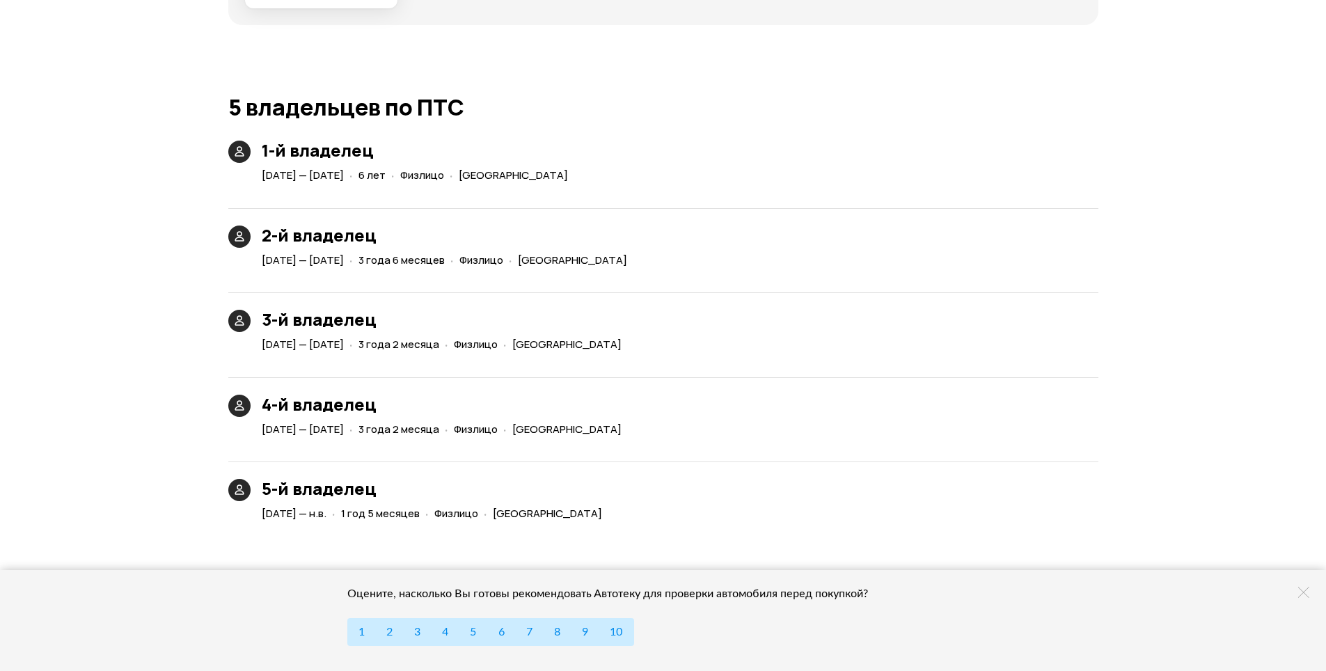
scroll to position [2912, 0]
